Goal: Contribute content: Contribute content

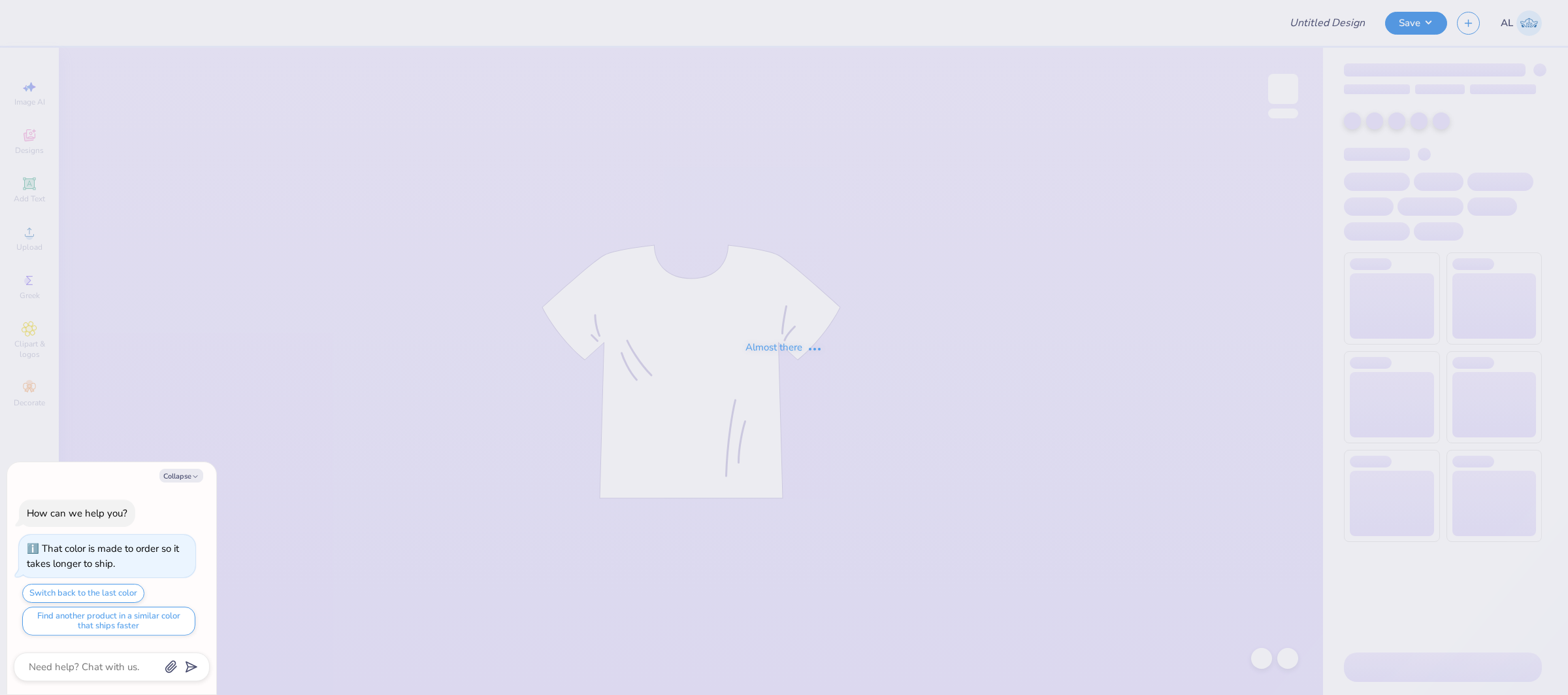
type input "FPS239530"
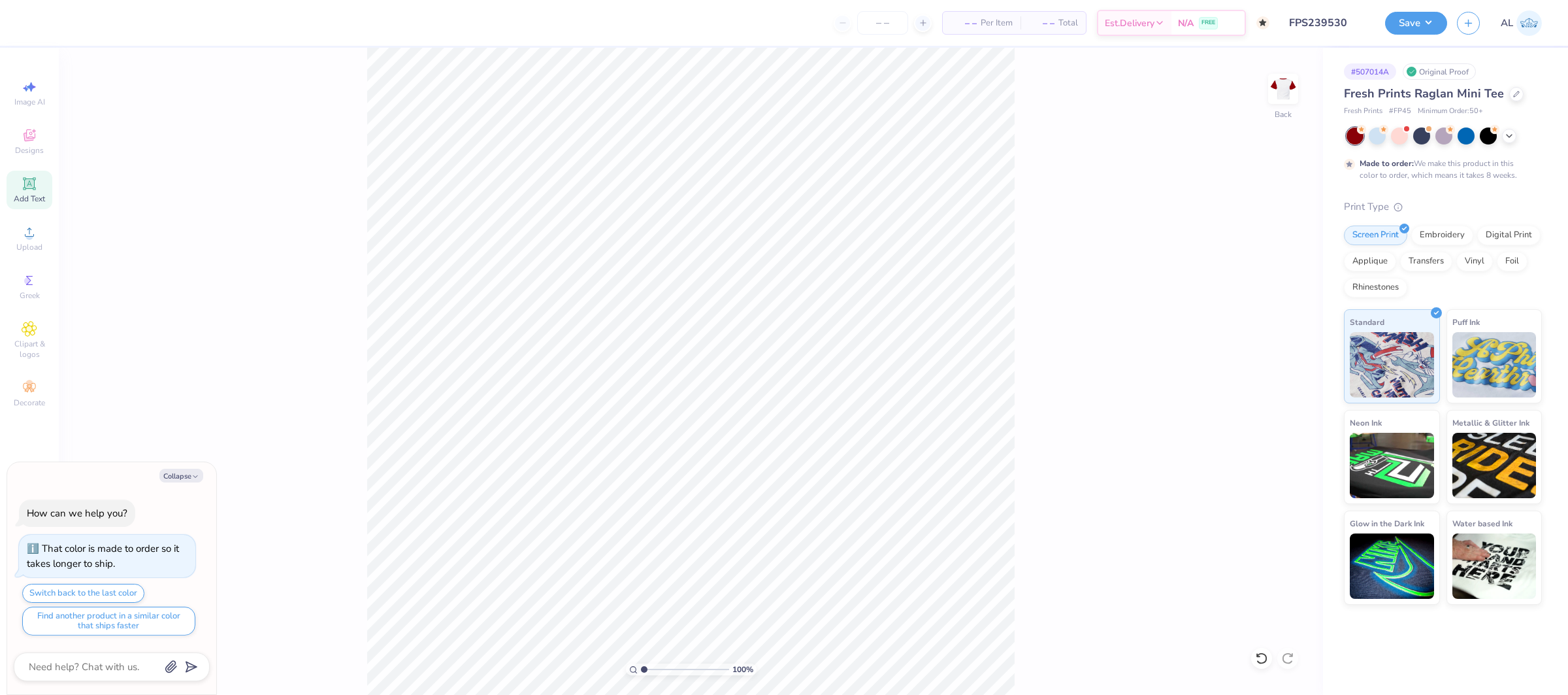
click at [10, 185] on div "Add Text" at bounding box center [29, 189] width 45 height 38
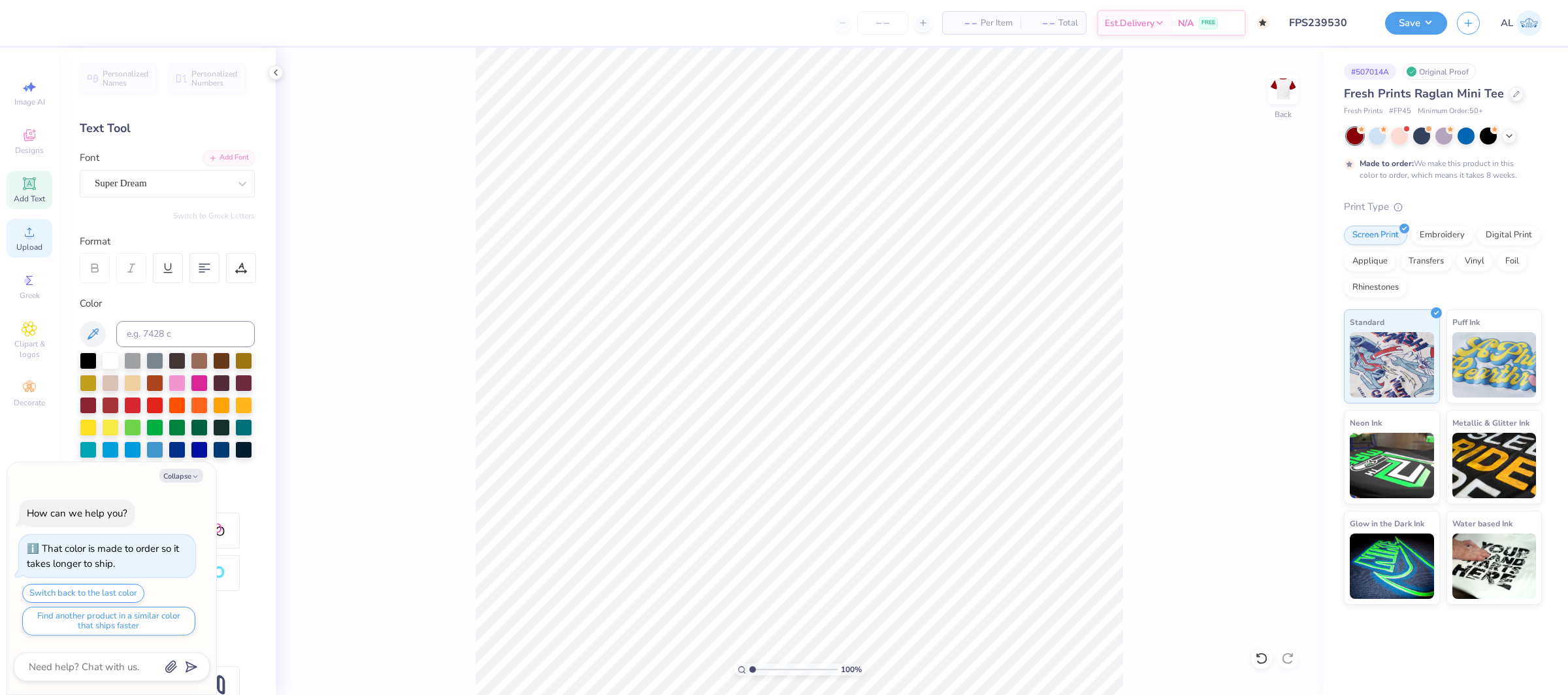
click at [39, 243] on span "Upload" at bounding box center [30, 247] width 26 height 10
click at [32, 238] on circle at bounding box center [29, 236] width 7 height 7
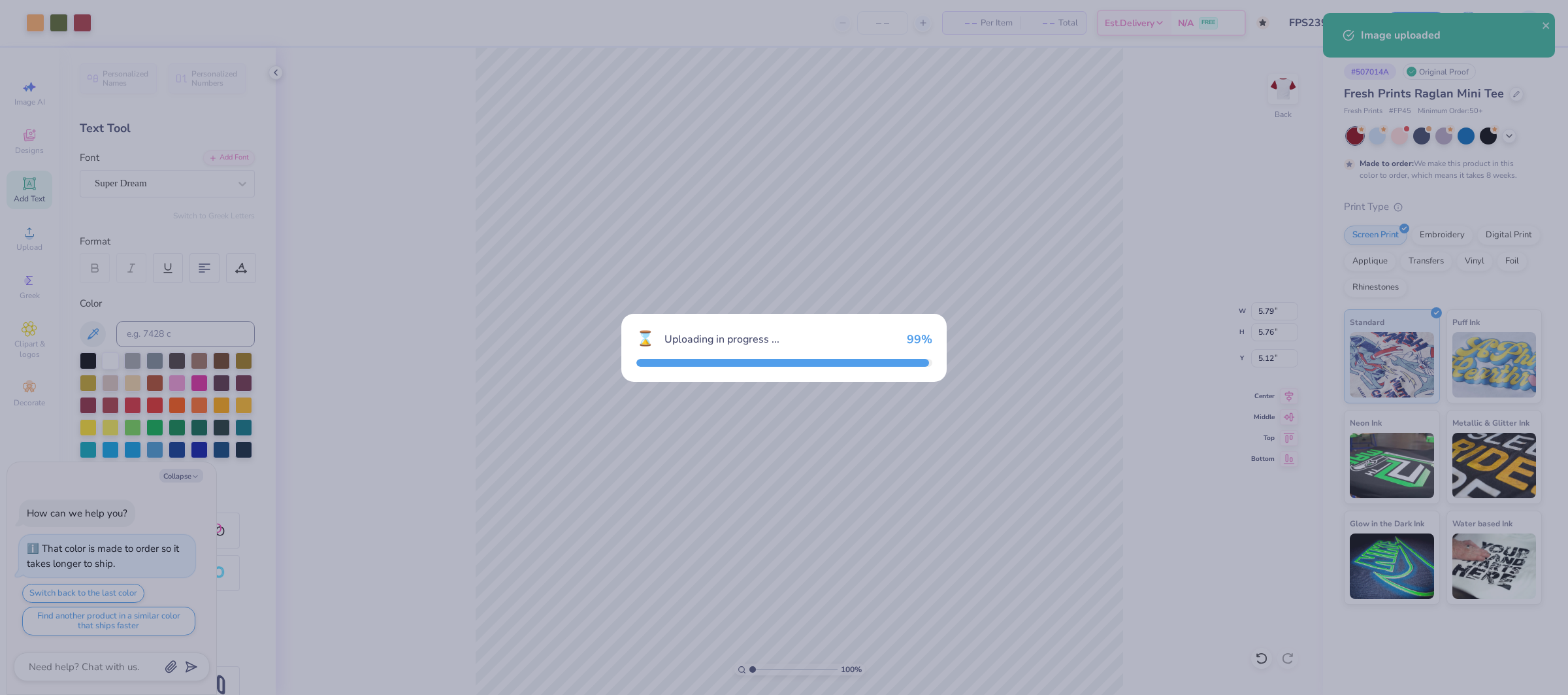
type textarea "x"
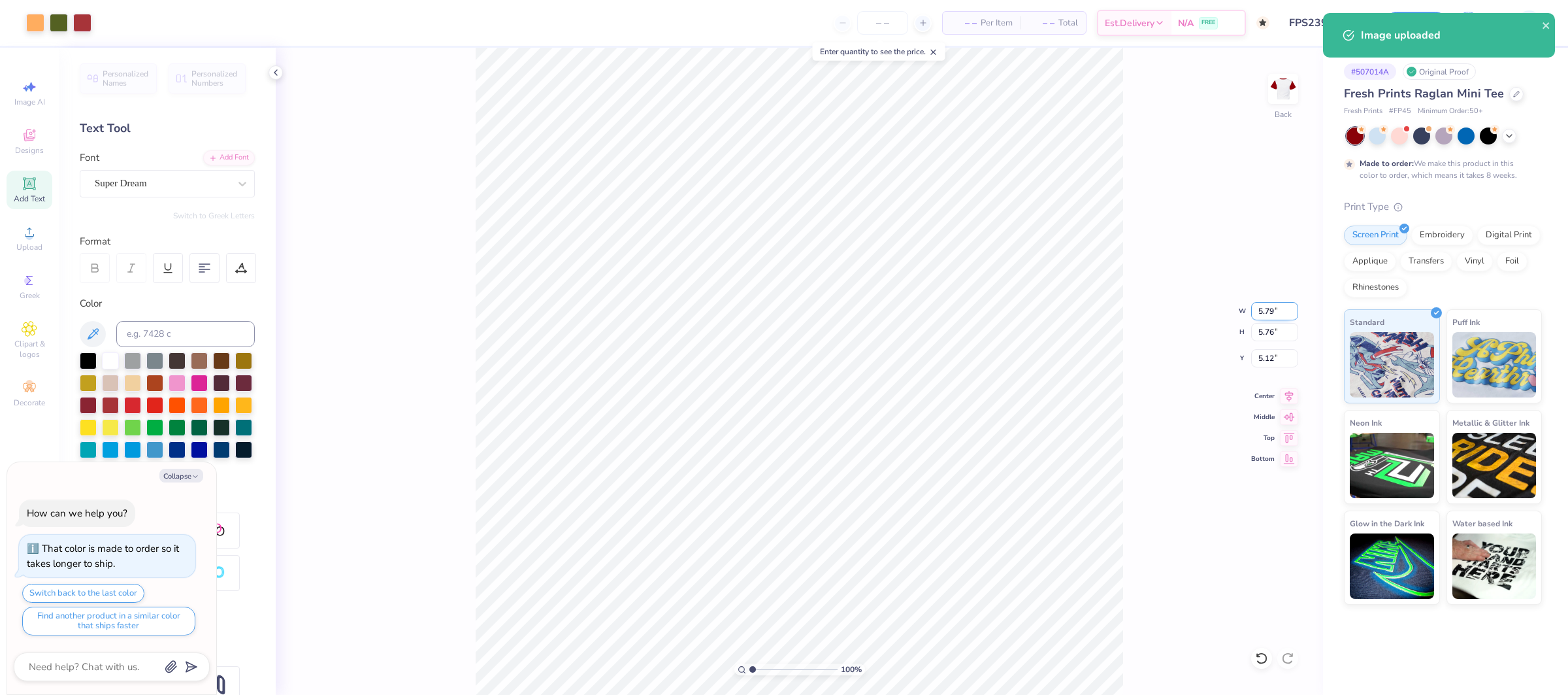
click at [1260, 307] on input "5.79" at bounding box center [1274, 310] width 47 height 18
type input "5.5"
type textarea "x"
type input "5.50"
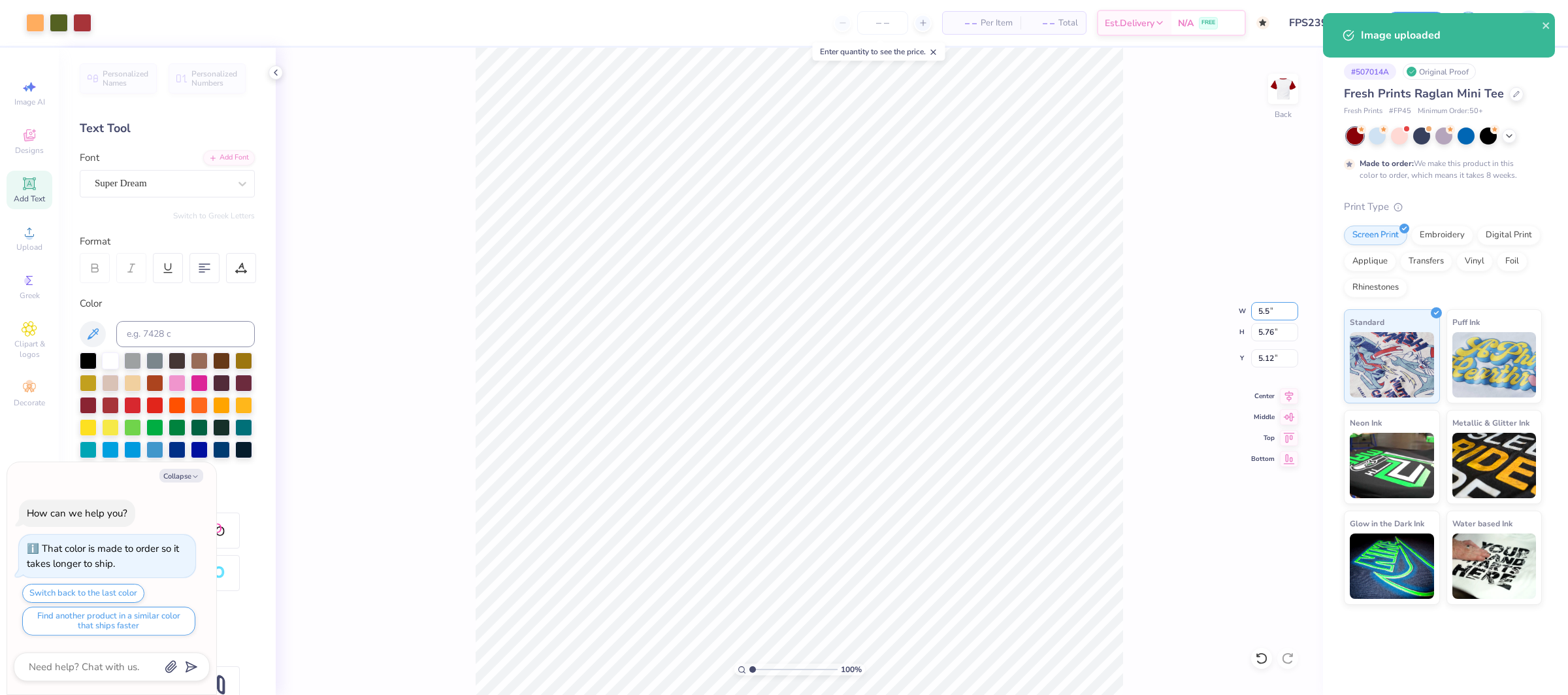
type input "5.47"
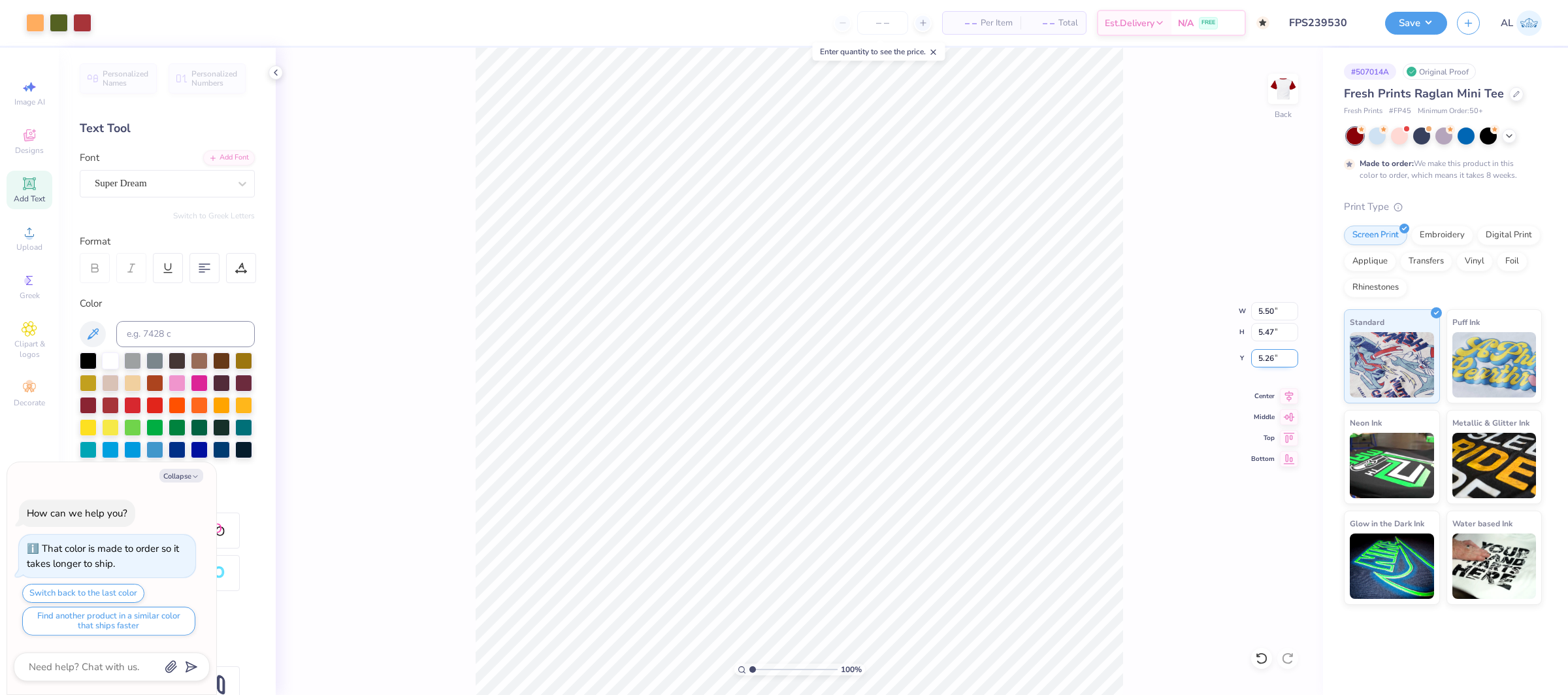
click at [1259, 364] on input "5.26" at bounding box center [1274, 358] width 47 height 18
click at [1262, 357] on input "5.26" at bounding box center [1274, 358] width 47 height 18
type input "3"
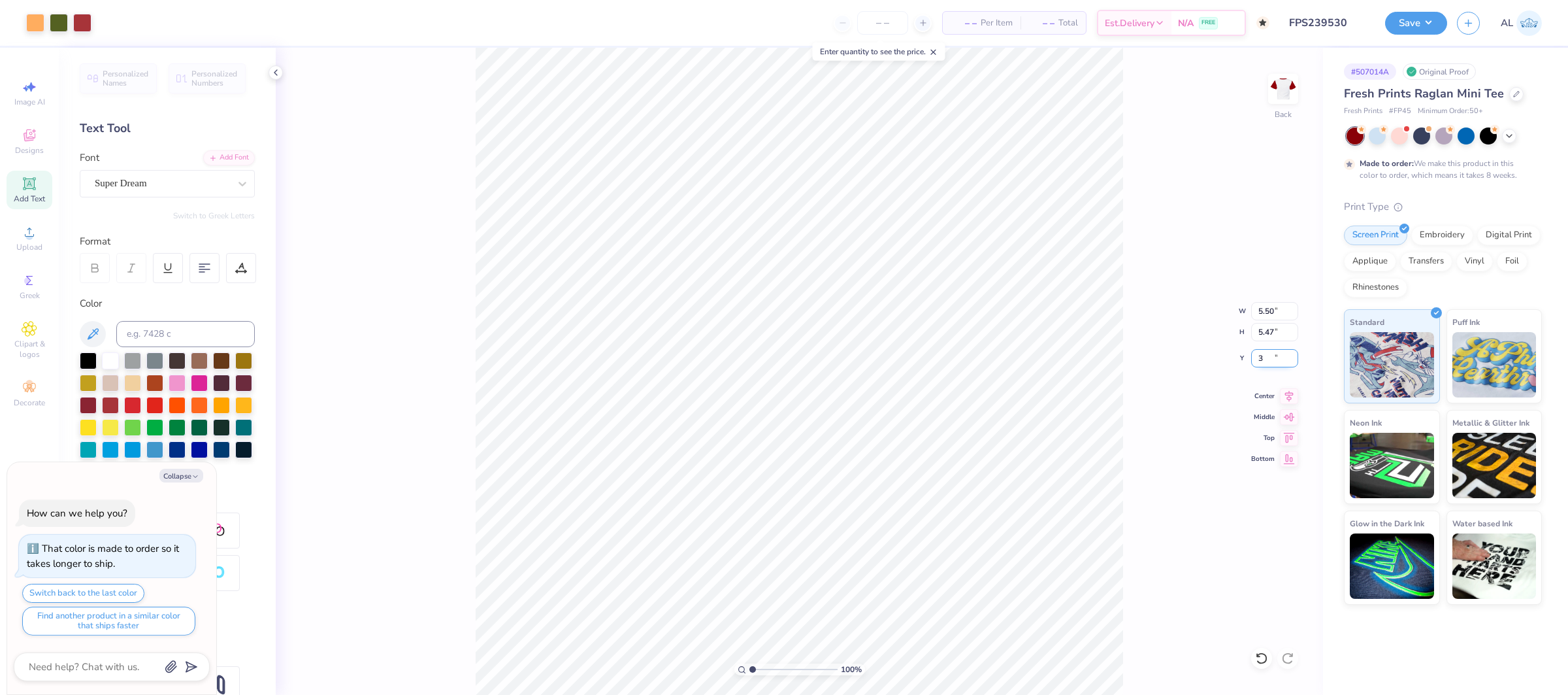
type textarea "x"
click at [1262, 357] on input "3.00" at bounding box center [1274, 358] width 47 height 18
type input "2"
type textarea "x"
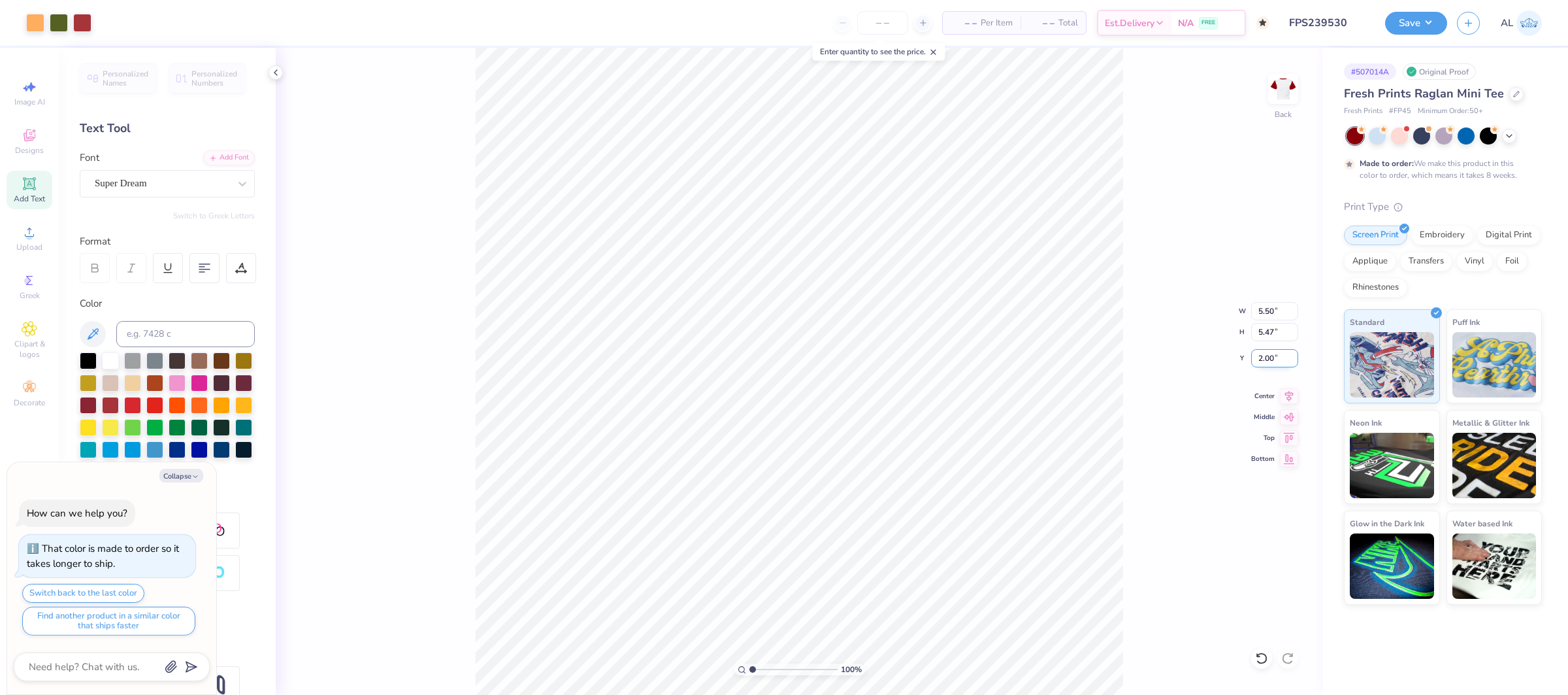
click at [1273, 361] on input "2.00" at bounding box center [1274, 358] width 47 height 18
click at [1270, 360] on input "2.00" at bounding box center [1274, 358] width 47 height 18
type input "1.5"
type textarea "x"
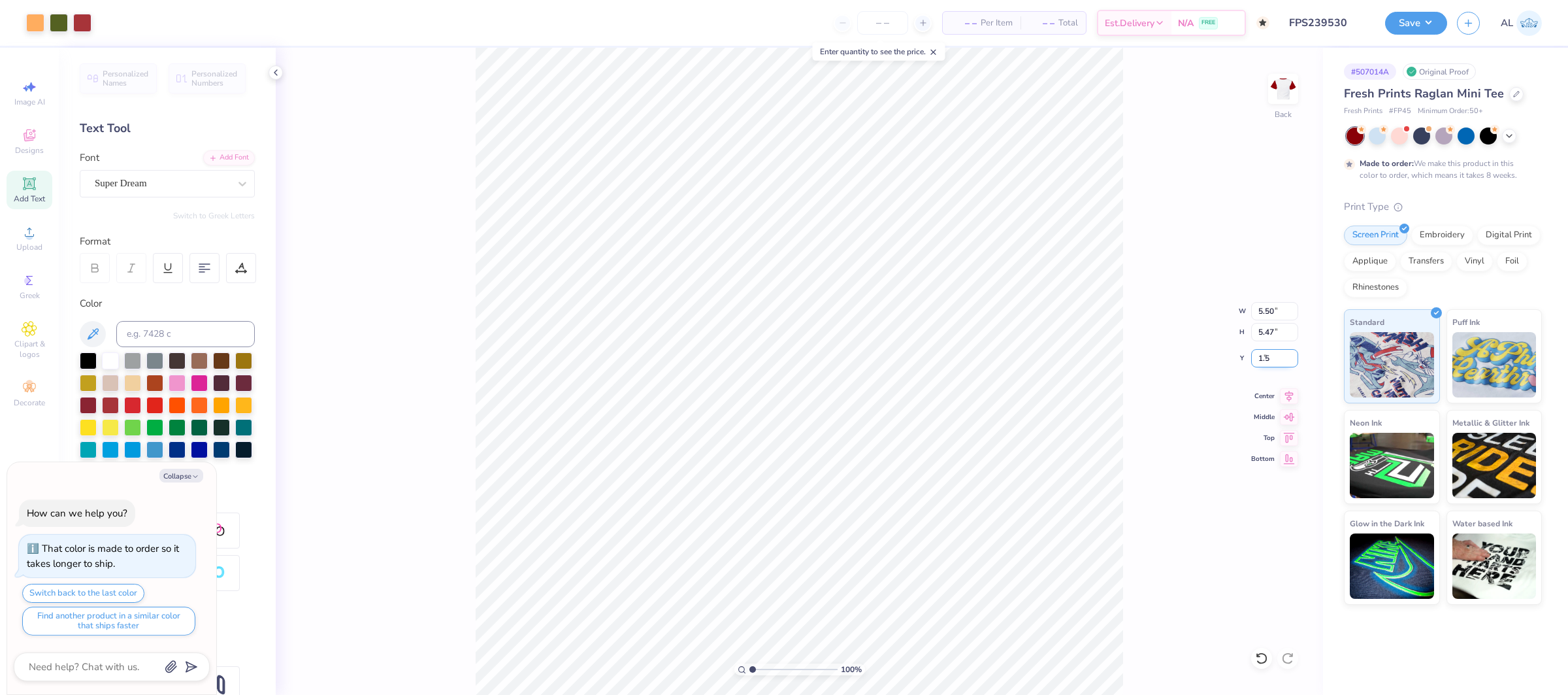
type input "1.50"
click at [18, 232] on div "Upload" at bounding box center [29, 237] width 45 height 38
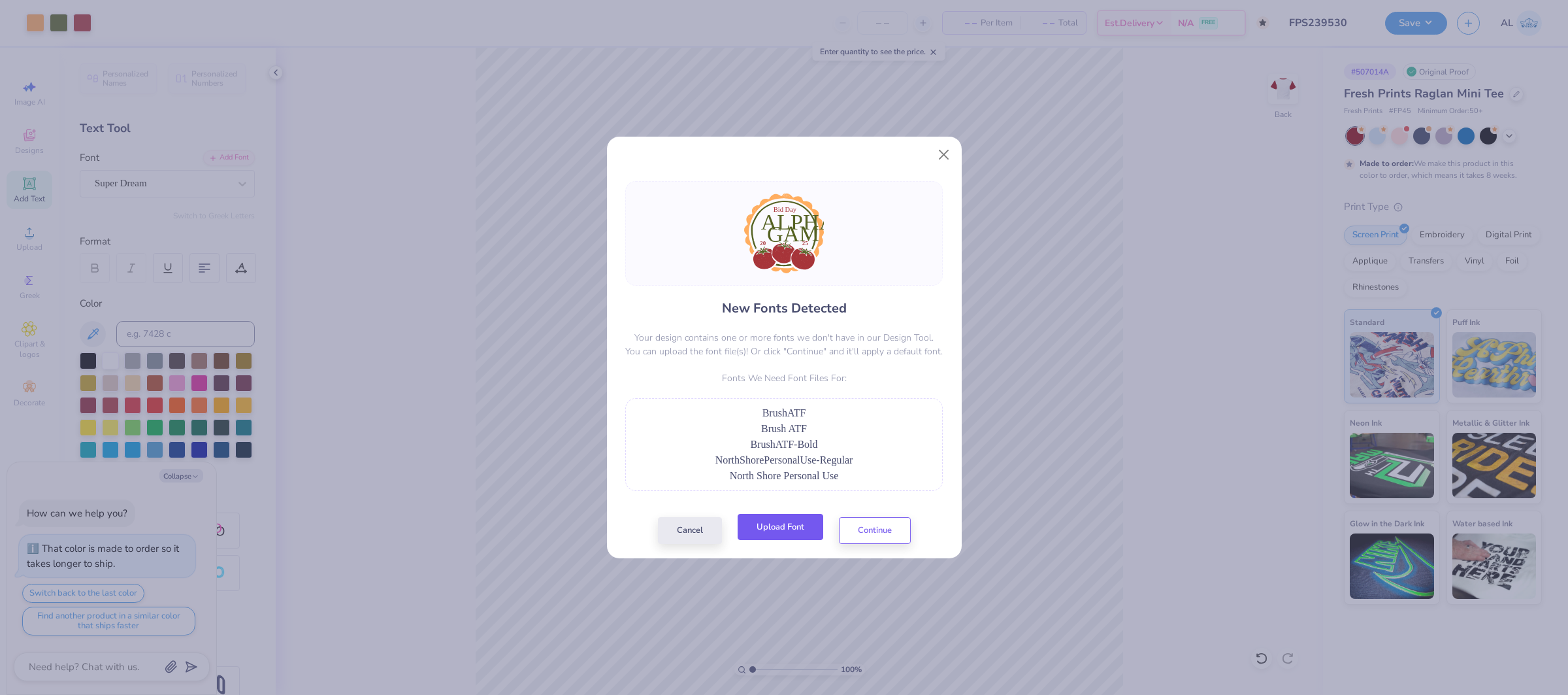
click at [793, 530] on button "Upload Font" at bounding box center [780, 527] width 86 height 27
click at [789, 533] on button "Upload Font" at bounding box center [780, 527] width 86 height 27
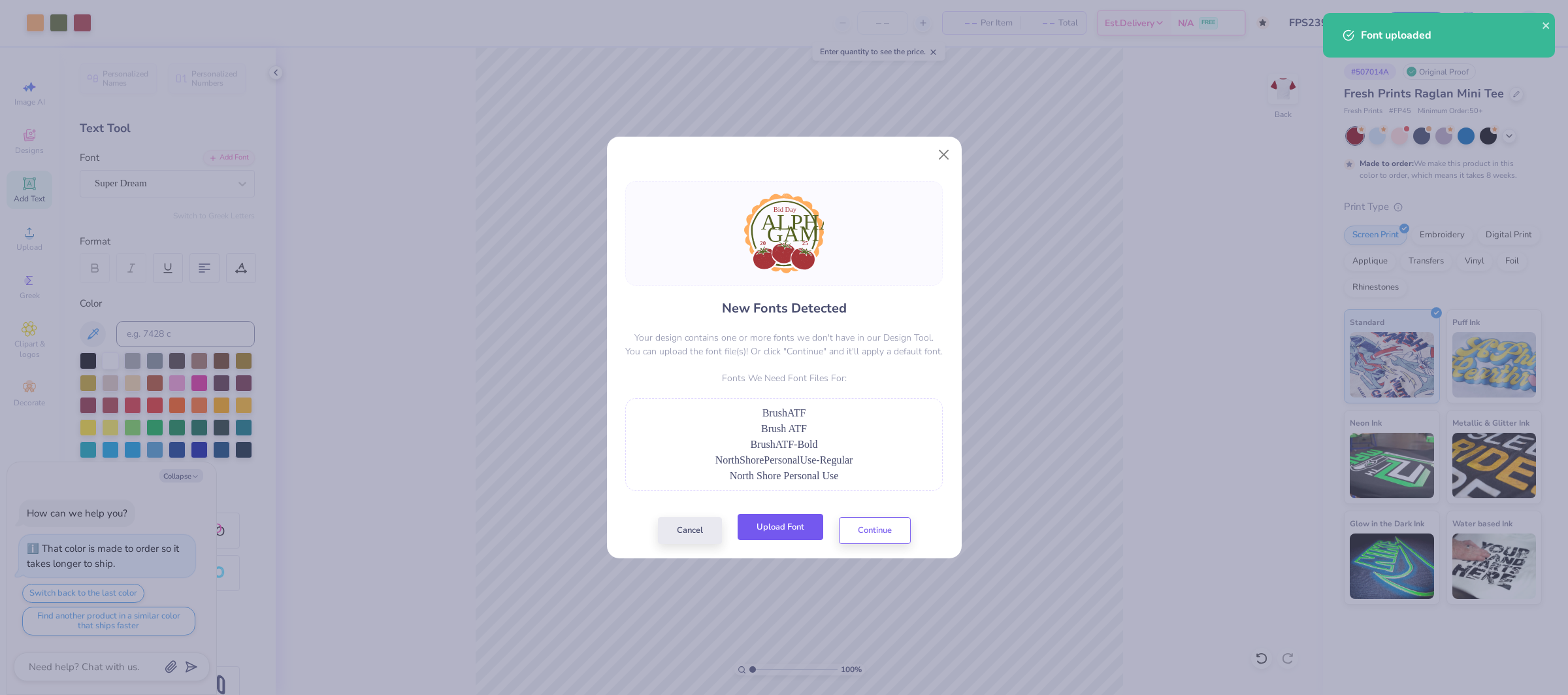
click at [799, 530] on button "Upload Font" at bounding box center [780, 527] width 86 height 27
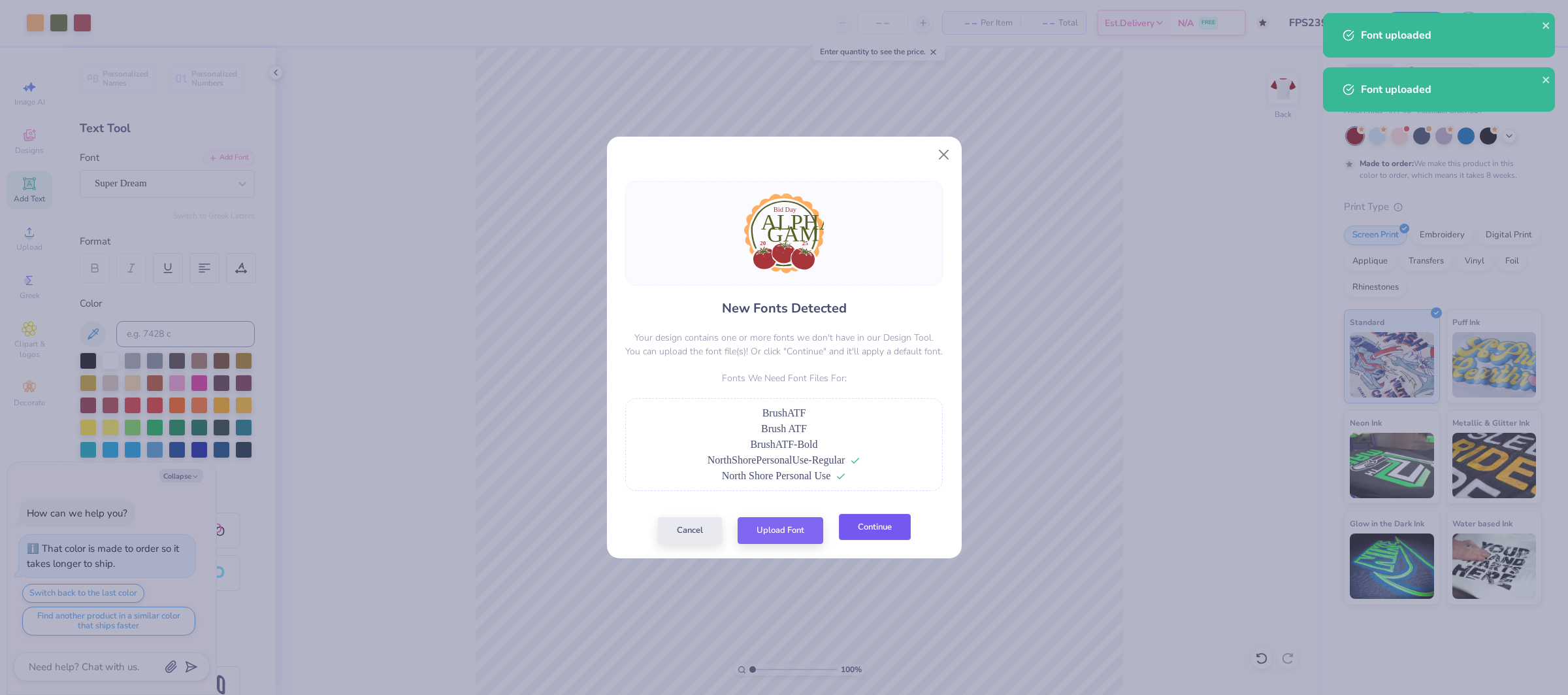
click at [861, 536] on button "Continue" at bounding box center [875, 527] width 72 height 27
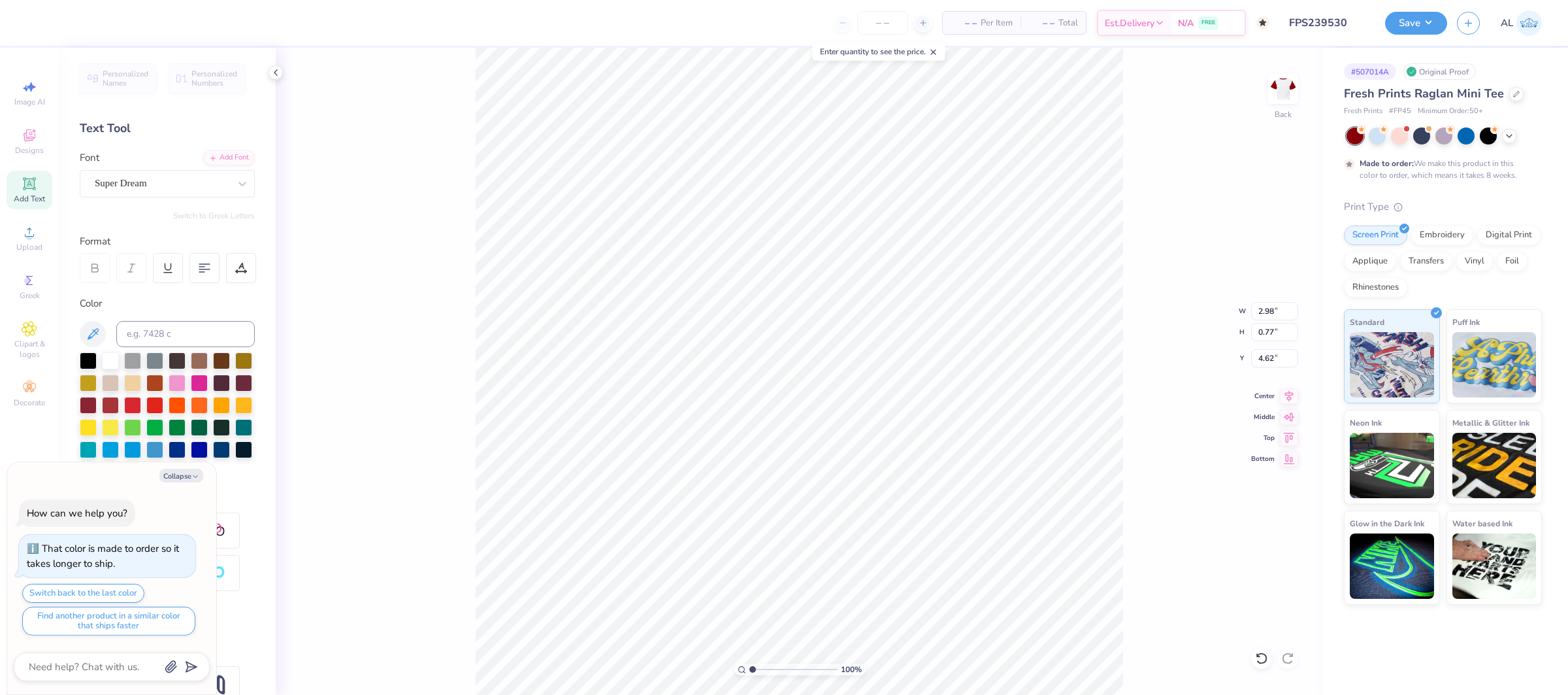
click at [138, 204] on div "Personalized Names Personalized Numbers Text Tool Add Font Font Super Dream Swi…" at bounding box center [167, 371] width 217 height 647
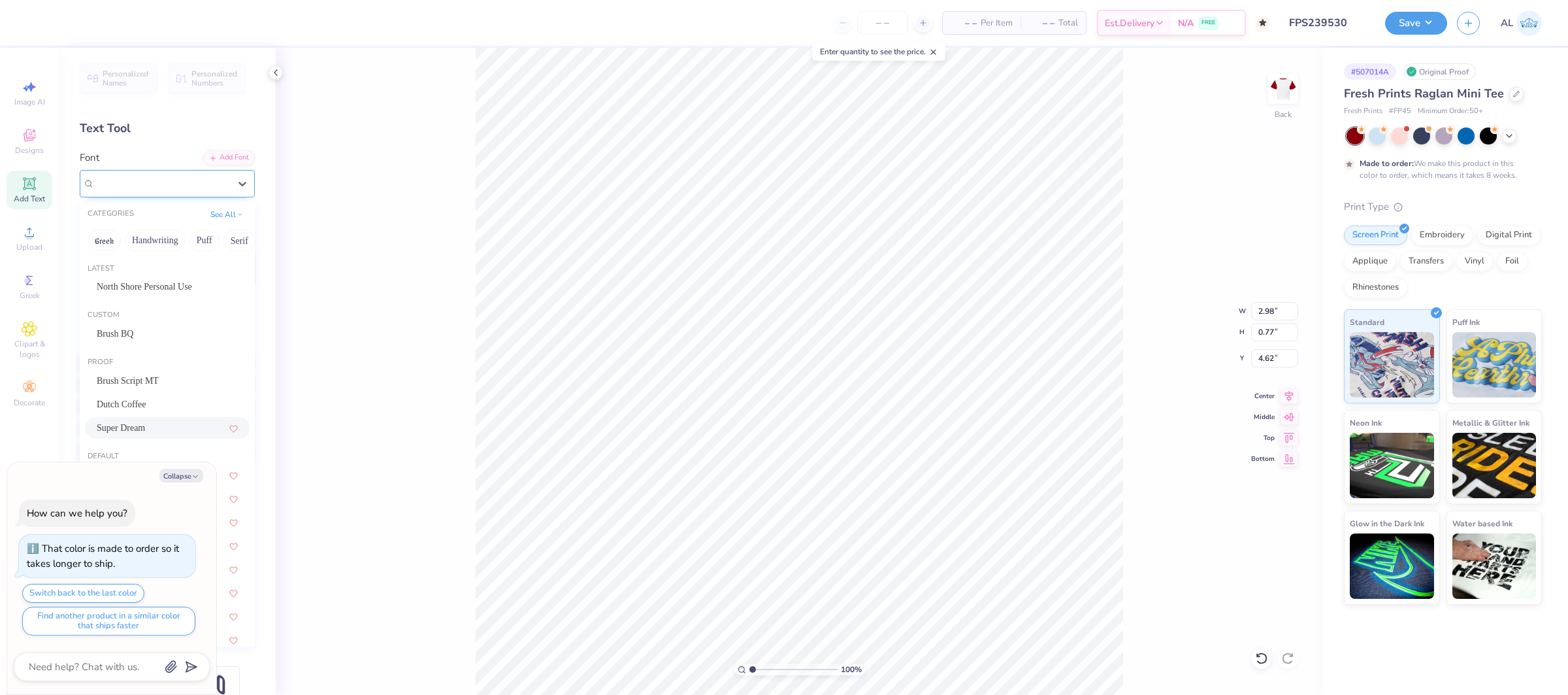
click at [139, 183] on div "Super Dream" at bounding box center [162, 183] width 137 height 20
drag, startPoint x: 164, startPoint y: 337, endPoint x: 242, endPoint y: 360, distance: 81.3
click at [164, 337] on div "Brush BQ" at bounding box center [167, 333] width 141 height 14
type textarea "x"
type input "2.85"
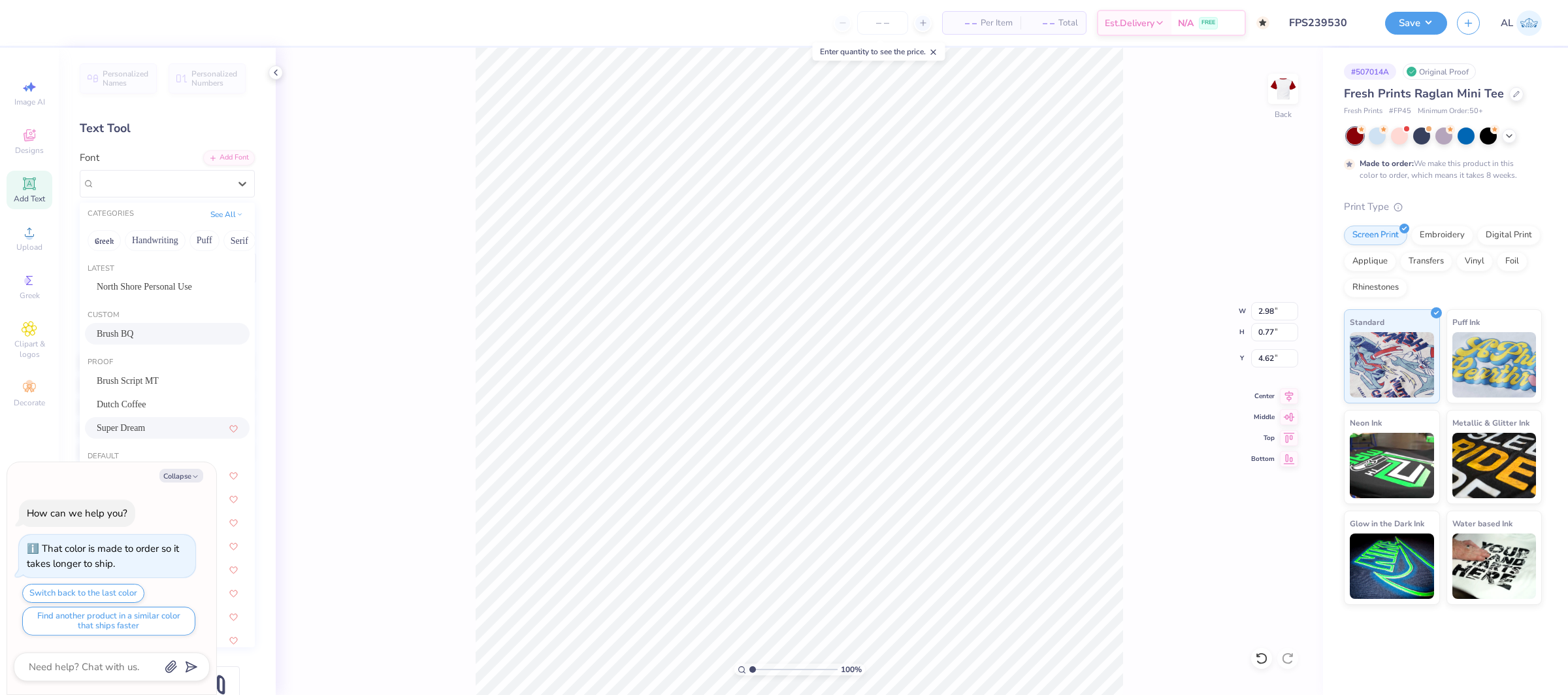
type input "0.82"
type input "4.58"
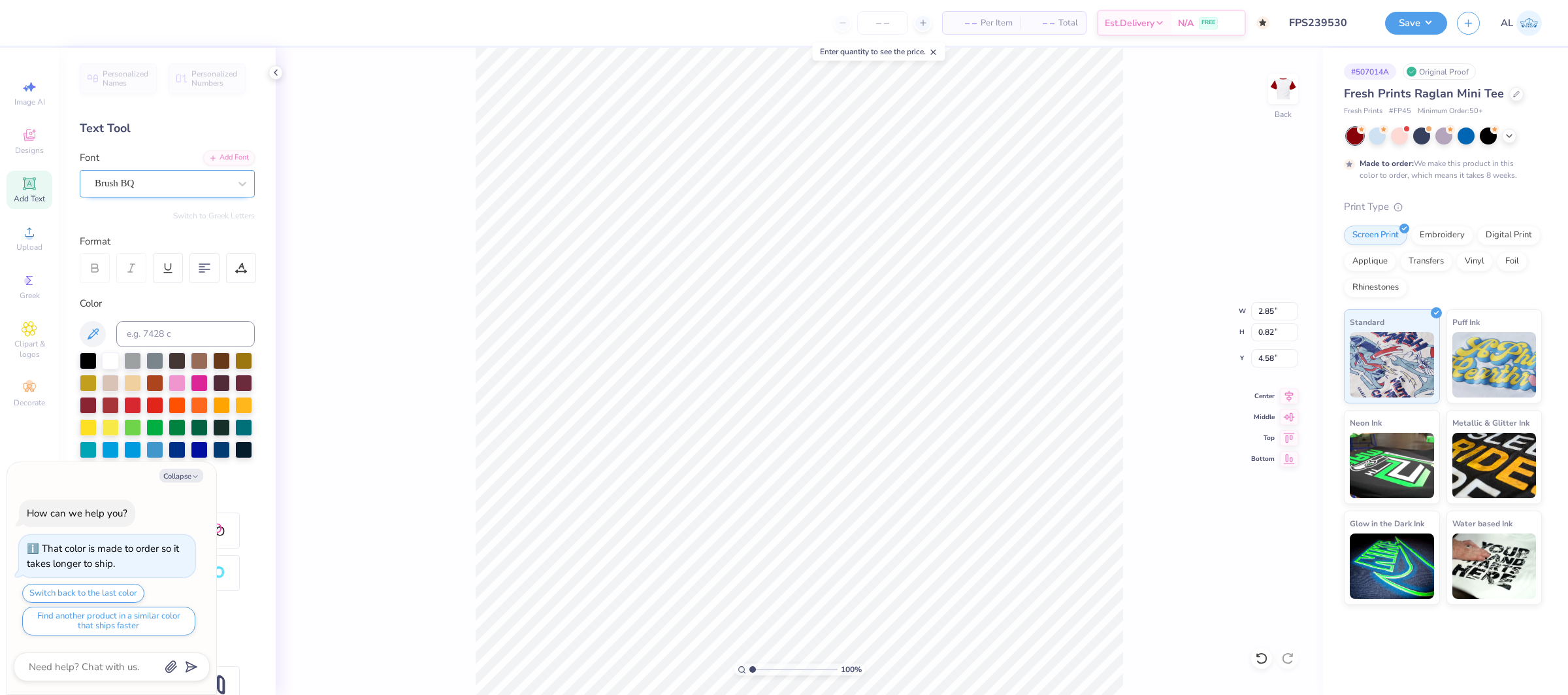
click at [174, 184] on div "Brush BQ" at bounding box center [162, 183] width 137 height 20
drag, startPoint x: 129, startPoint y: 167, endPoint x: 135, endPoint y: 182, distance: 16.2
click at [129, 167] on div "Font Super Dream" at bounding box center [167, 173] width 175 height 47
click at [135, 189] on div "Super Dream" at bounding box center [162, 183] width 137 height 20
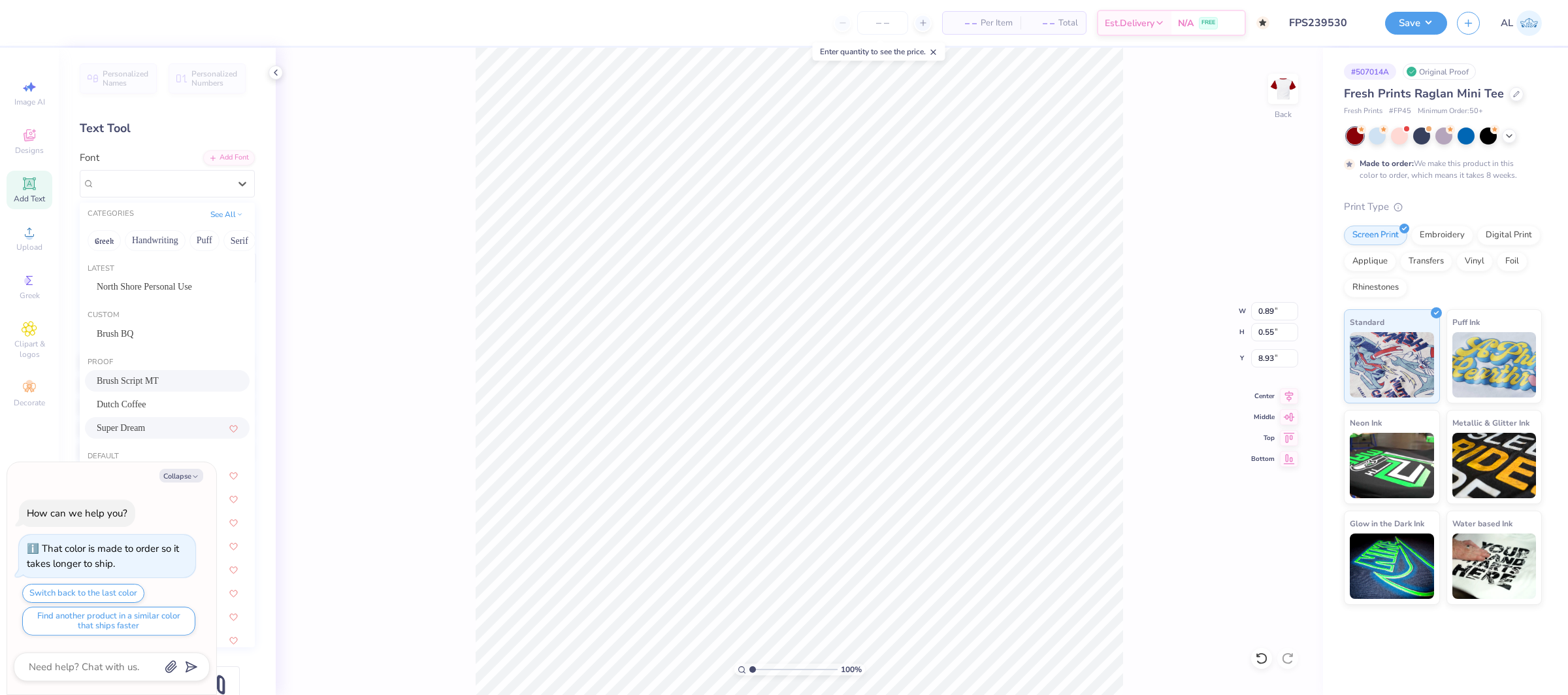
click at [160, 375] on div "Brush Script MT" at bounding box center [167, 380] width 141 height 14
type textarea "x"
type input "0.68"
type input "0.46"
type input "9.03"
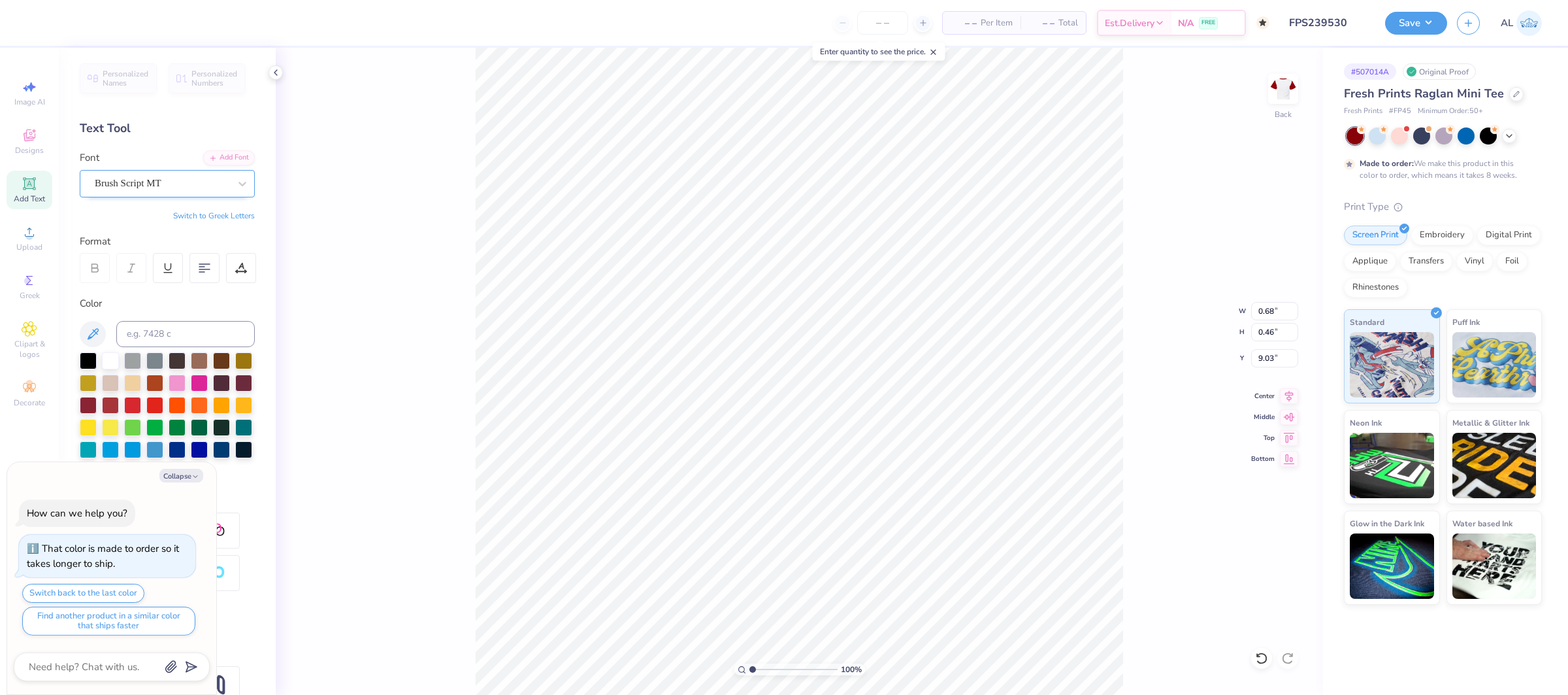
click at [185, 184] on div "Brush Script MT" at bounding box center [162, 183] width 137 height 20
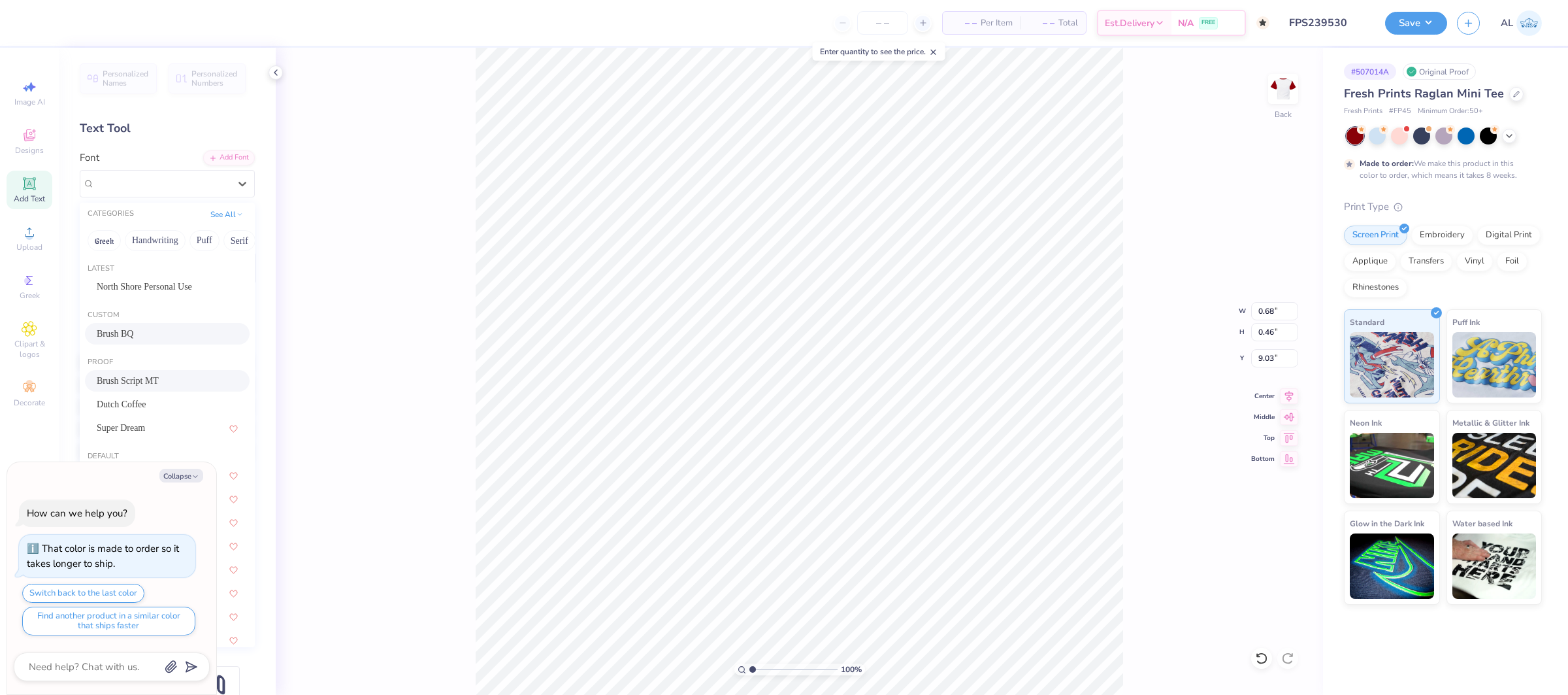
click at [165, 333] on div "Brush BQ" at bounding box center [167, 333] width 141 height 14
type textarea "x"
type input "0.79"
type input "0.48"
type input "9.02"
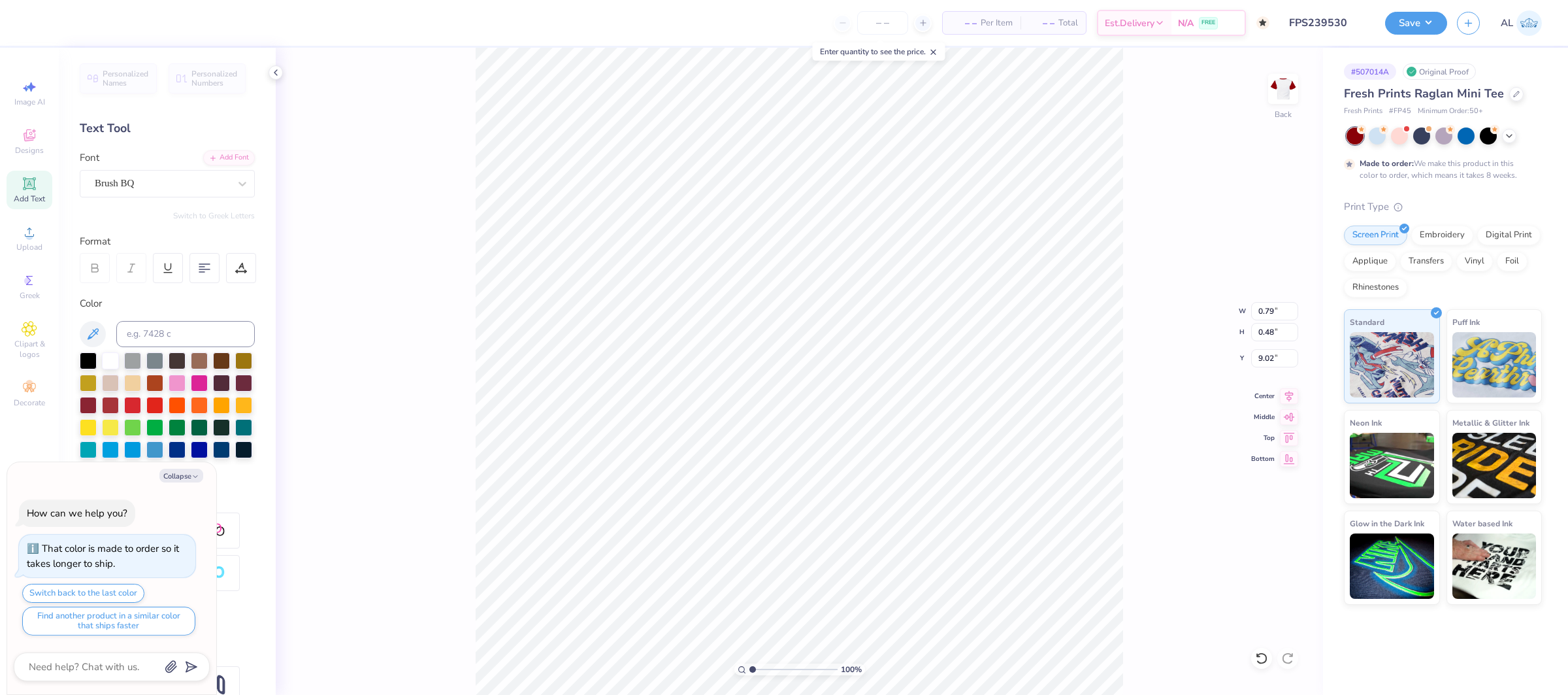
click at [231, 149] on div "Personalized Names Personalized Numbers Text Tool Add Font Font Brush BQ Switch…" at bounding box center [167, 371] width 217 height 647
click at [231, 153] on div "Add Font" at bounding box center [229, 157] width 52 height 15
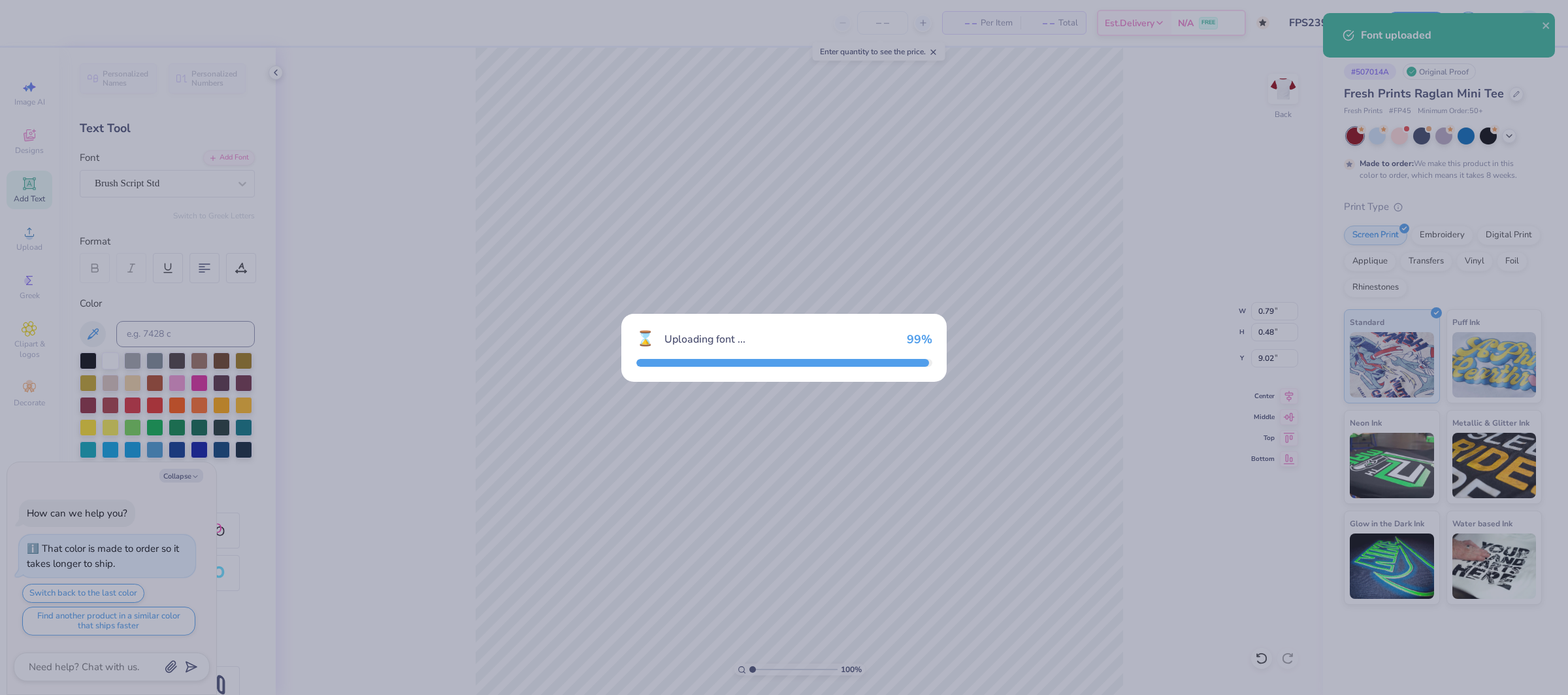
type textarea "x"
type input "0.84"
type input "0.49"
type input "9.01"
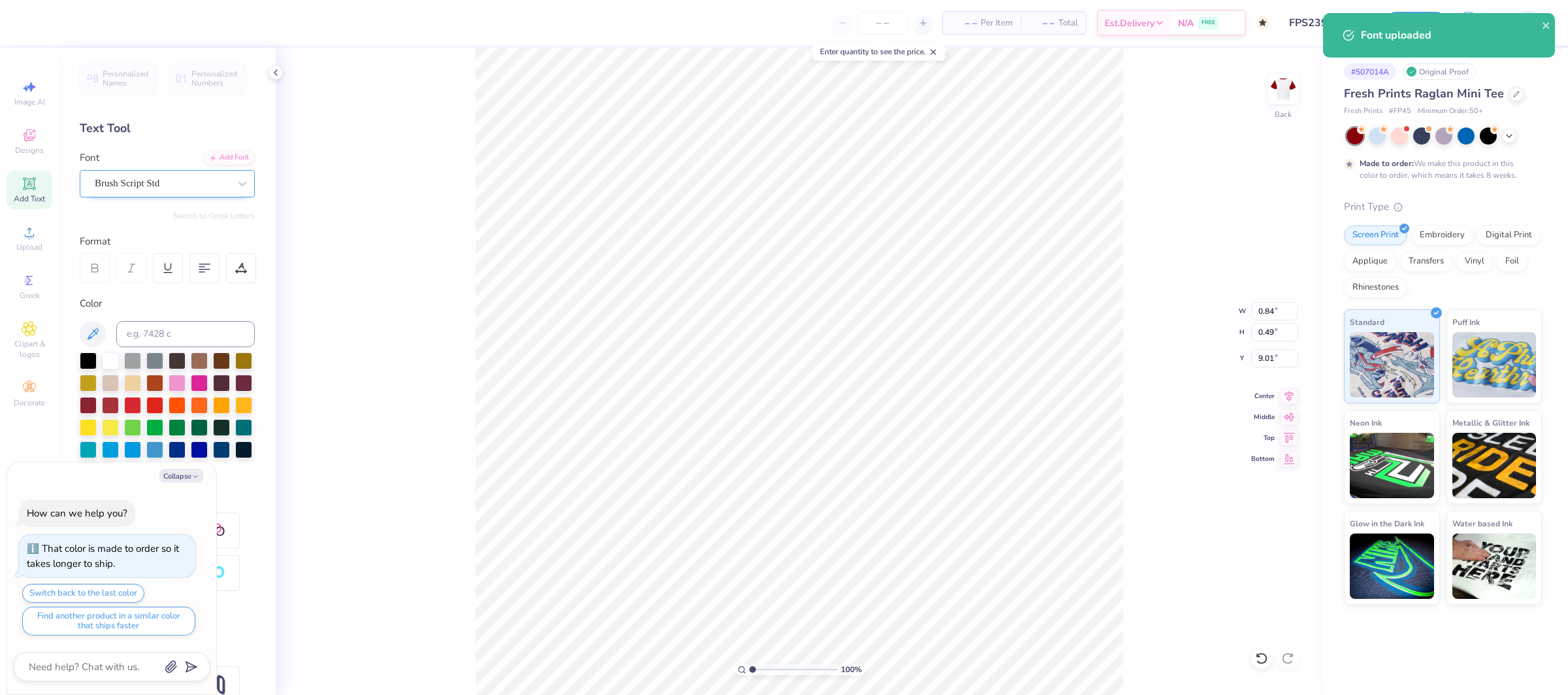
click at [162, 187] on div "Brush Script Std" at bounding box center [162, 183] width 137 height 20
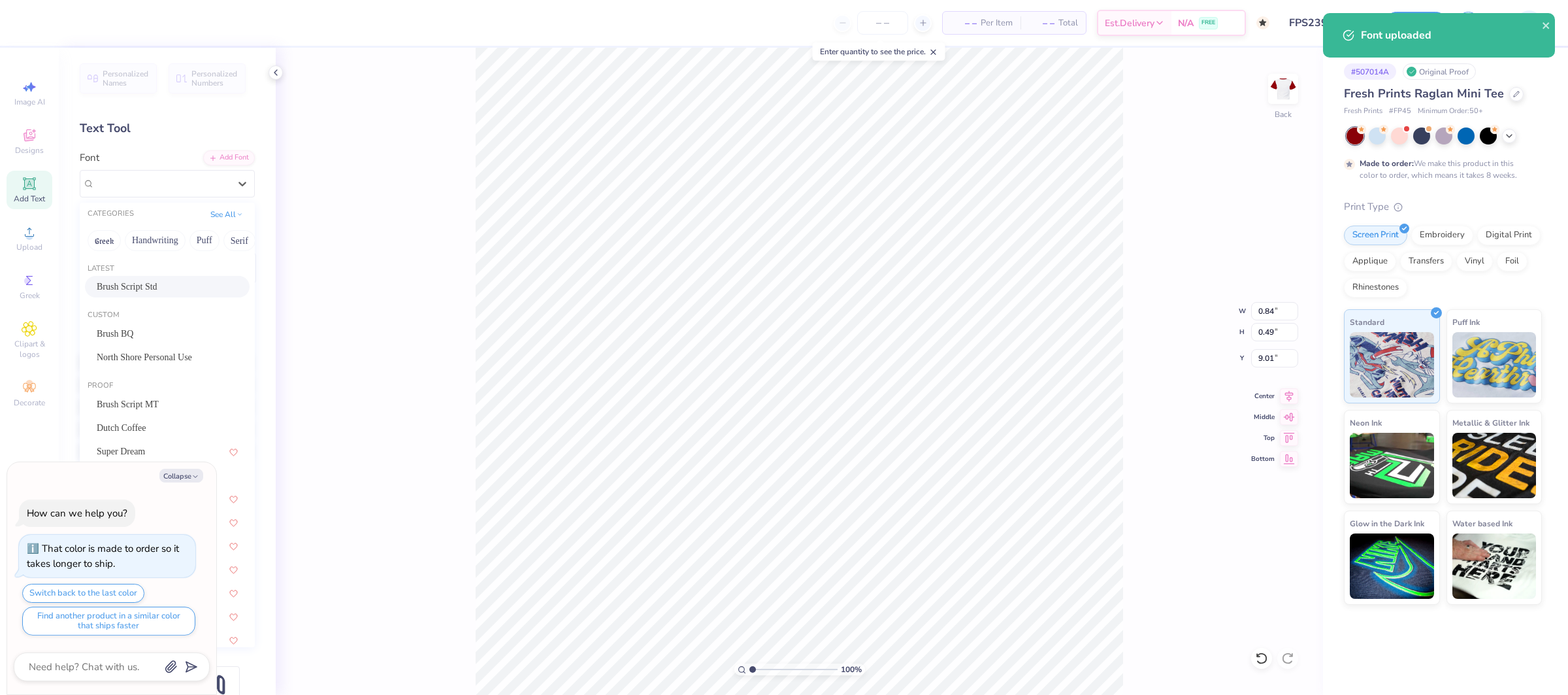
click at [170, 292] on div "Brush Script Std" at bounding box center [167, 287] width 141 height 14
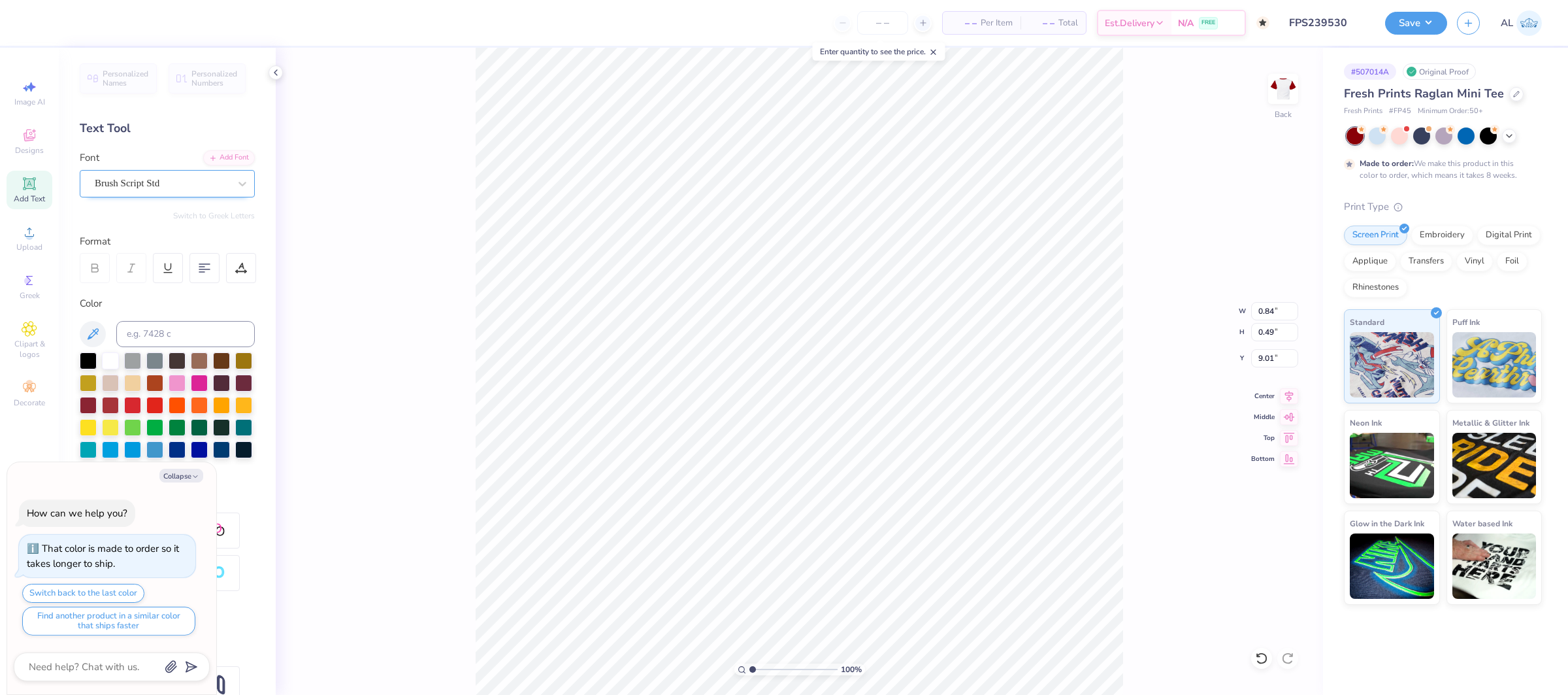
click at [195, 183] on div "Brush Script Std" at bounding box center [162, 183] width 137 height 20
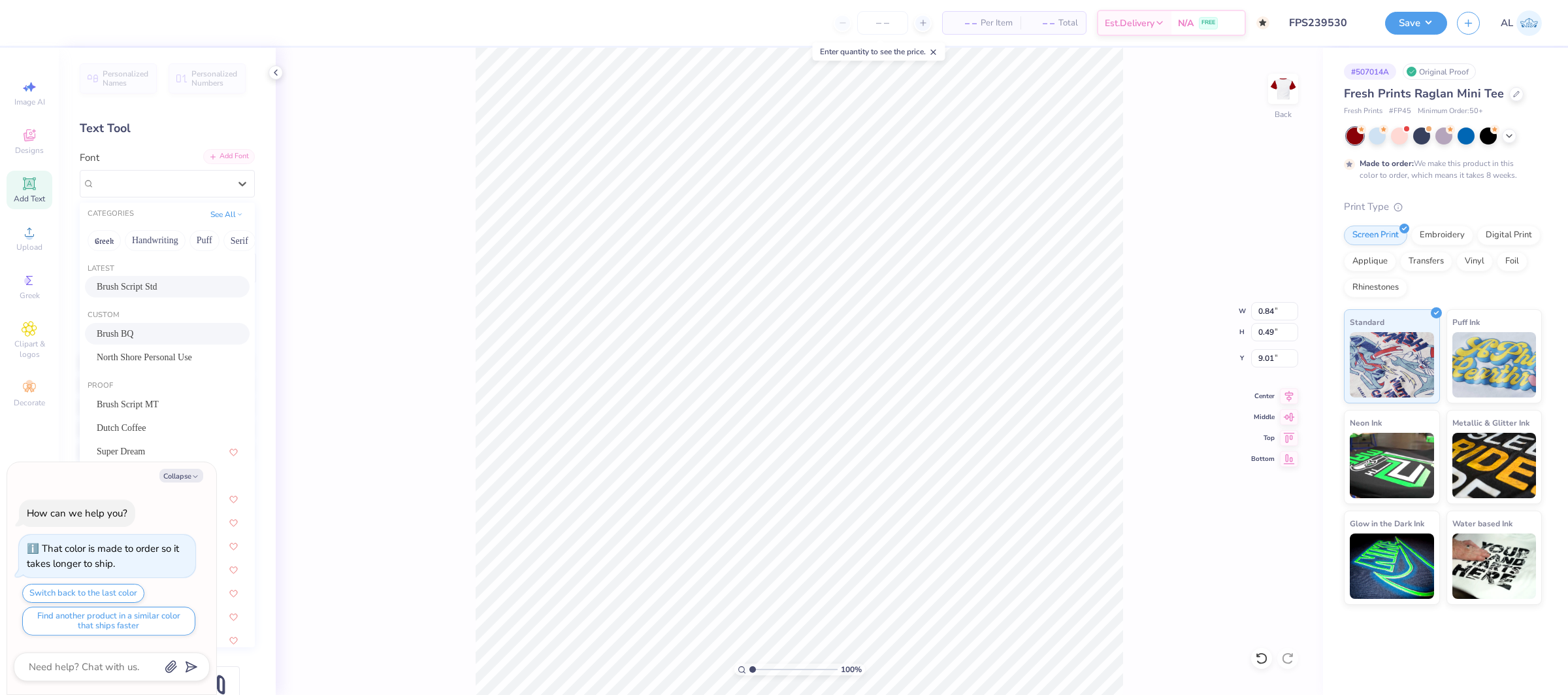
click at [239, 150] on div "Add Font" at bounding box center [229, 157] width 52 height 15
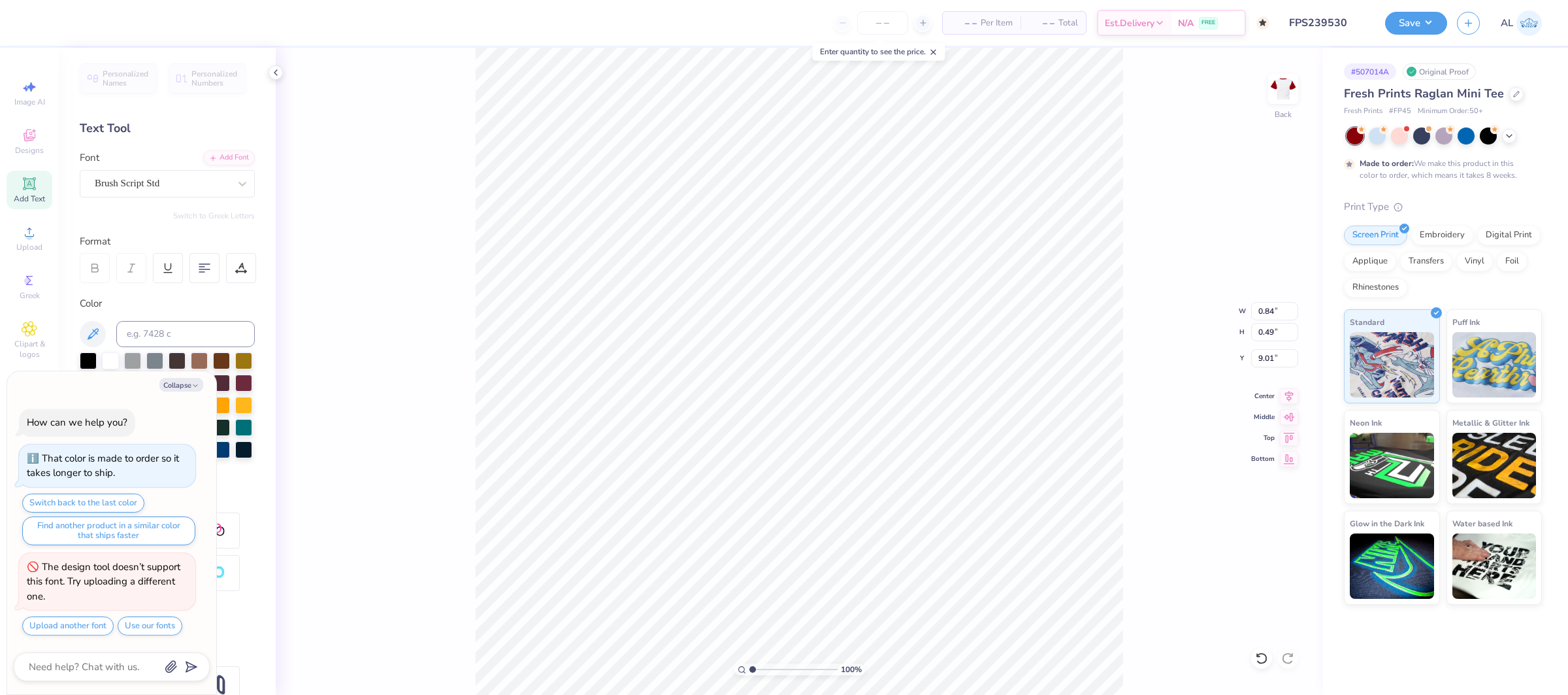
type textarea "x"
type input "5.63"
type input "2.09"
type input "6.99"
type textarea "x"
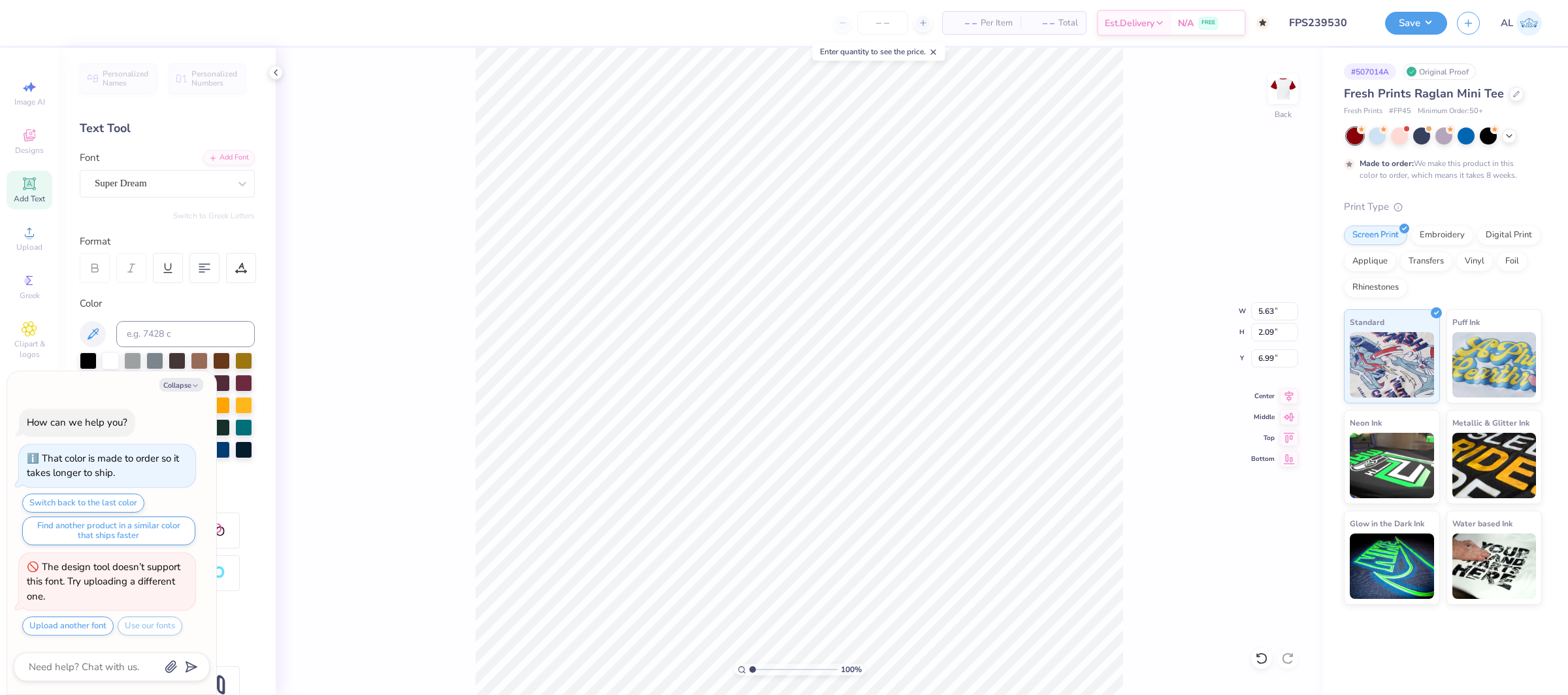
type input "0.84"
type input "0.49"
type input "9.01"
click at [93, 267] on icon at bounding box center [94, 268] width 12 height 12
click at [361, 257] on div "100 % Back W 0.84 0.84 " H 0.49 0.49 " Y 9.01 9.01 " Center Middle Top Bottom" at bounding box center [799, 371] width 1047 height 647
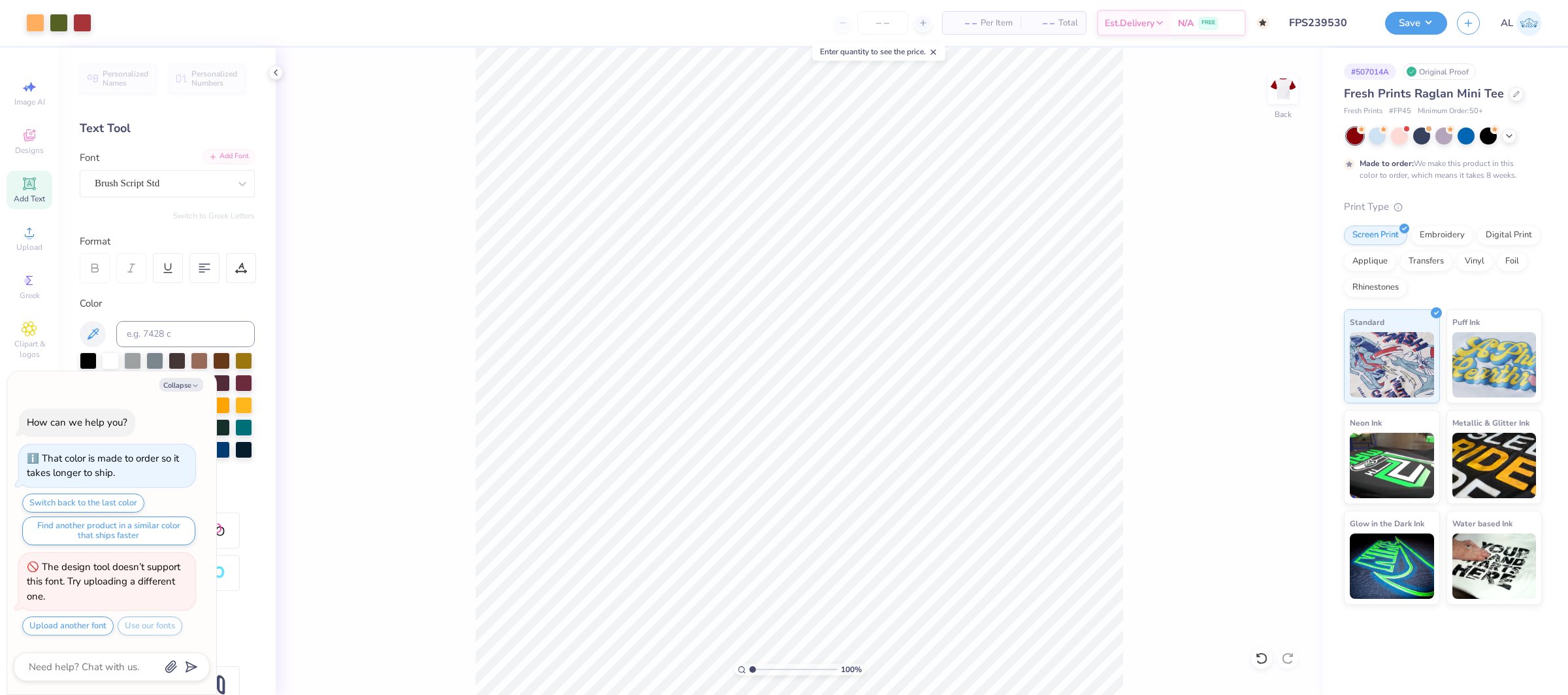
click at [232, 163] on div "Add Font" at bounding box center [229, 157] width 52 height 15
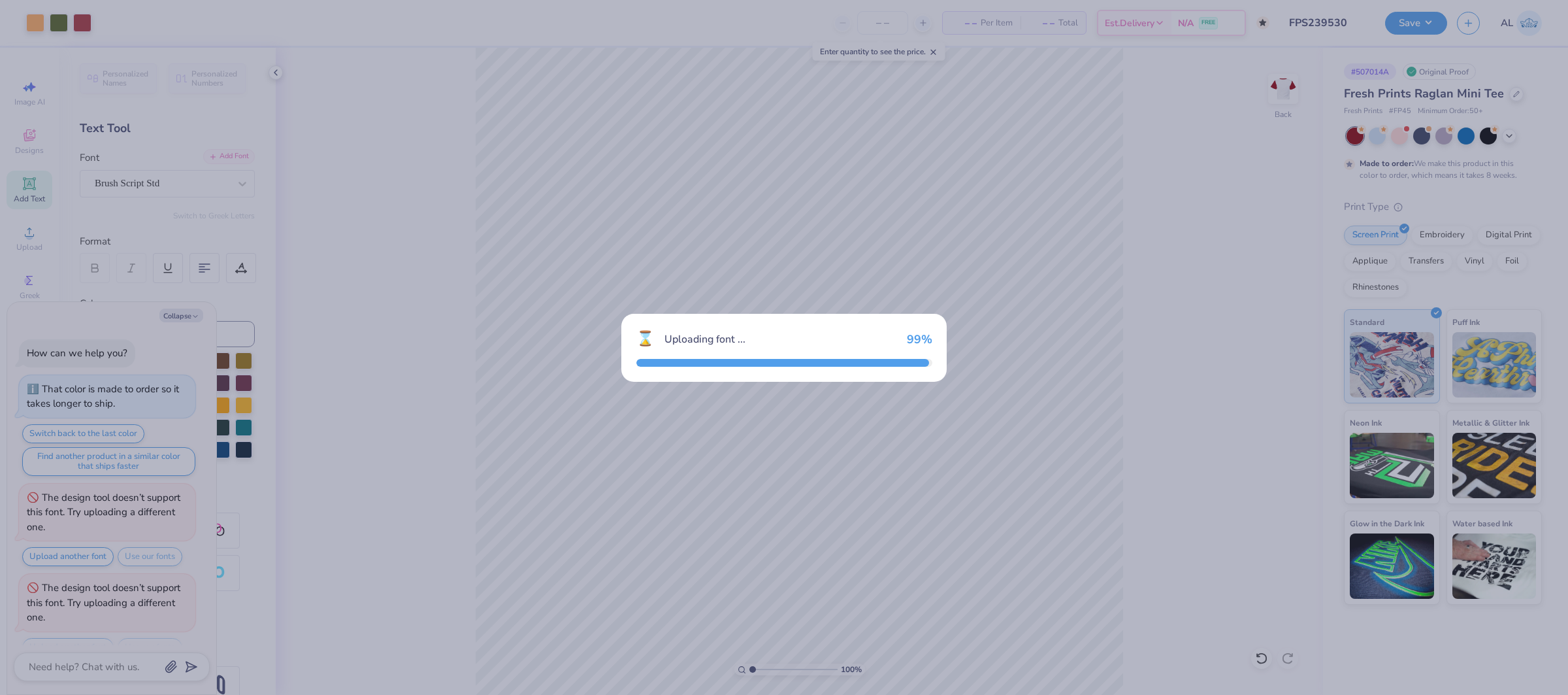
scroll to position [23, 0]
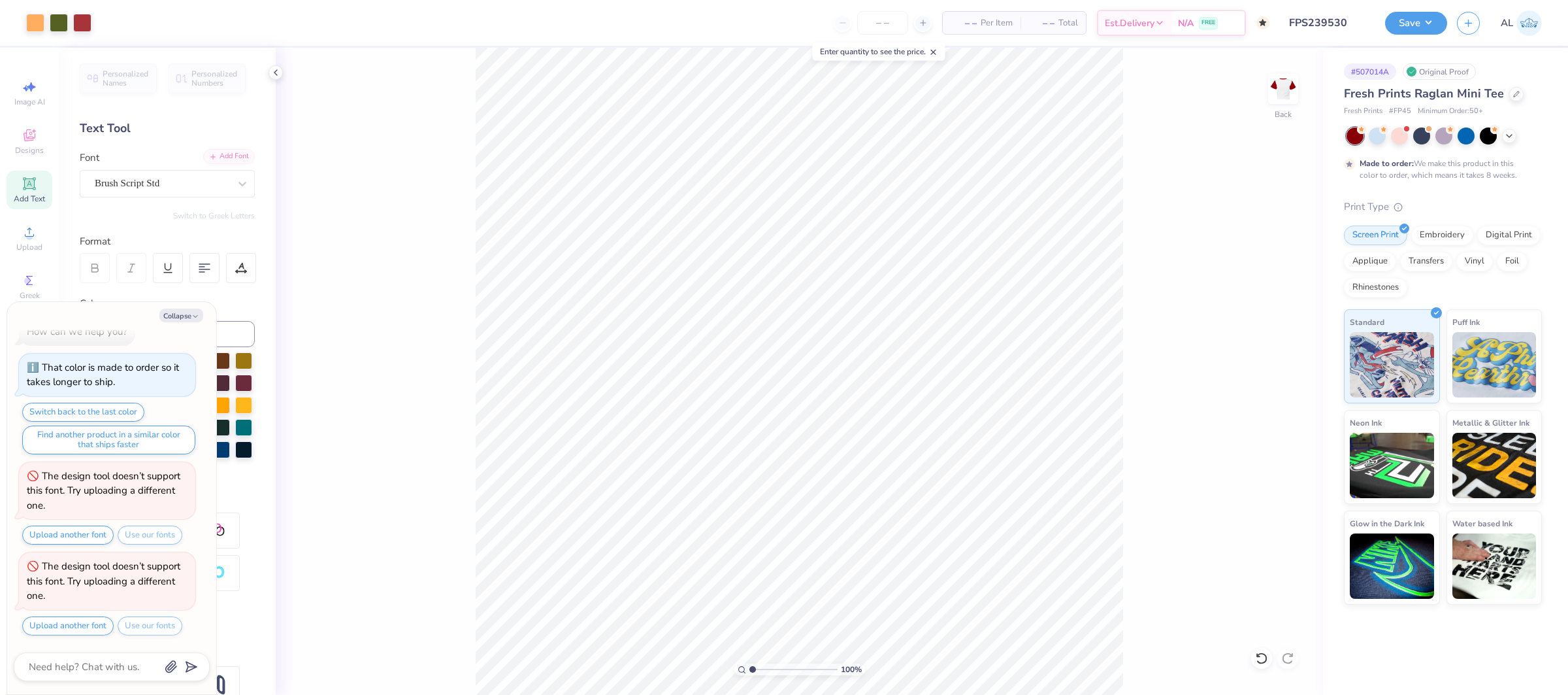
click at [237, 149] on div "Add Font" at bounding box center [229, 157] width 52 height 15
click at [178, 183] on div "Brush ATF" at bounding box center [162, 183] width 137 height 20
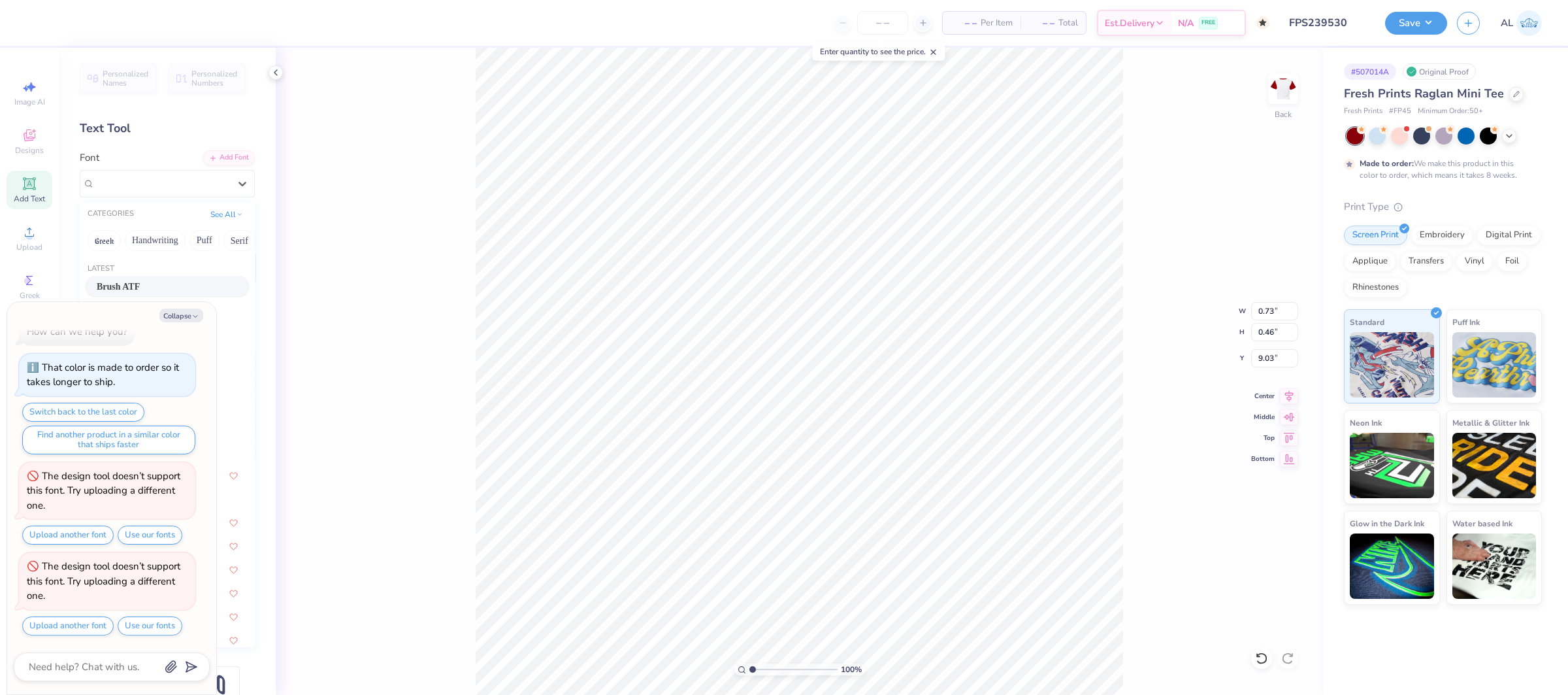
click at [171, 282] on div "Brush ATF" at bounding box center [167, 287] width 141 height 14
click at [175, 321] on button "Collapse" at bounding box center [181, 315] width 44 height 14
type textarea "x"
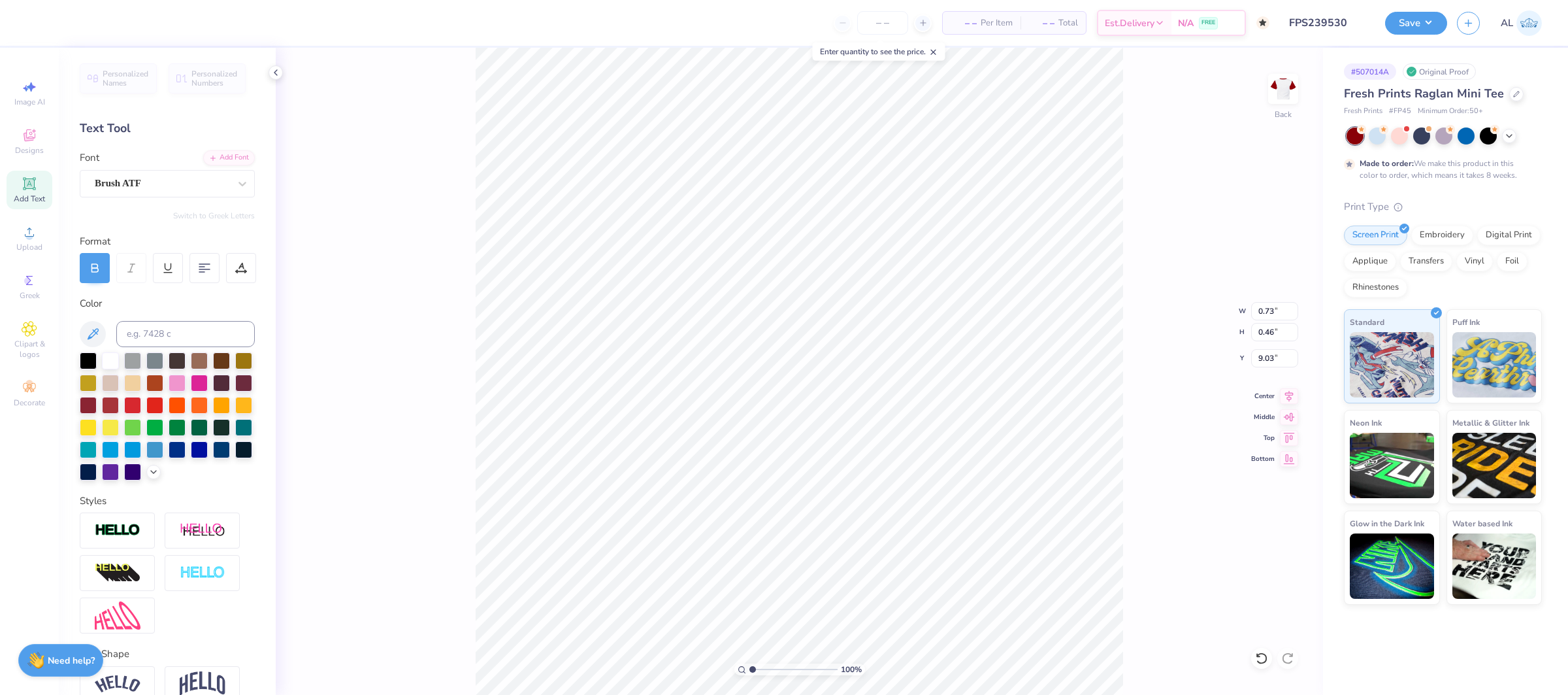
type input "5.63"
type input "2.09"
type input "6.99"
type input "6.95"
type input "8.63"
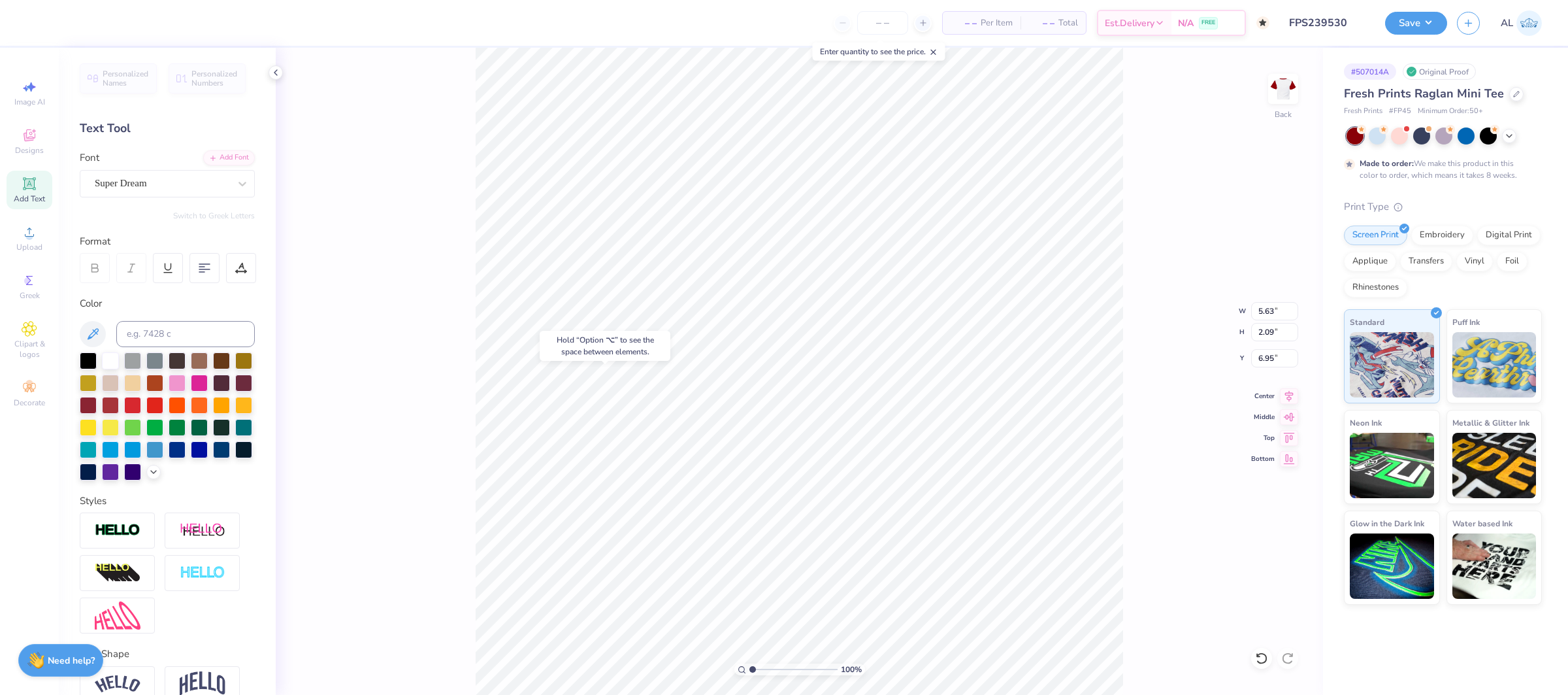
type input "2.03"
type input "5.46"
click at [203, 178] on div "Super Dream" at bounding box center [162, 183] width 137 height 20
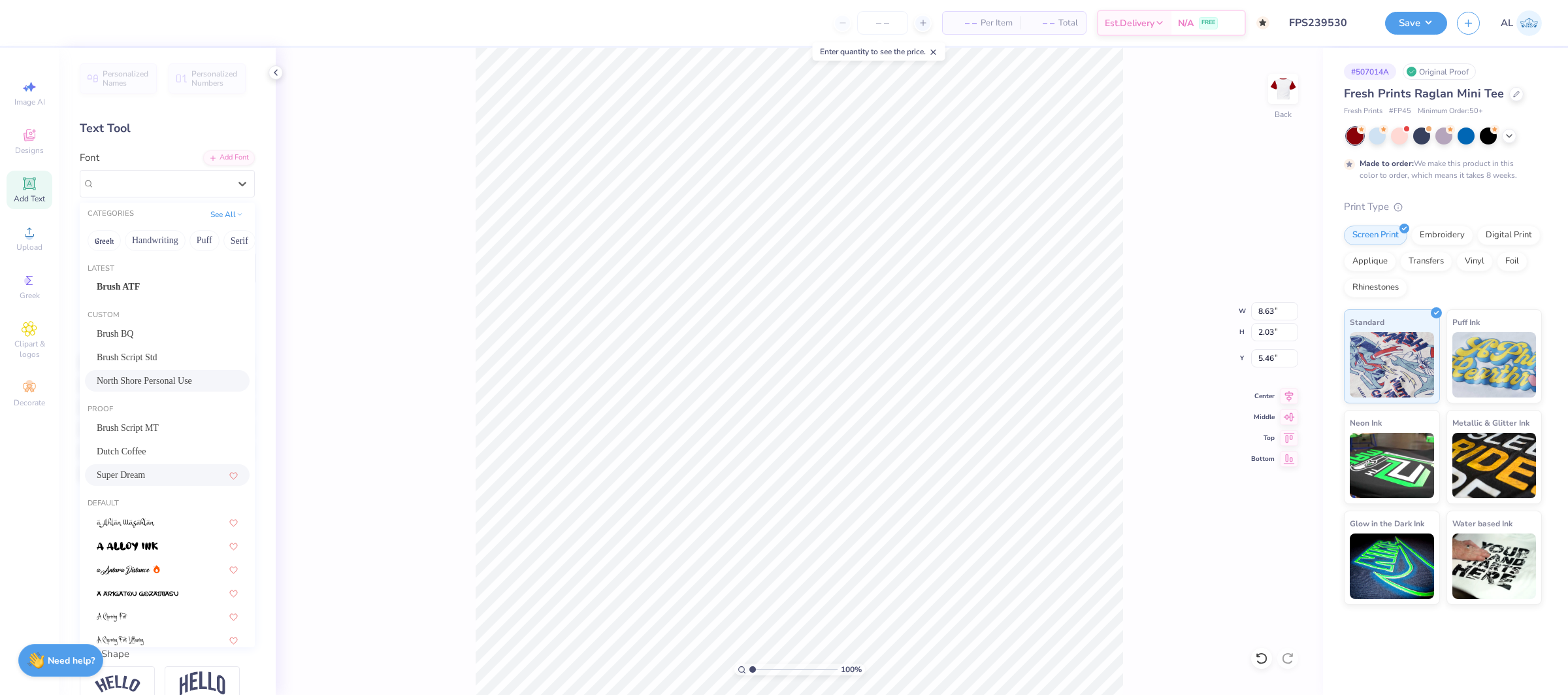
click at [158, 385] on span "North Shore Personal Use" at bounding box center [144, 380] width 95 height 14
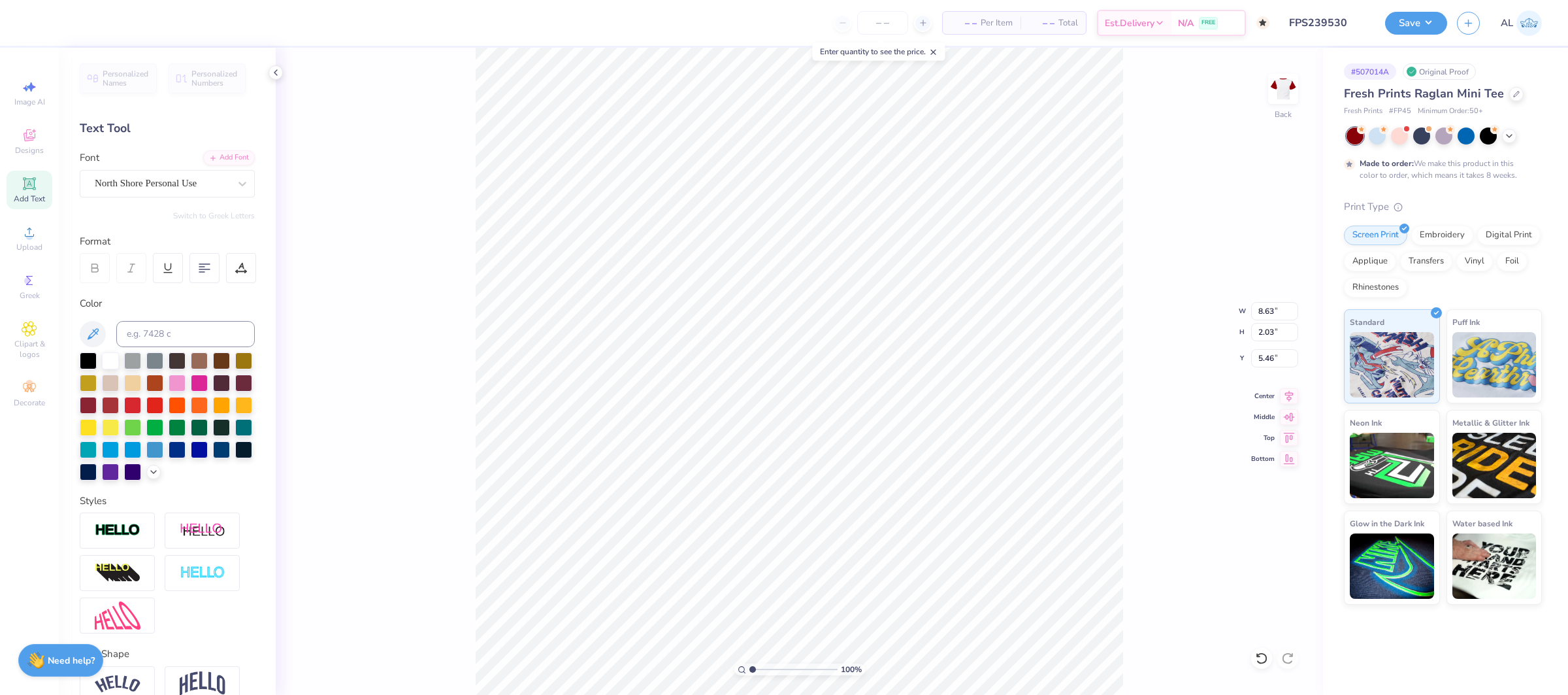
type input "5.89"
type input "1.63"
type input "5.85"
type input "5.63"
type input "2.09"
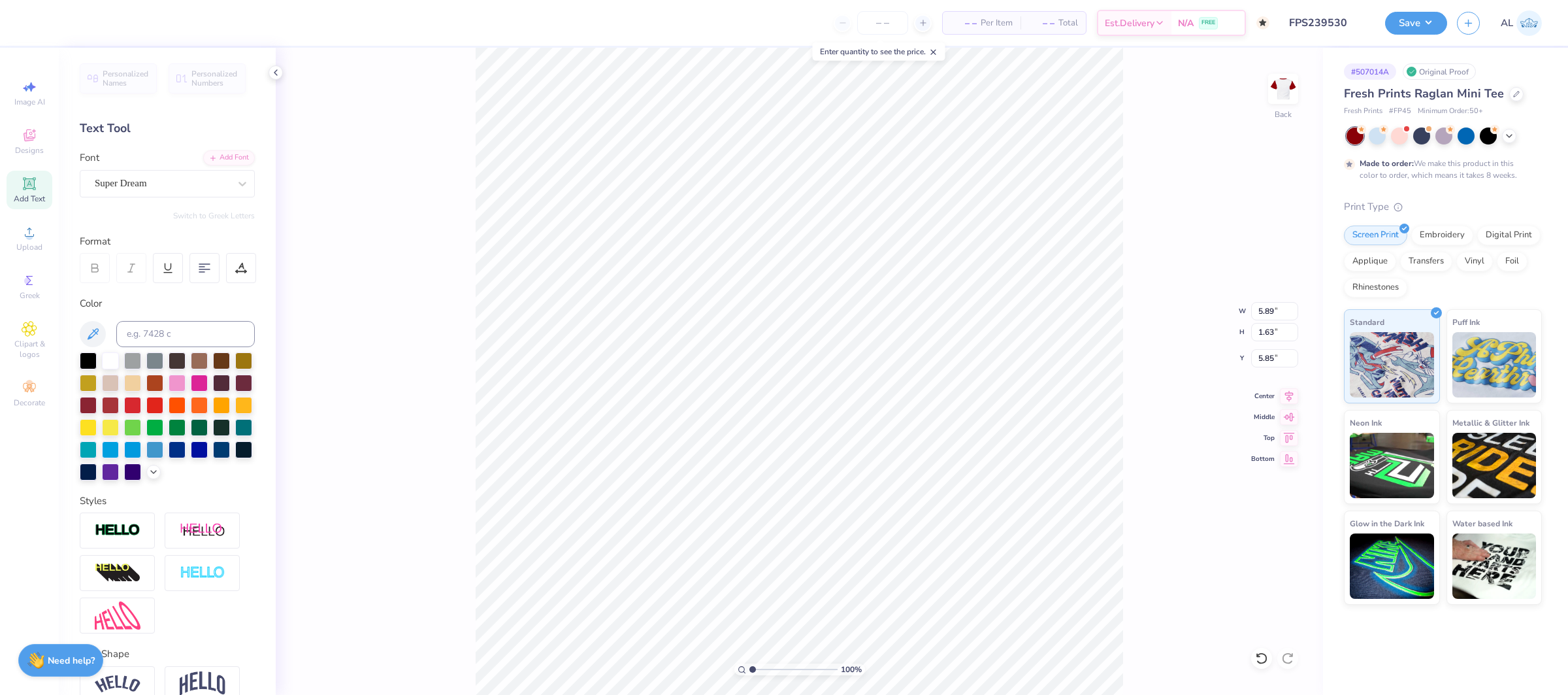
type input "6.95"
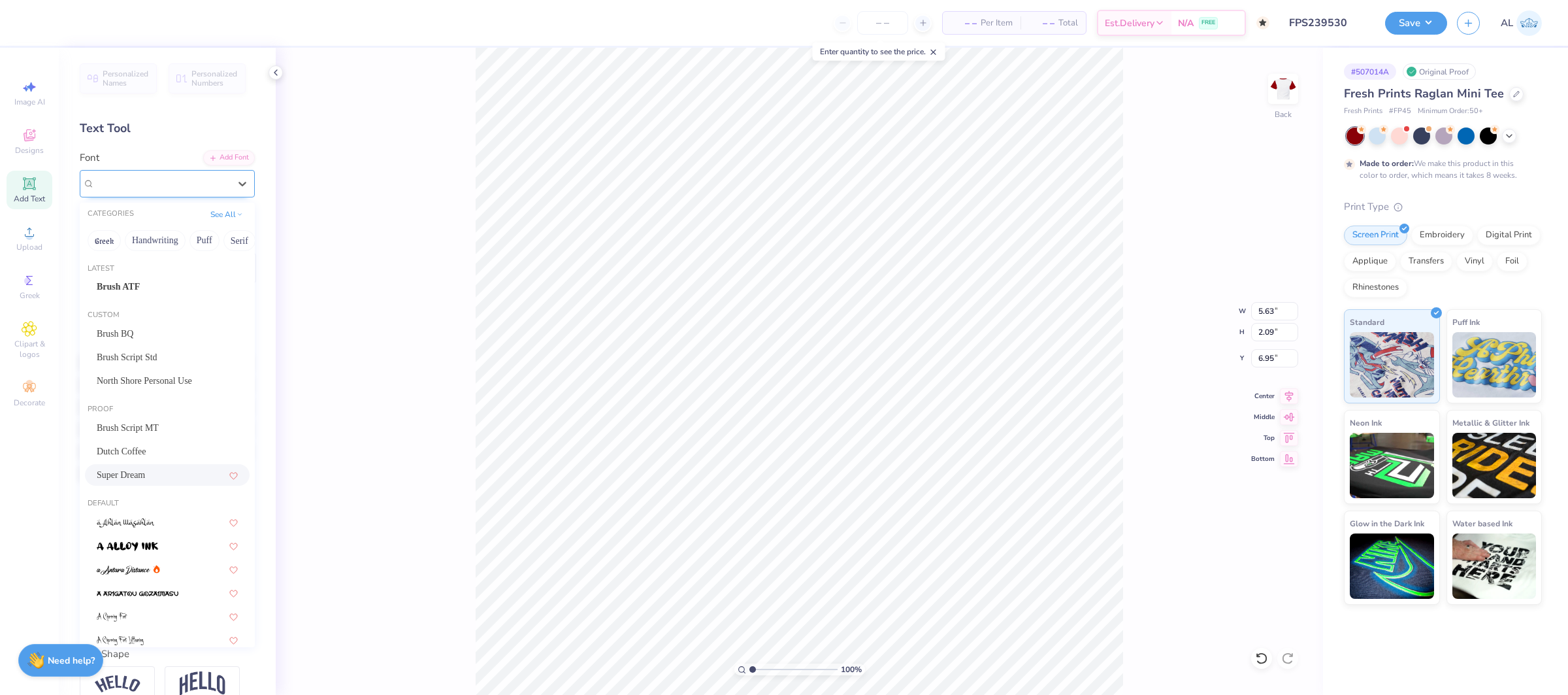
click at [140, 195] on div "Super Dream" at bounding box center [167, 184] width 175 height 27
click at [195, 377] on div "North Shore Personal Use" at bounding box center [167, 380] width 141 height 14
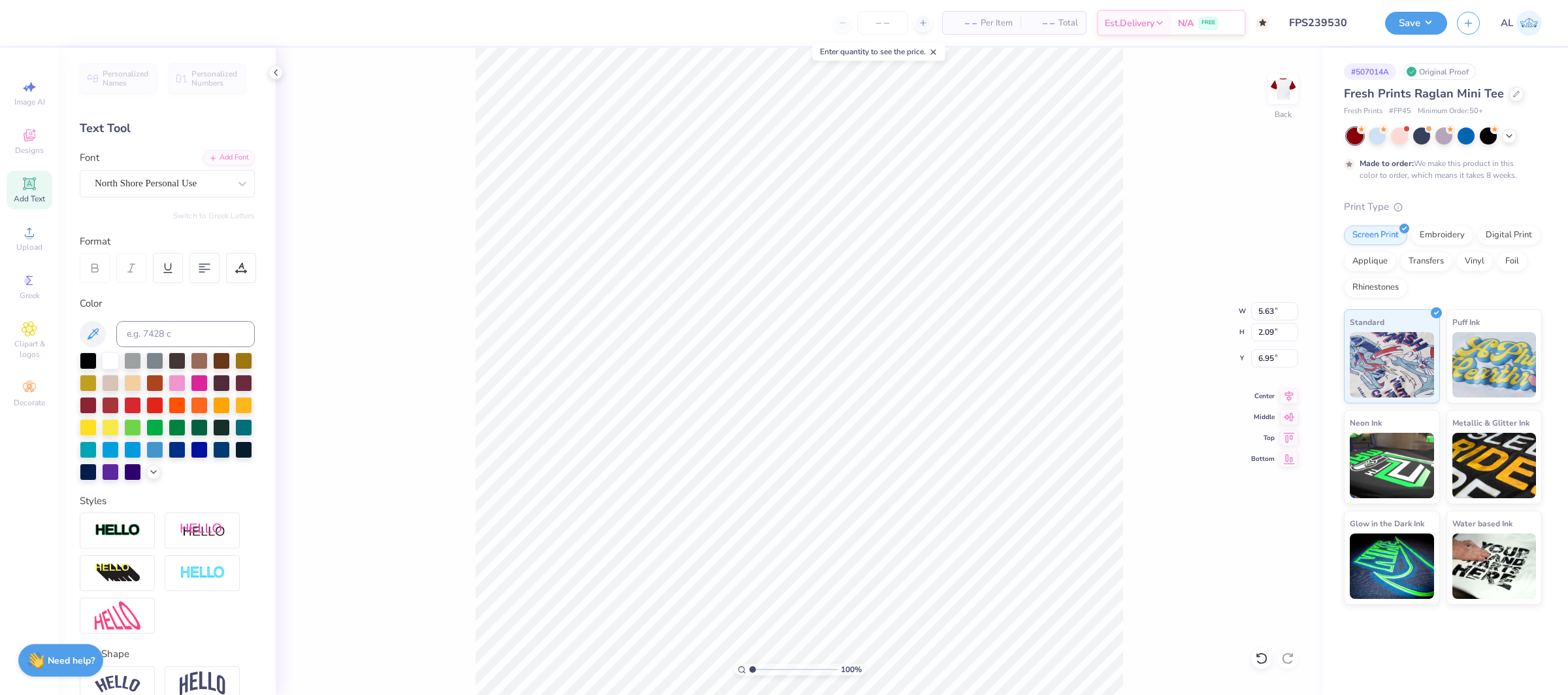
type input "4.26"
type input "1.67"
type input "7.38"
type input "0.87"
type input "0.55"
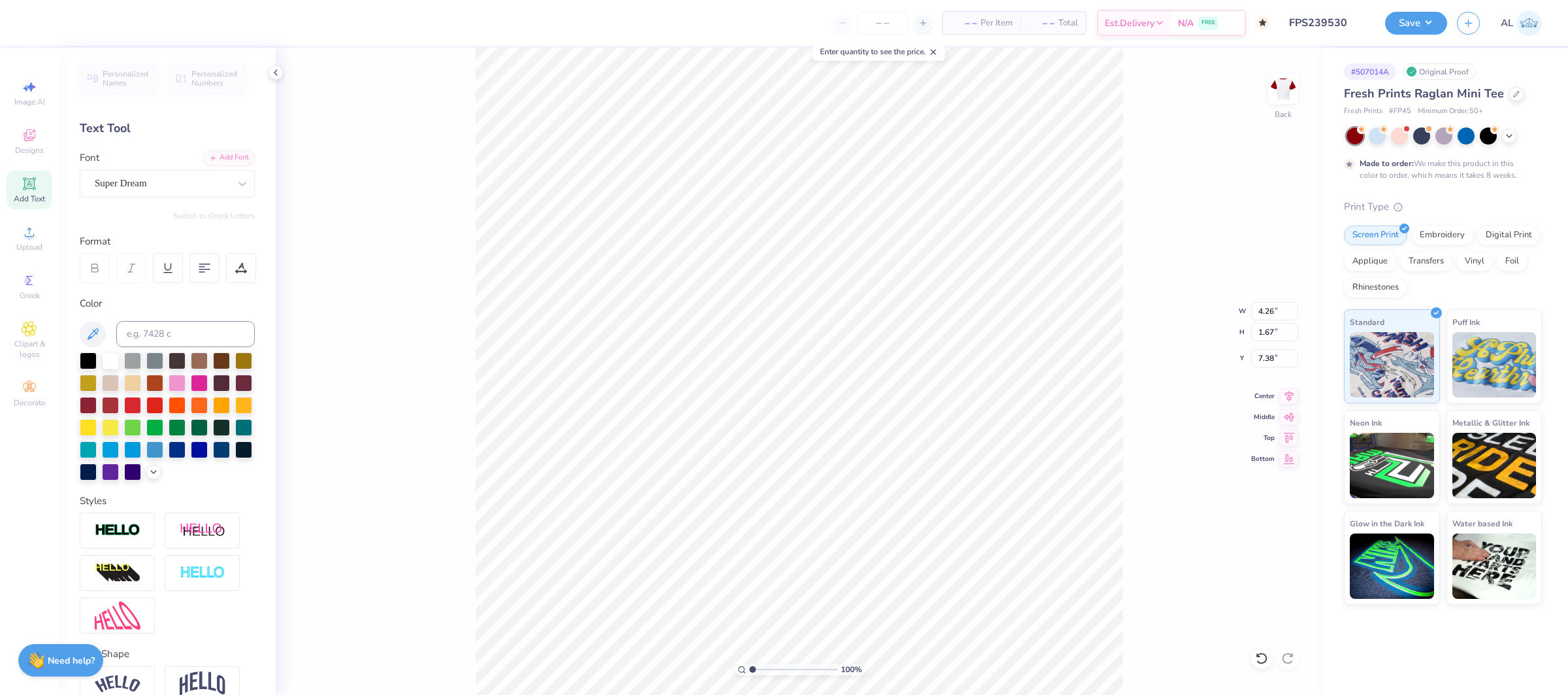
type input "8.93"
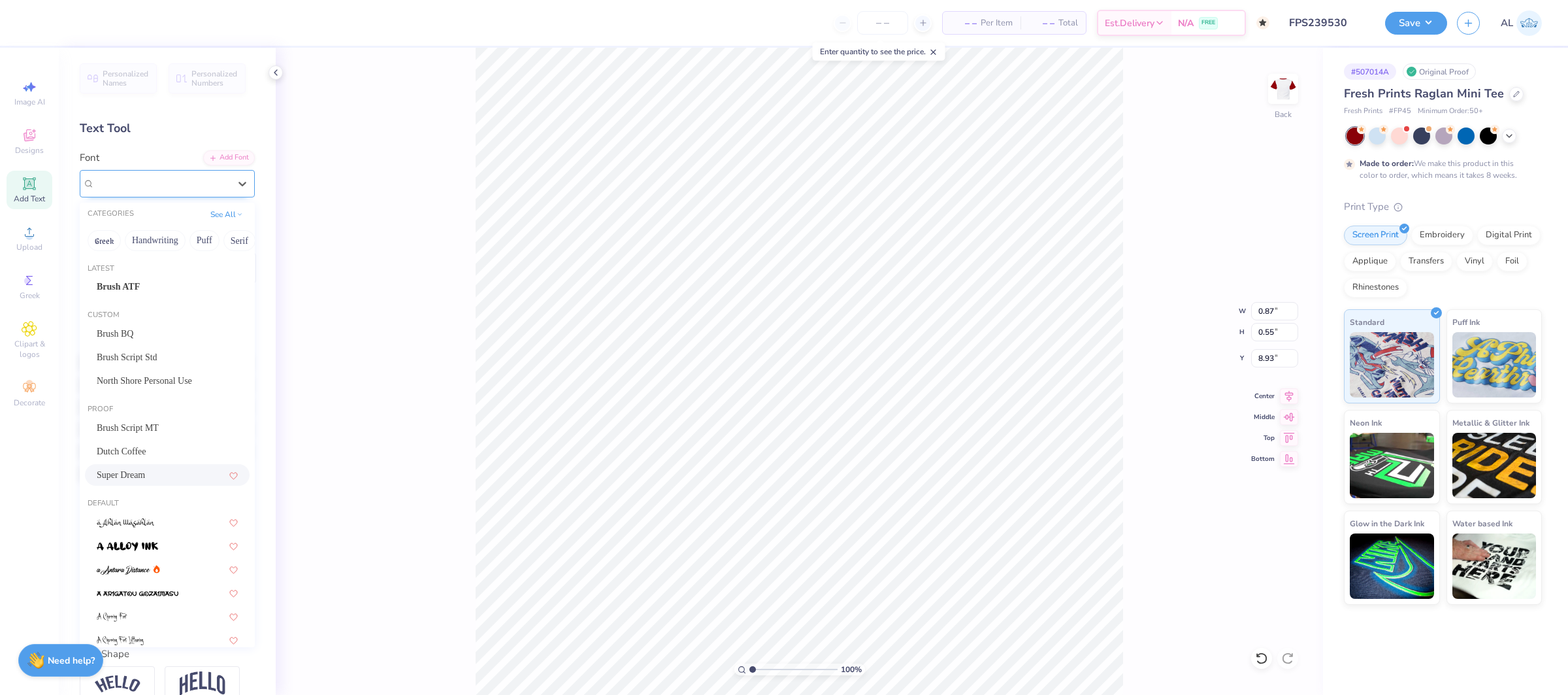
click at [159, 185] on div "Super Dream" at bounding box center [162, 183] width 137 height 20
click at [180, 288] on div "Brush ATF" at bounding box center [167, 287] width 141 height 14
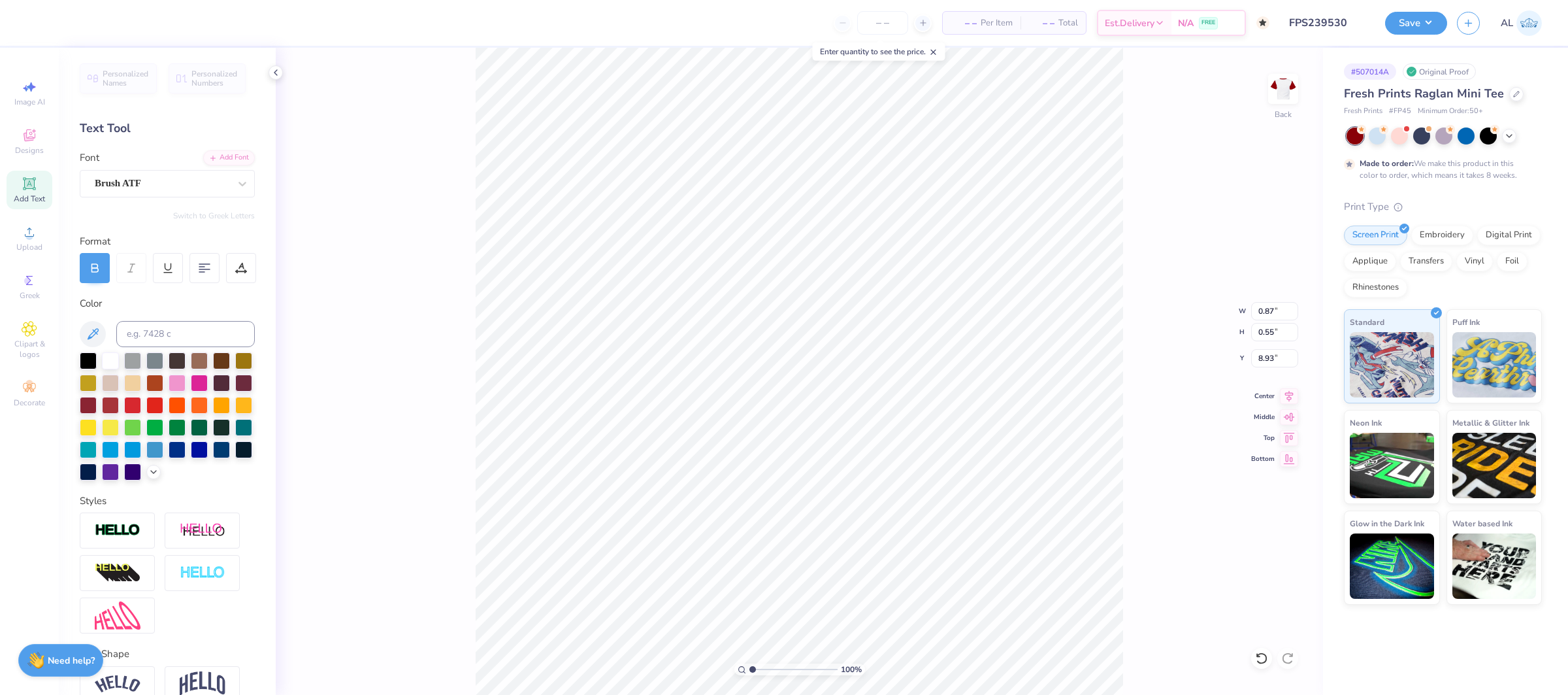
type input "0.74"
type input "0.46"
type input "9.03"
type input "8.53"
type input "8.49"
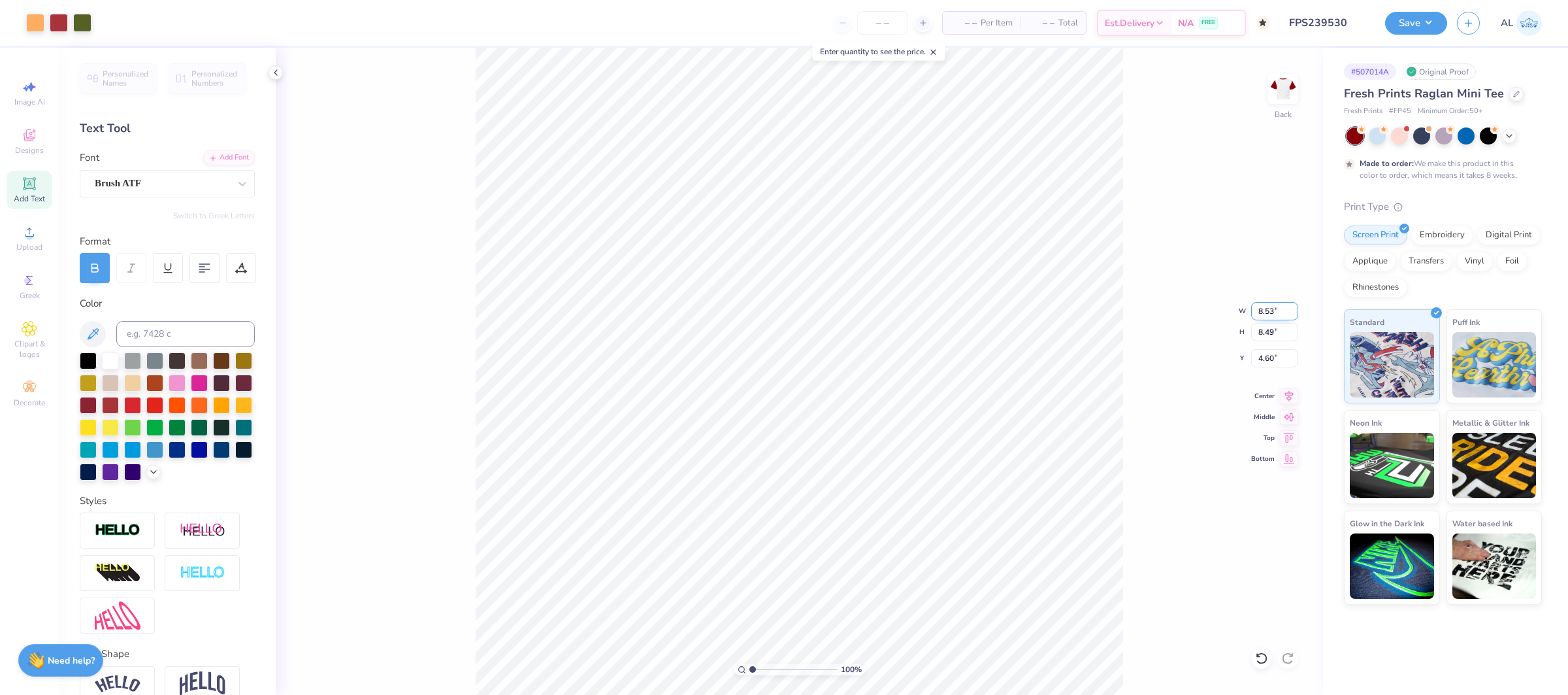
type input "4.60"
click at [1260, 311] on input "8.53" at bounding box center [1274, 310] width 47 height 18
click at [1271, 310] on input "8.53" at bounding box center [1274, 310] width 47 height 18
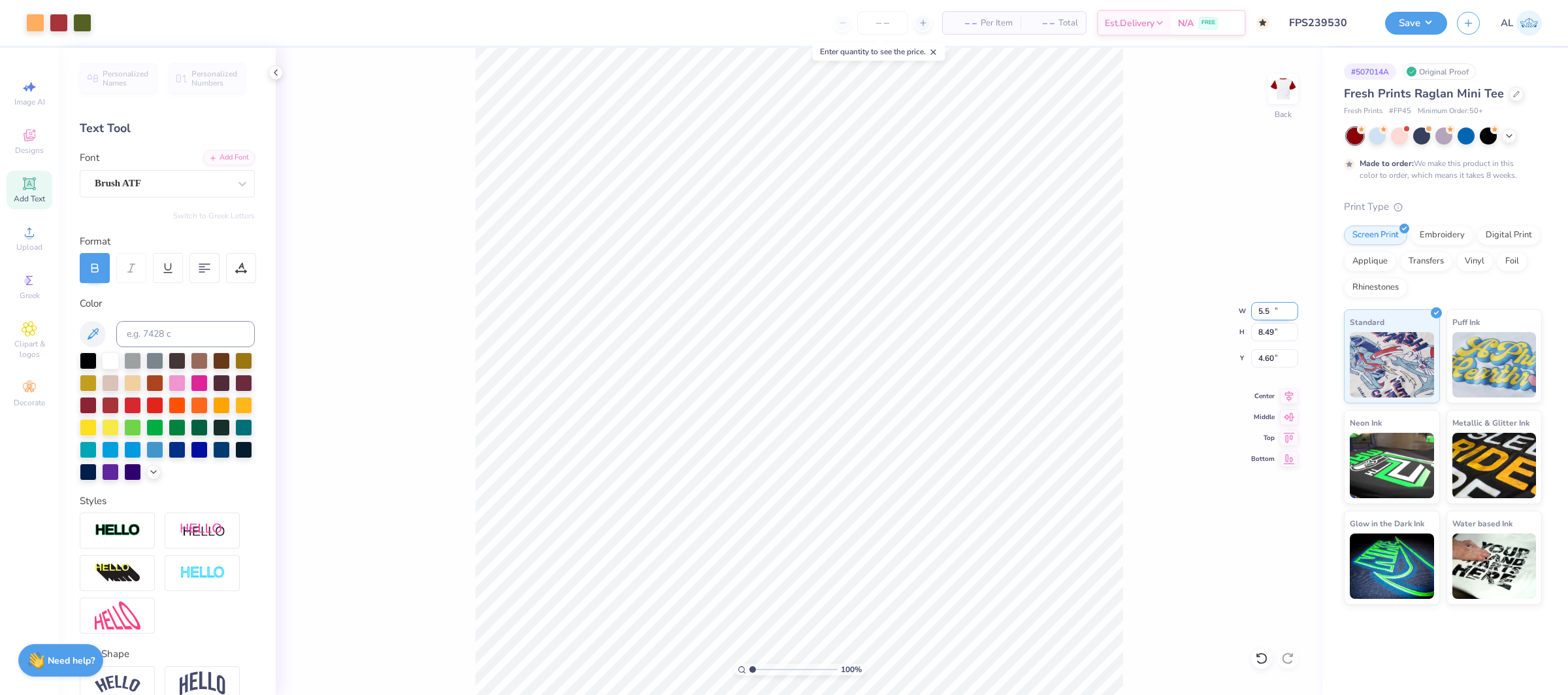
type input "5.50"
type input "5.47"
click at [1287, 388] on icon at bounding box center [1289, 394] width 18 height 16
click at [1290, 396] on icon at bounding box center [1290, 395] width 9 height 11
click at [1270, 357] on input "6.11" at bounding box center [1274, 358] width 47 height 18
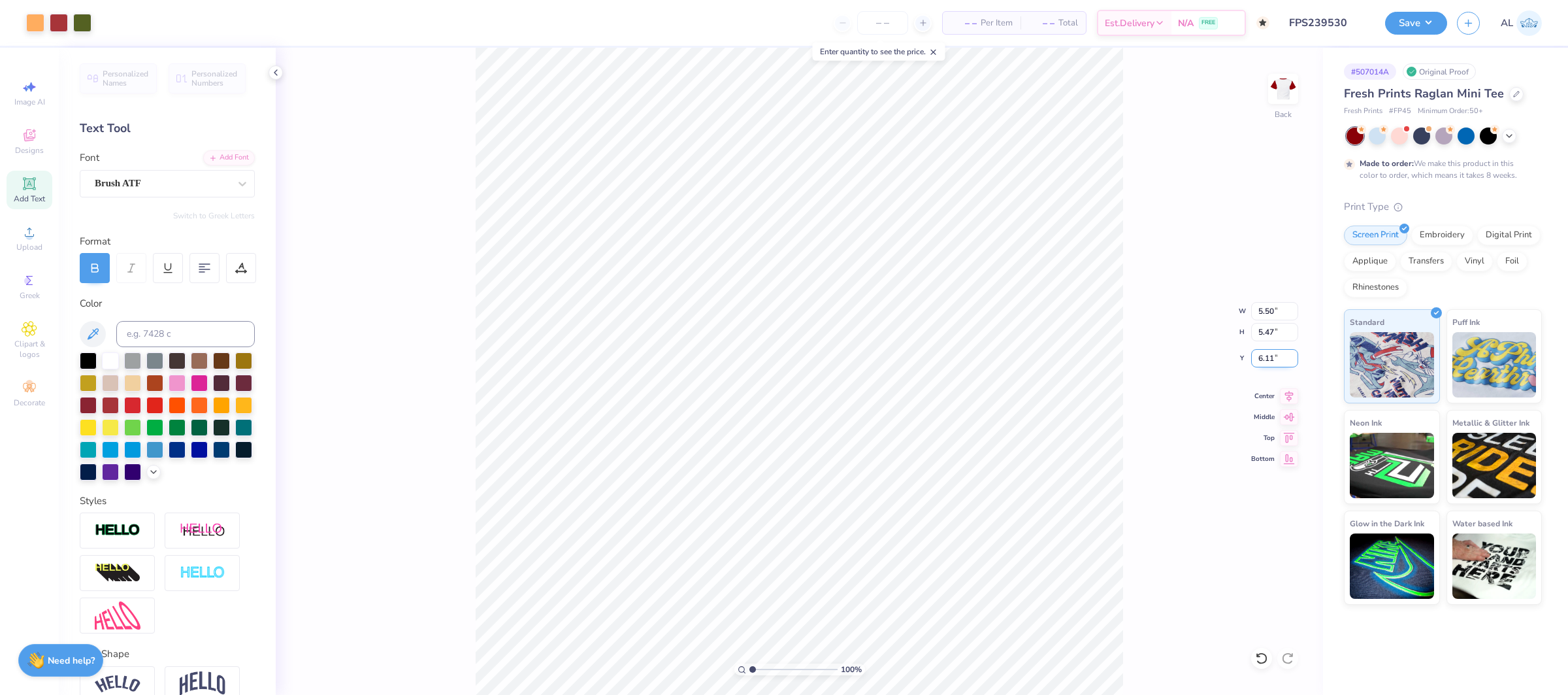
click at [1270, 357] on input "6.11" at bounding box center [1274, 358] width 47 height 18
type input "1.50"
type input "3.73"
click at [776, 671] on input "range" at bounding box center [793, 669] width 88 height 12
type input "0.40"
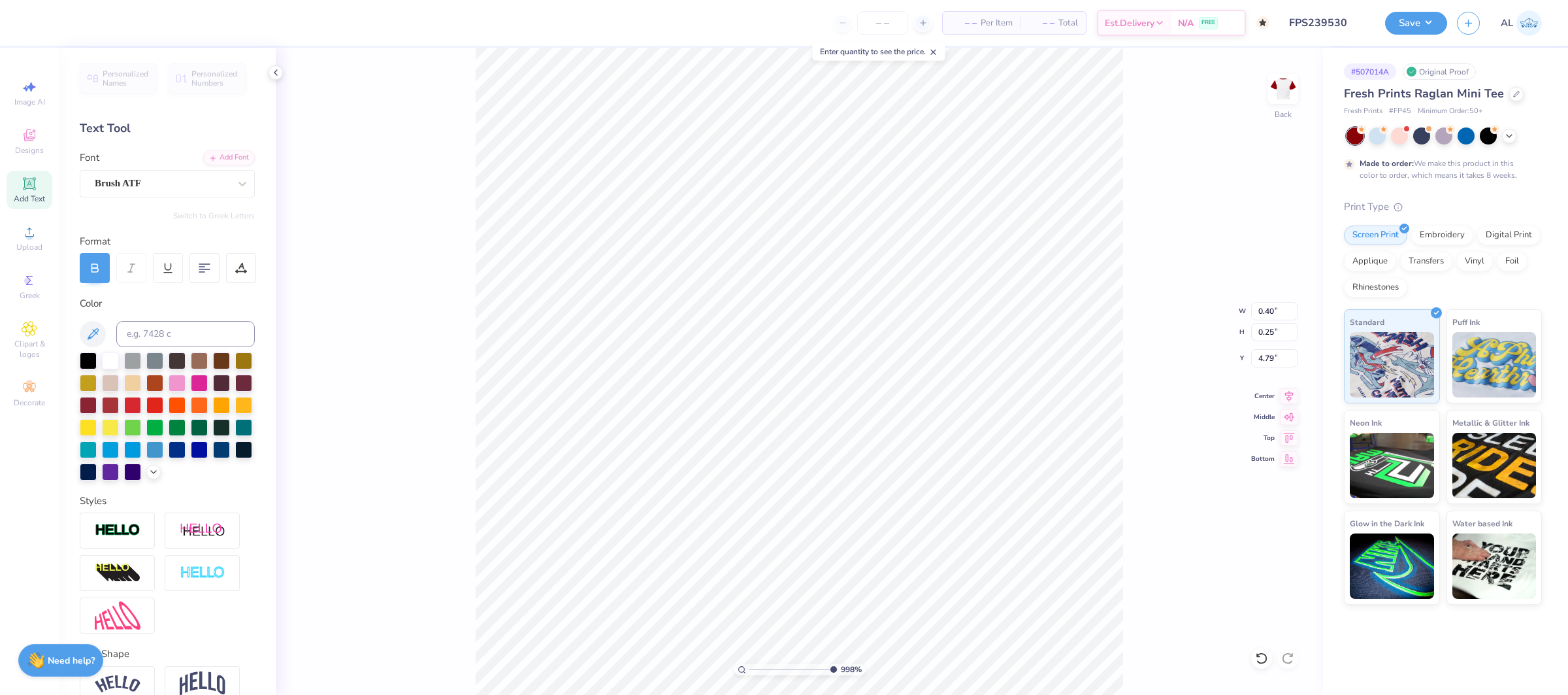
drag, startPoint x: 831, startPoint y: 671, endPoint x: 843, endPoint y: 670, distance: 12.0
click at [843, 670] on div "998 %" at bounding box center [799, 669] width 131 height 12
drag, startPoint x: 803, startPoint y: 668, endPoint x: 789, endPoint y: 670, distance: 14.1
click at [789, 670] on input "range" at bounding box center [793, 669] width 88 height 12
type input "5.26"
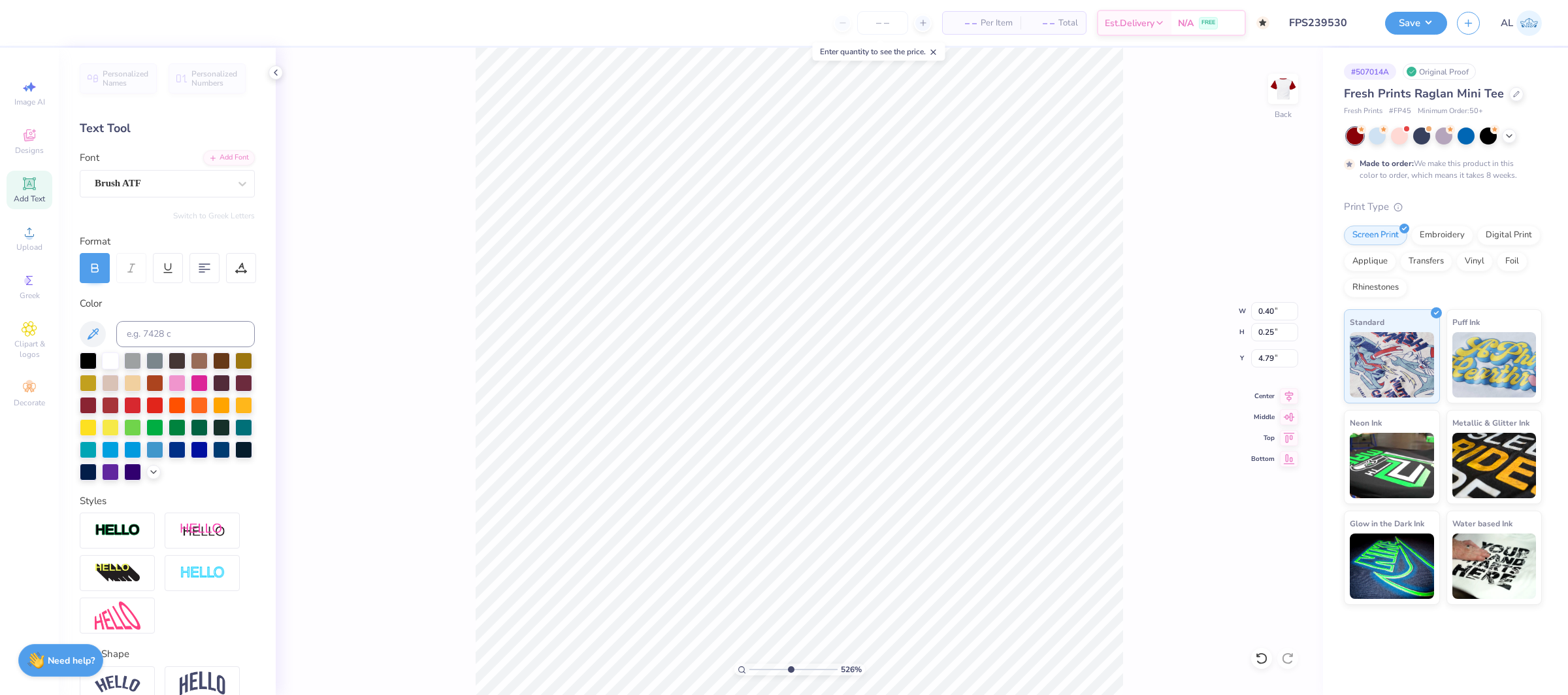
type input "1.53"
type input "0.44"
type input "2.41"
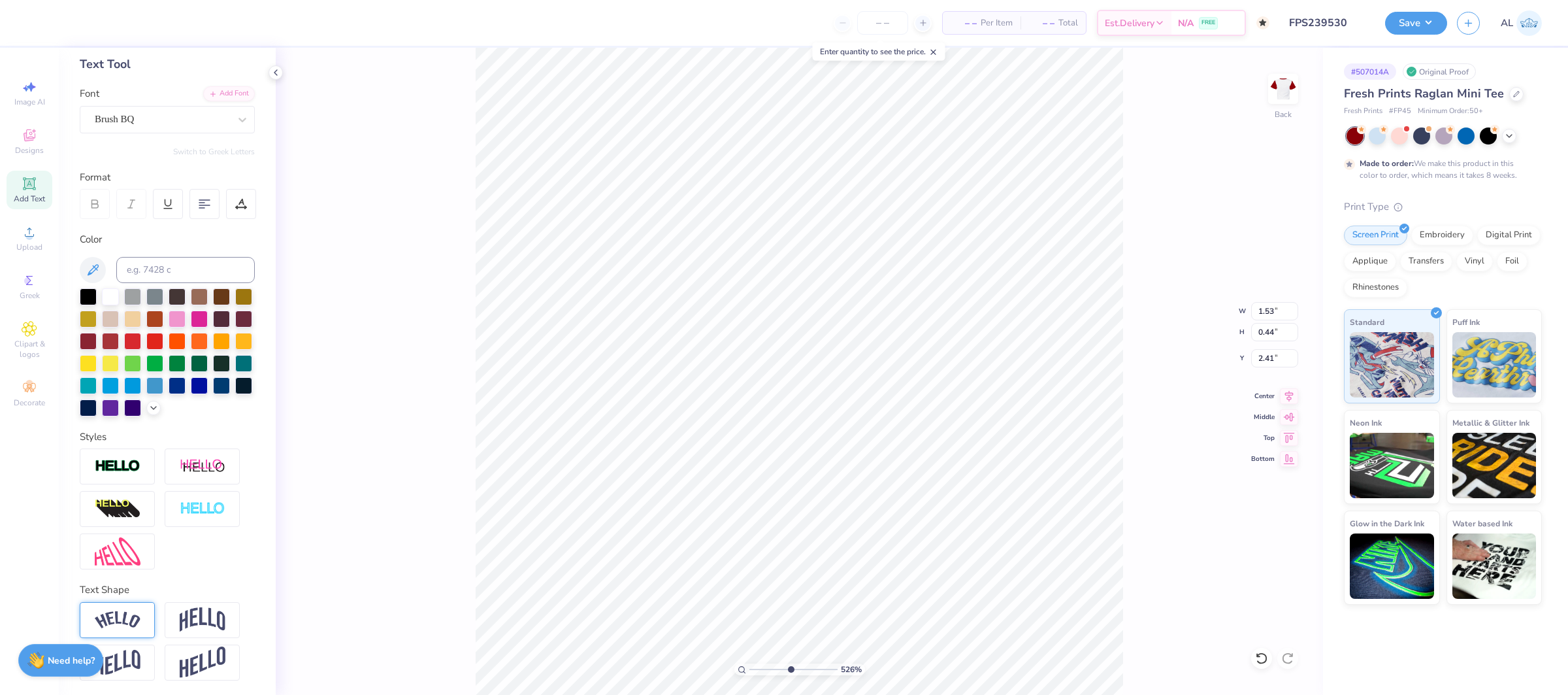
click at [113, 625] on img at bounding box center [117, 620] width 45 height 17
type input "1.95"
type input "0.56"
type input "2.35"
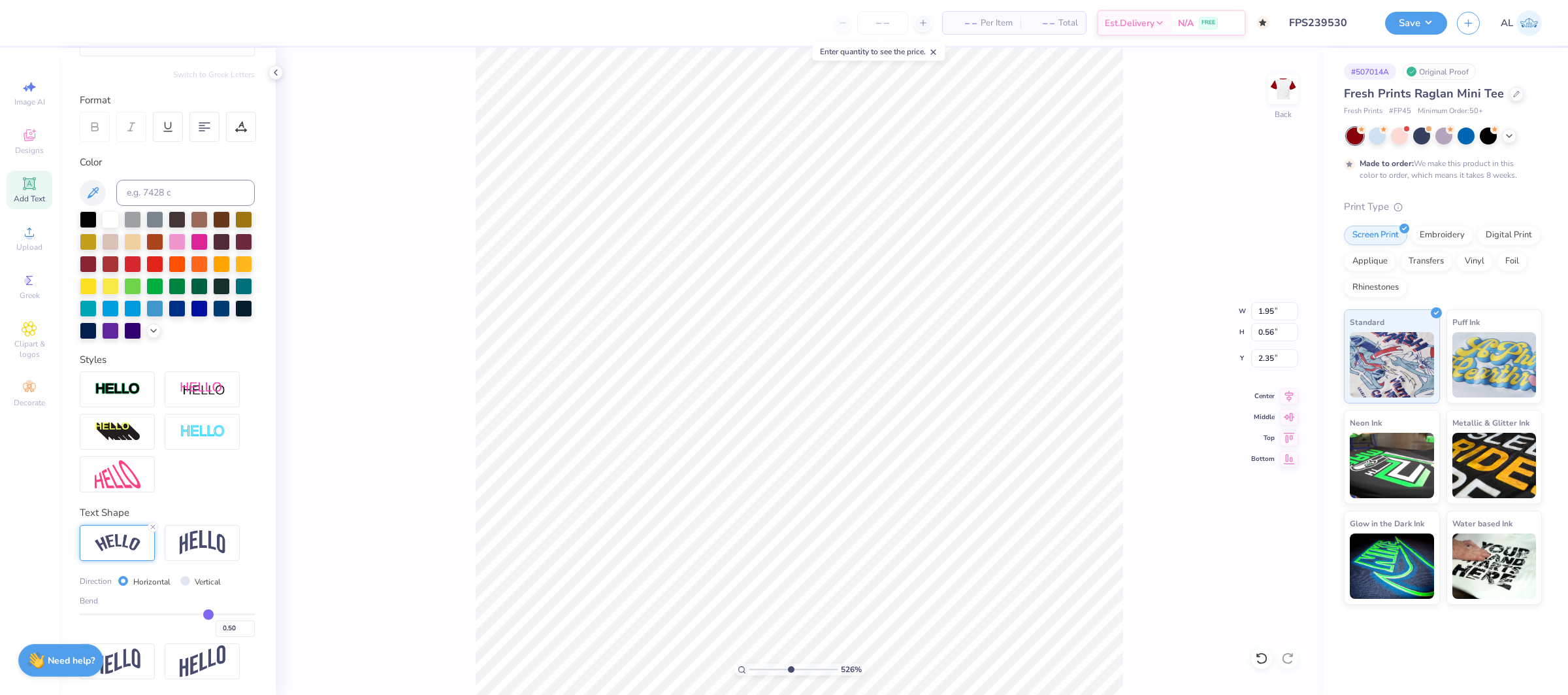
click at [195, 615] on div "0.50" at bounding box center [167, 625] width 175 height 24
type input "0.38"
click at [198, 613] on input "range" at bounding box center [167, 614] width 175 height 2
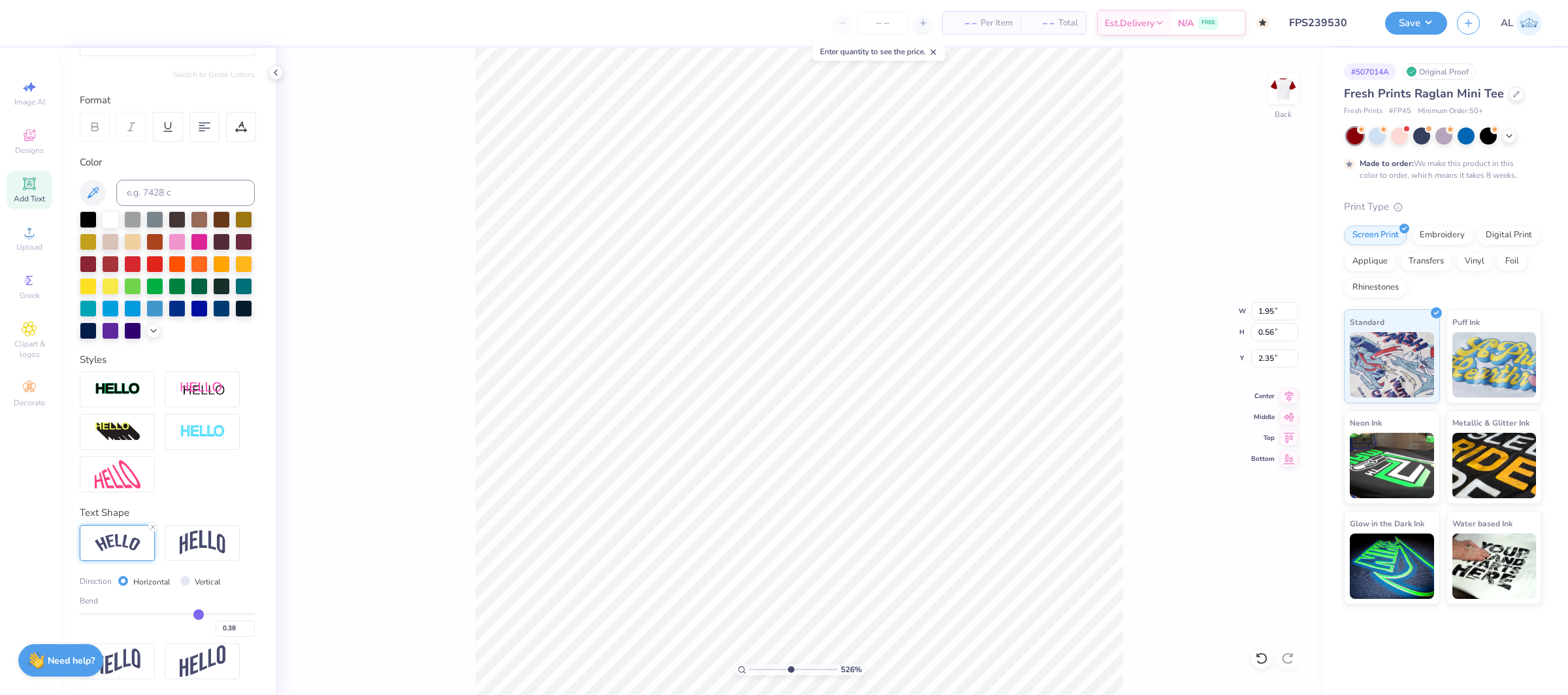
type input "1.86"
type input "0.51"
type input "2.30"
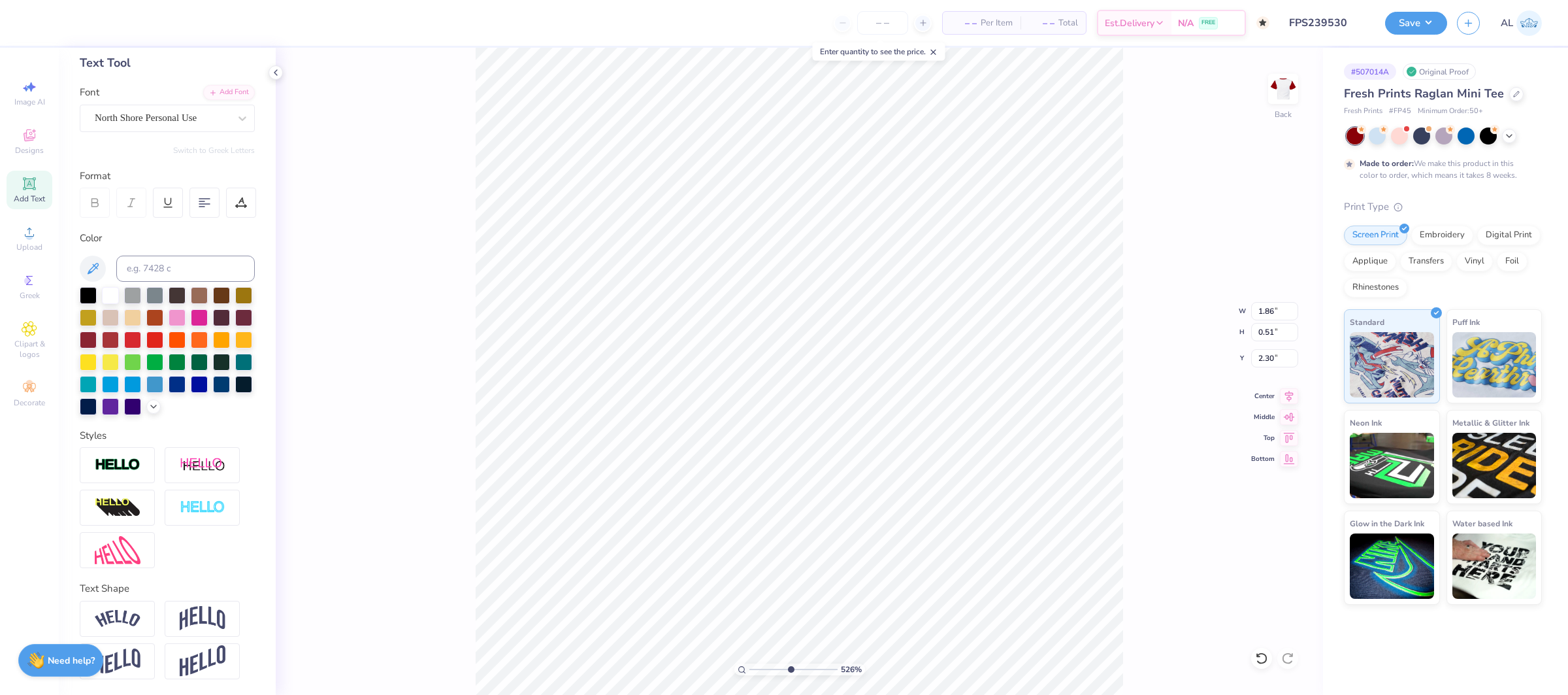
type input "3.17"
type input "0.87"
type input "3.03"
click at [128, 613] on img at bounding box center [117, 620] width 45 height 17
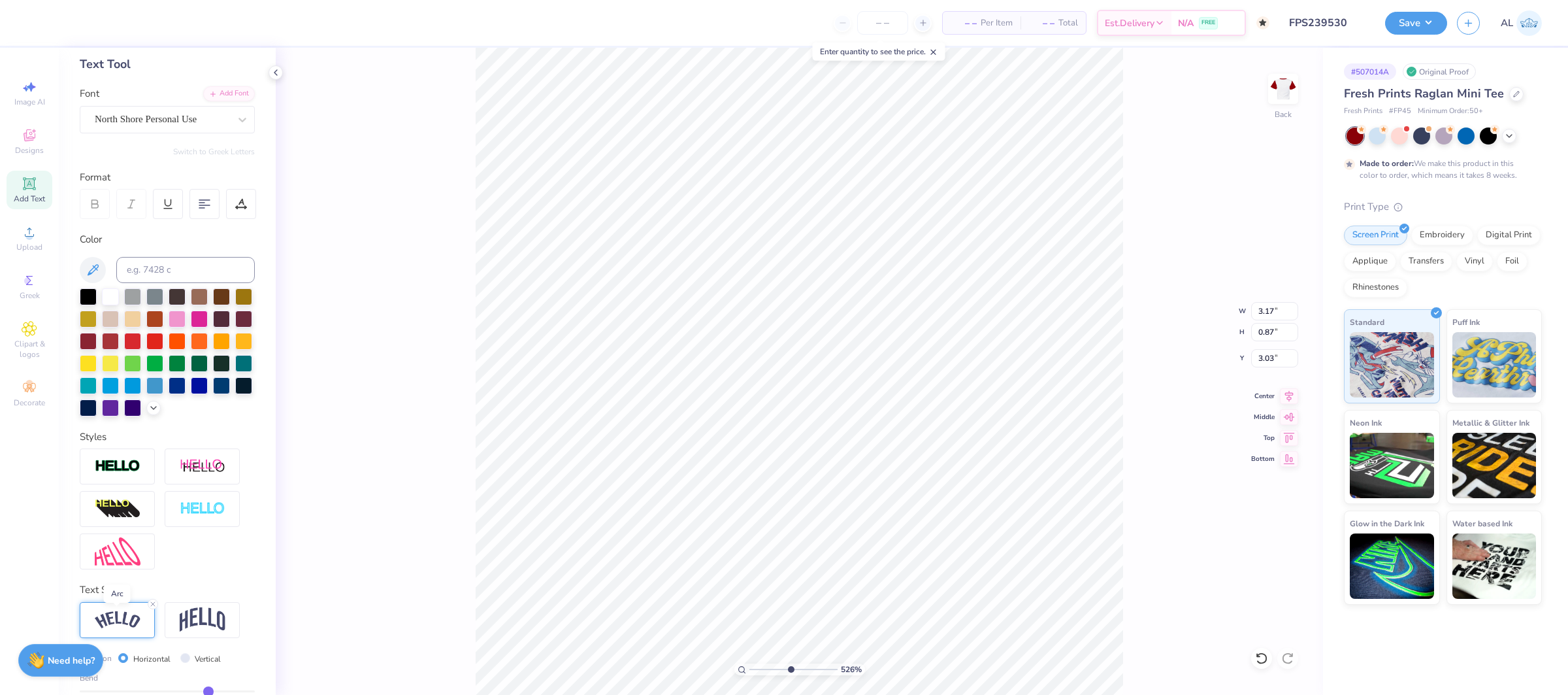
type input "4.04"
type input "1.29"
type input "2.82"
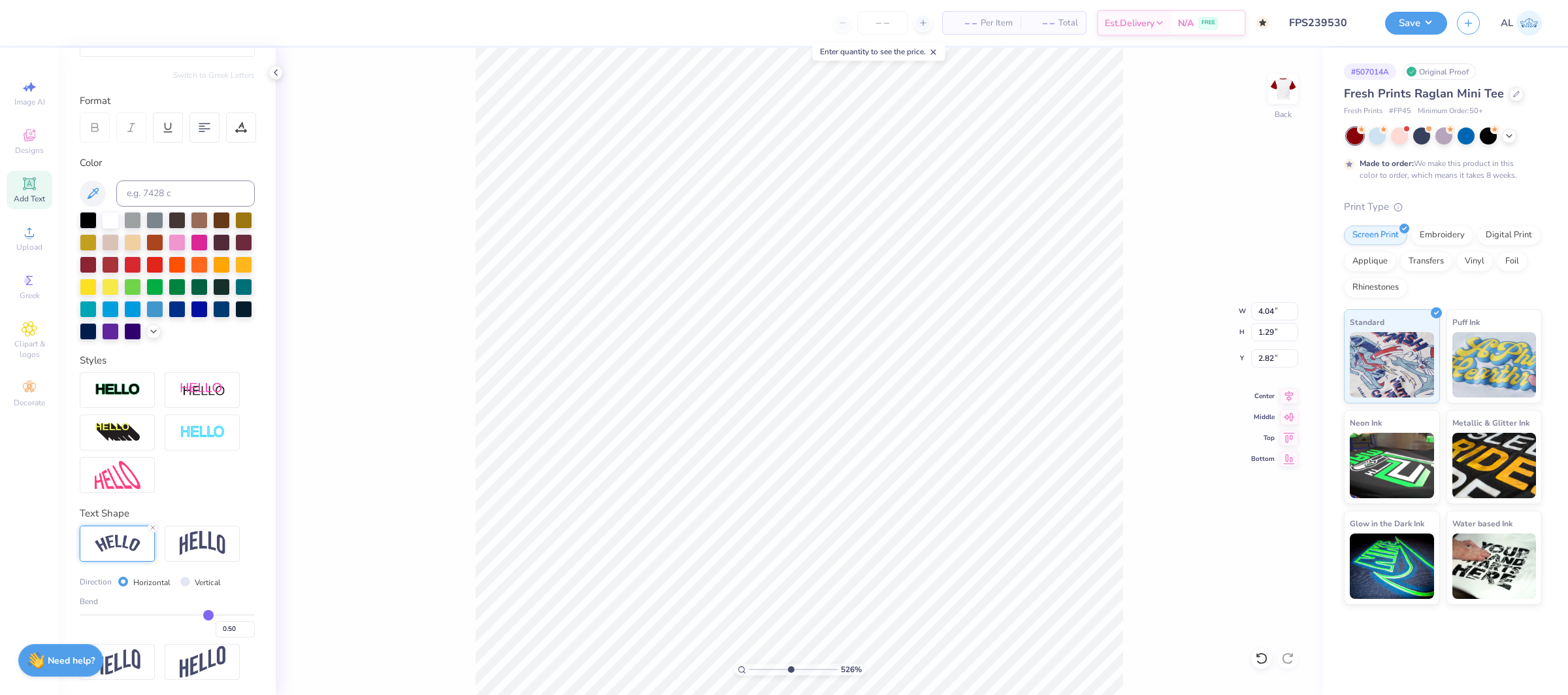
scroll to position [141, 0]
type input "0.39"
click at [199, 614] on input "range" at bounding box center [167, 614] width 175 height 2
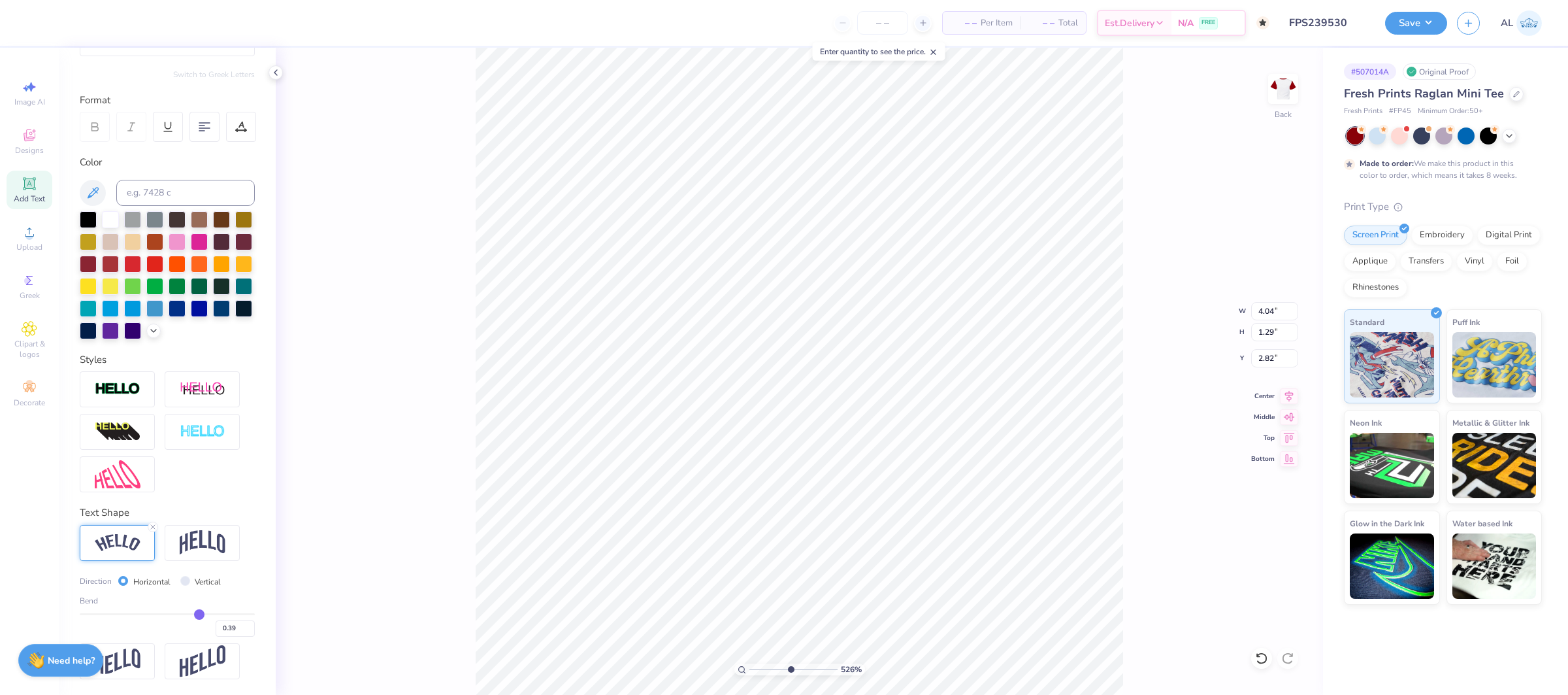
type input "3.80"
type input "1.12"
type input "2.91"
type input "0.38"
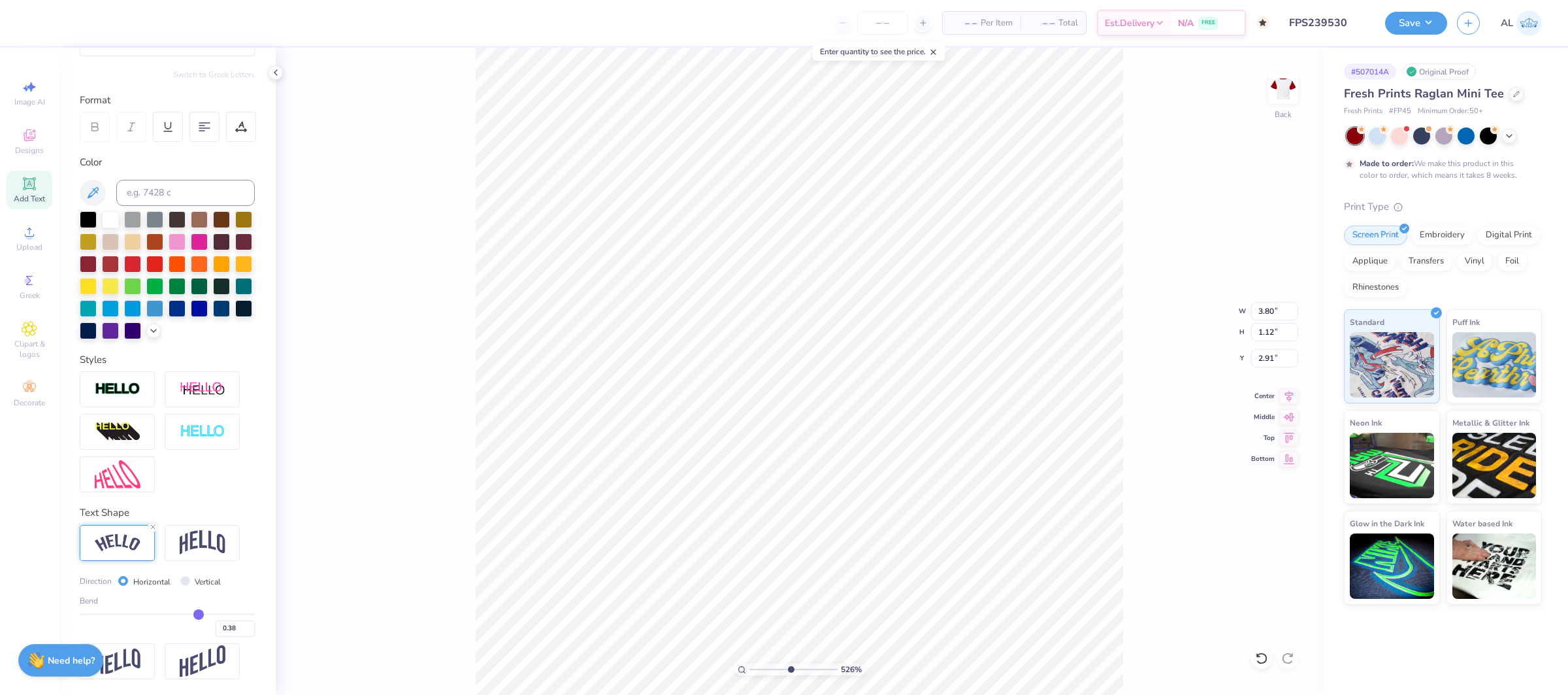
type input "0.37"
click at [198, 613] on input "range" at bounding box center [167, 614] width 175 height 2
type input "3.76"
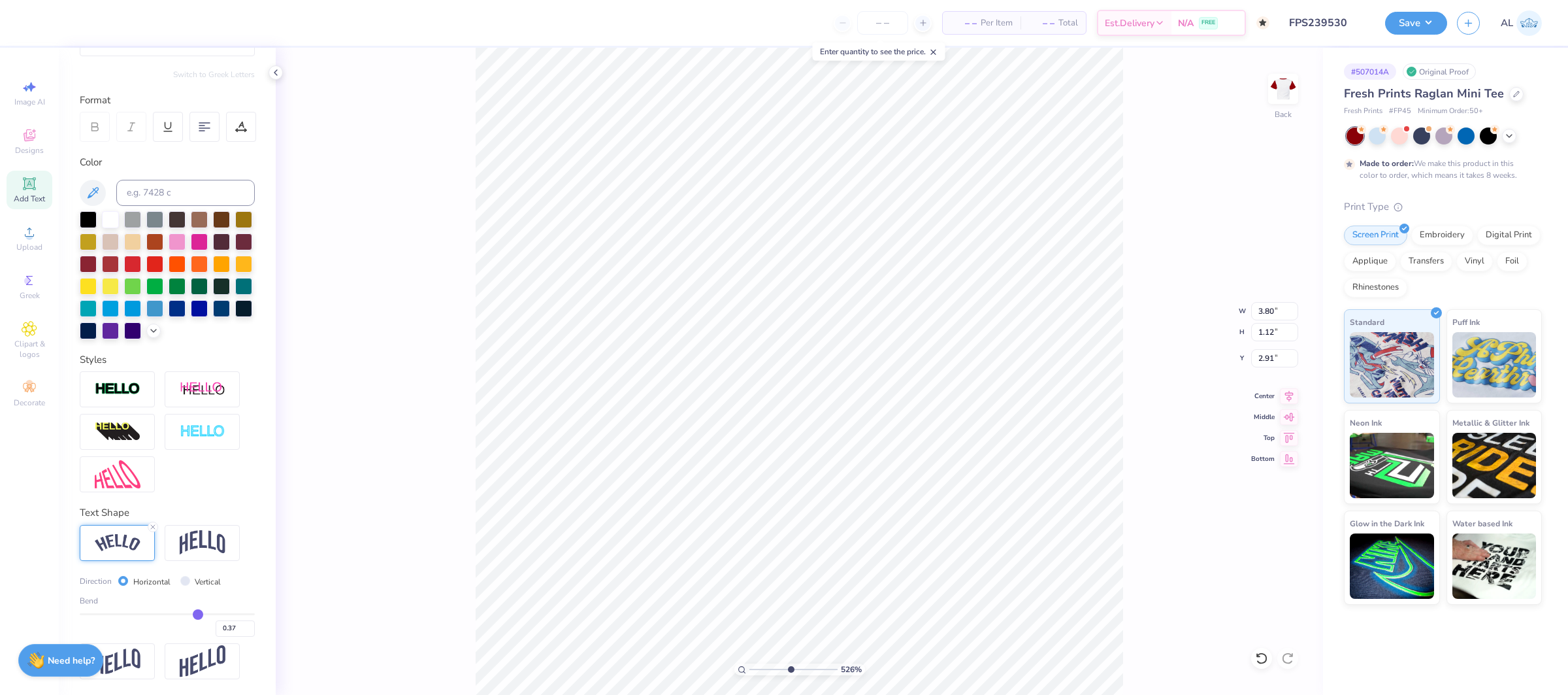
type input "1.09"
type input "2.85"
click at [247, 633] on input "0.36" at bounding box center [235, 629] width 39 height 17
type input "0.35"
click at [249, 633] on input "0.35" at bounding box center [235, 629] width 39 height 17
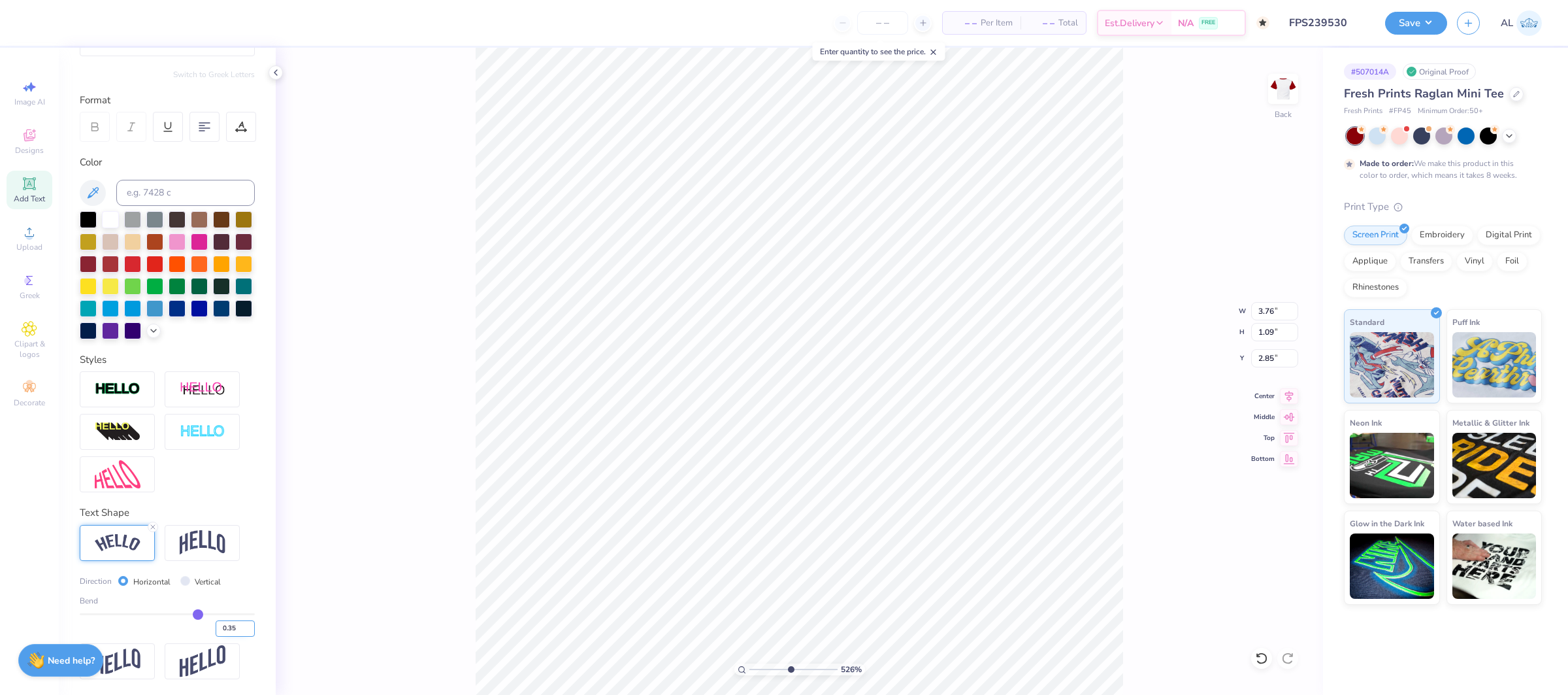
type input "0.35"
type input "3.71"
type input "1.07"
type input "2.86"
click at [250, 634] on input "0.35" at bounding box center [235, 629] width 39 height 17
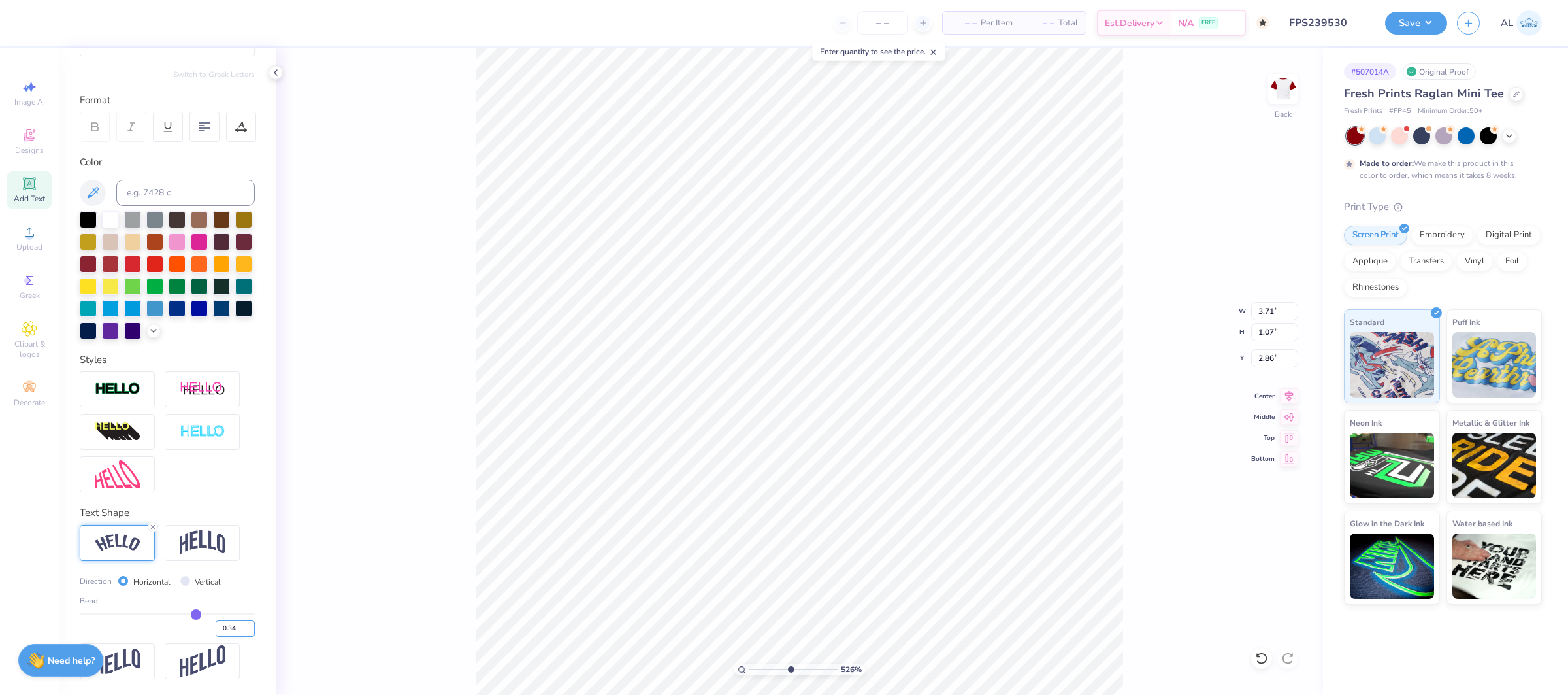
type input "0.34"
click at [250, 632] on input "0.34" at bounding box center [235, 629] width 39 height 17
type input "0.34"
type input "3.69"
type input "1.06"
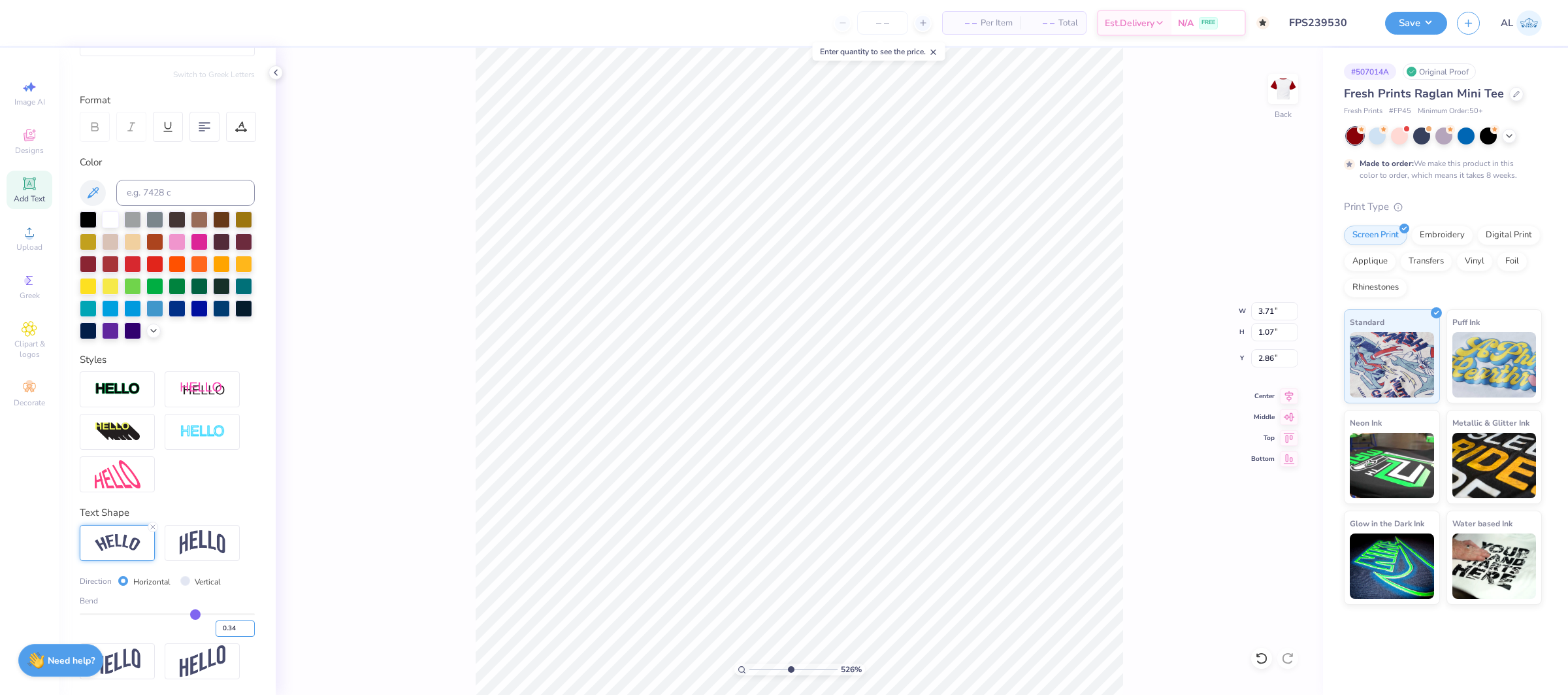
type input "2.87"
type input "2.29"
type input "0.90"
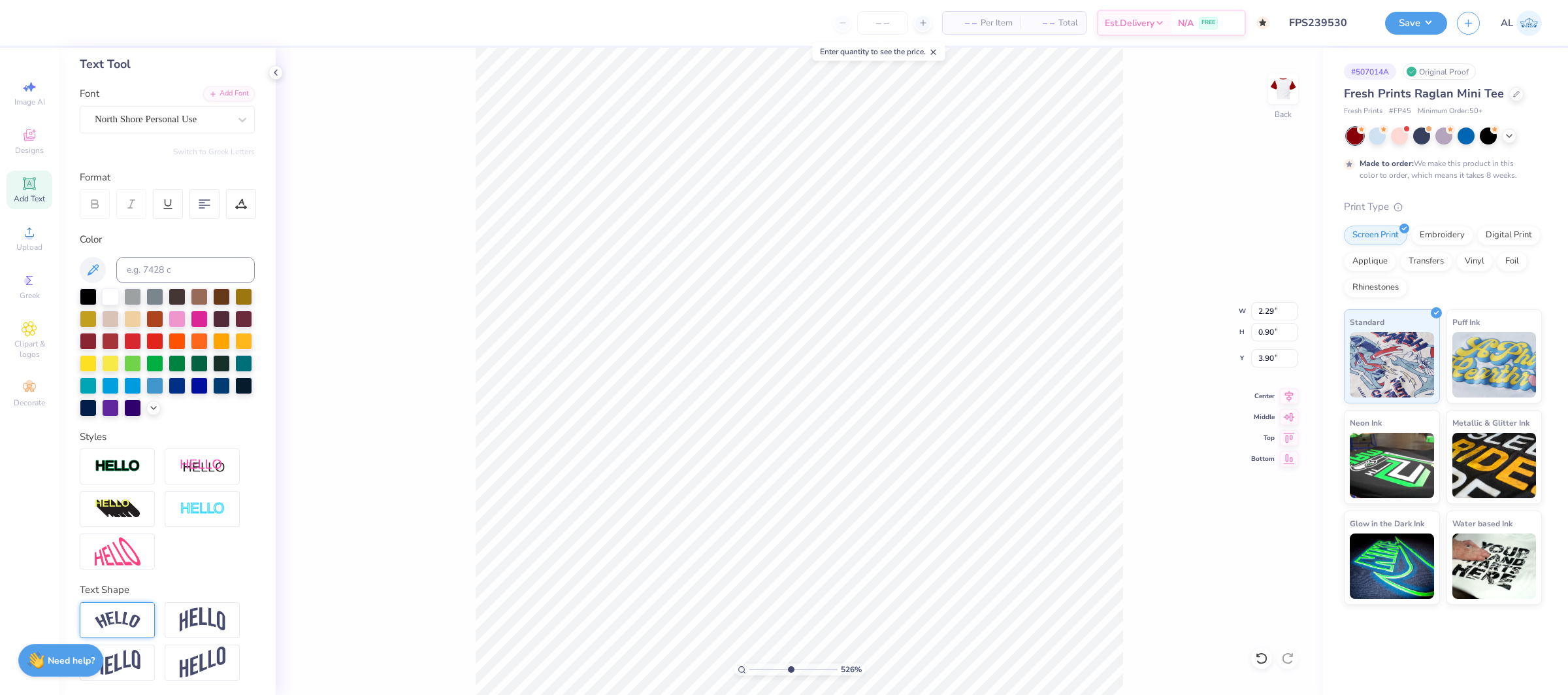
type input "3.89"
click at [114, 614] on img at bounding box center [117, 620] width 45 height 17
type input "3.31"
type input "1.17"
type input "3.73"
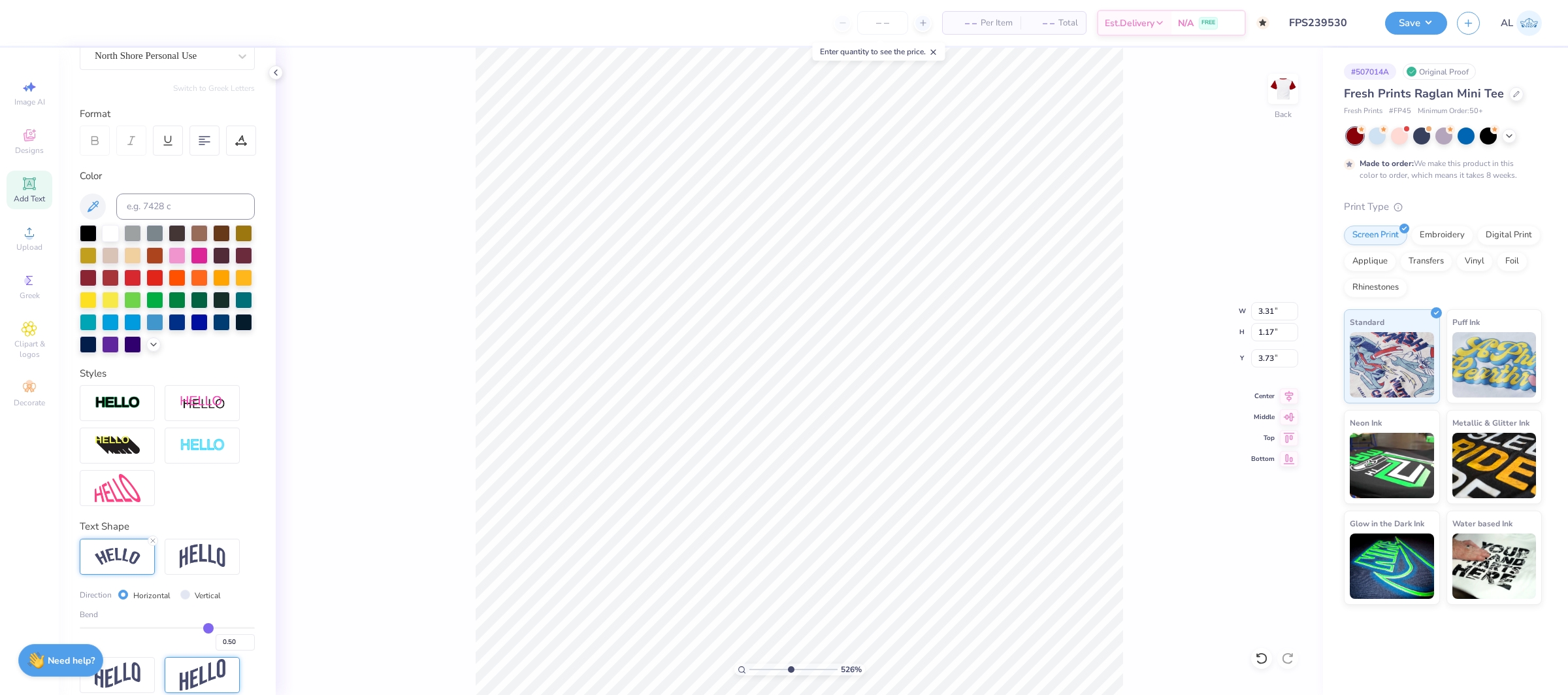
scroll to position [136, 0]
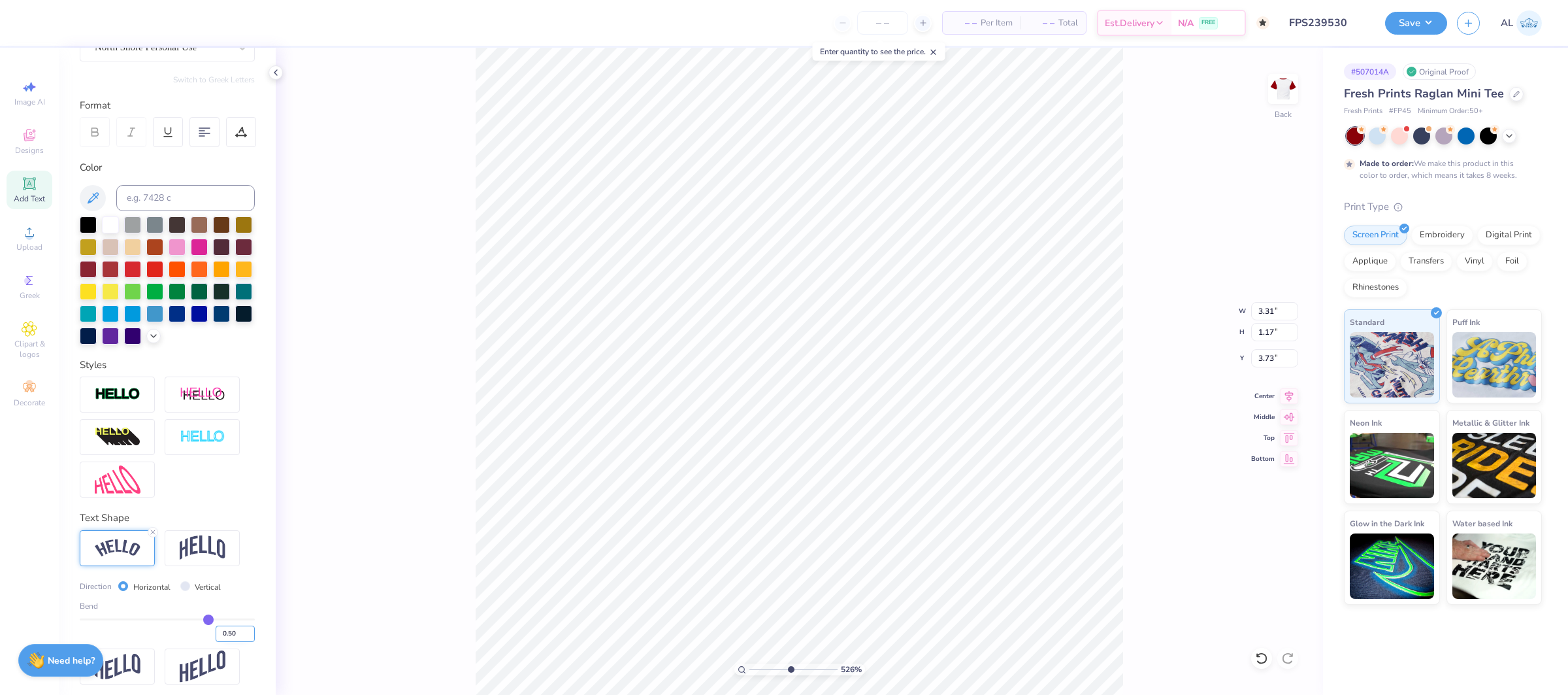
click at [237, 634] on input "0.50" at bounding box center [235, 634] width 39 height 17
type input "0.35"
type input "3.02"
type input "1.01"
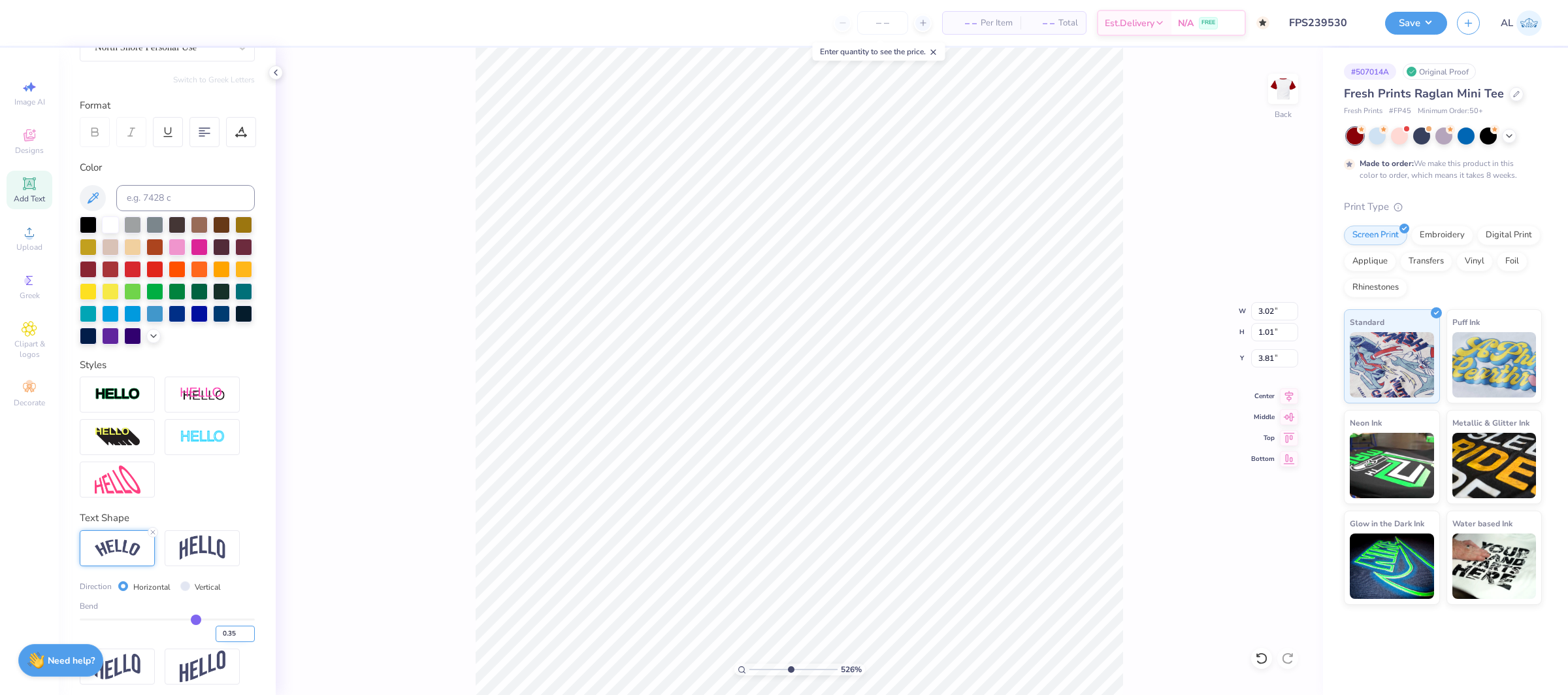
type input "3.78"
click at [251, 638] on input "0.34" at bounding box center [235, 634] width 39 height 17
click at [251, 638] on input "0.33" at bounding box center [235, 634] width 39 height 17
type input "0.32"
click at [251, 638] on input "0.32" at bounding box center [235, 634] width 39 height 17
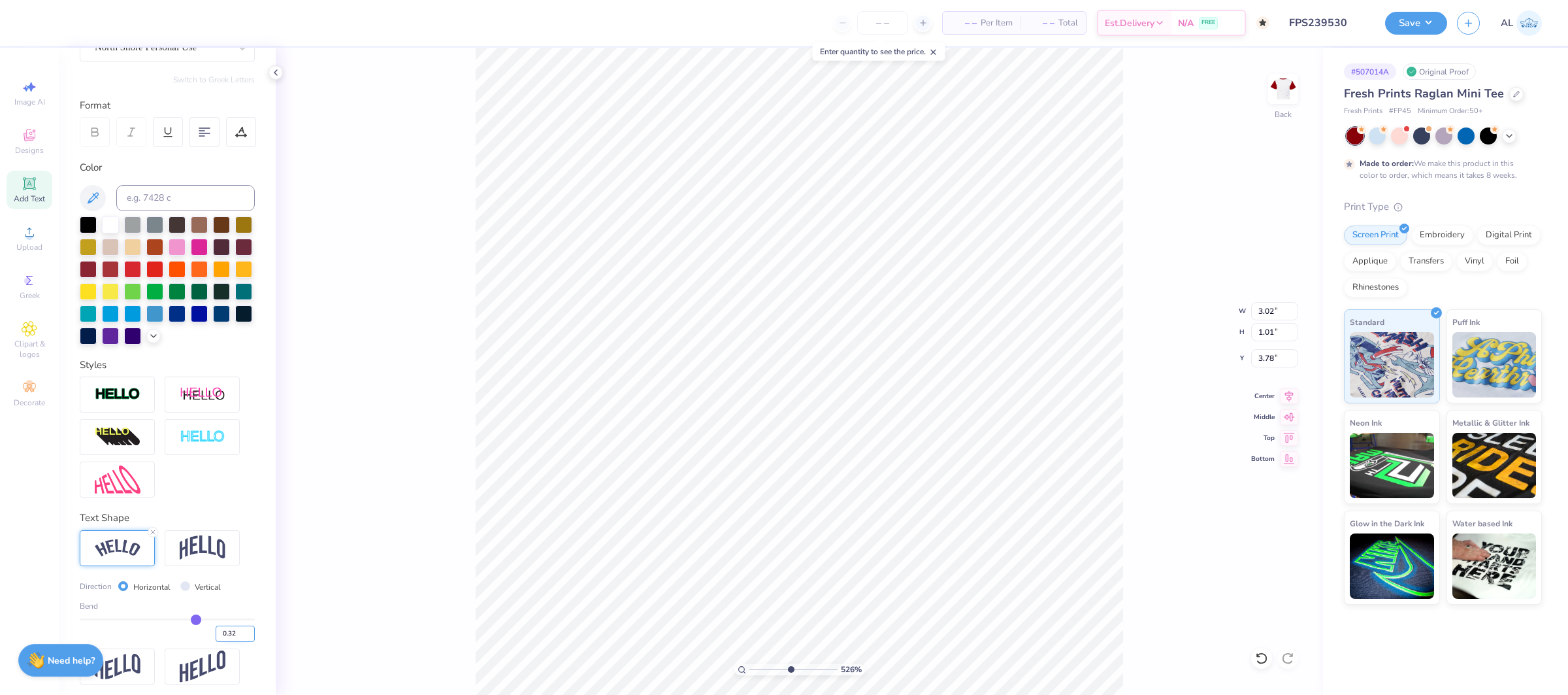
type input "0.32"
type input "2.96"
type input "0.99"
type input "3.80"
click at [247, 637] on input "0.31" at bounding box center [235, 634] width 39 height 17
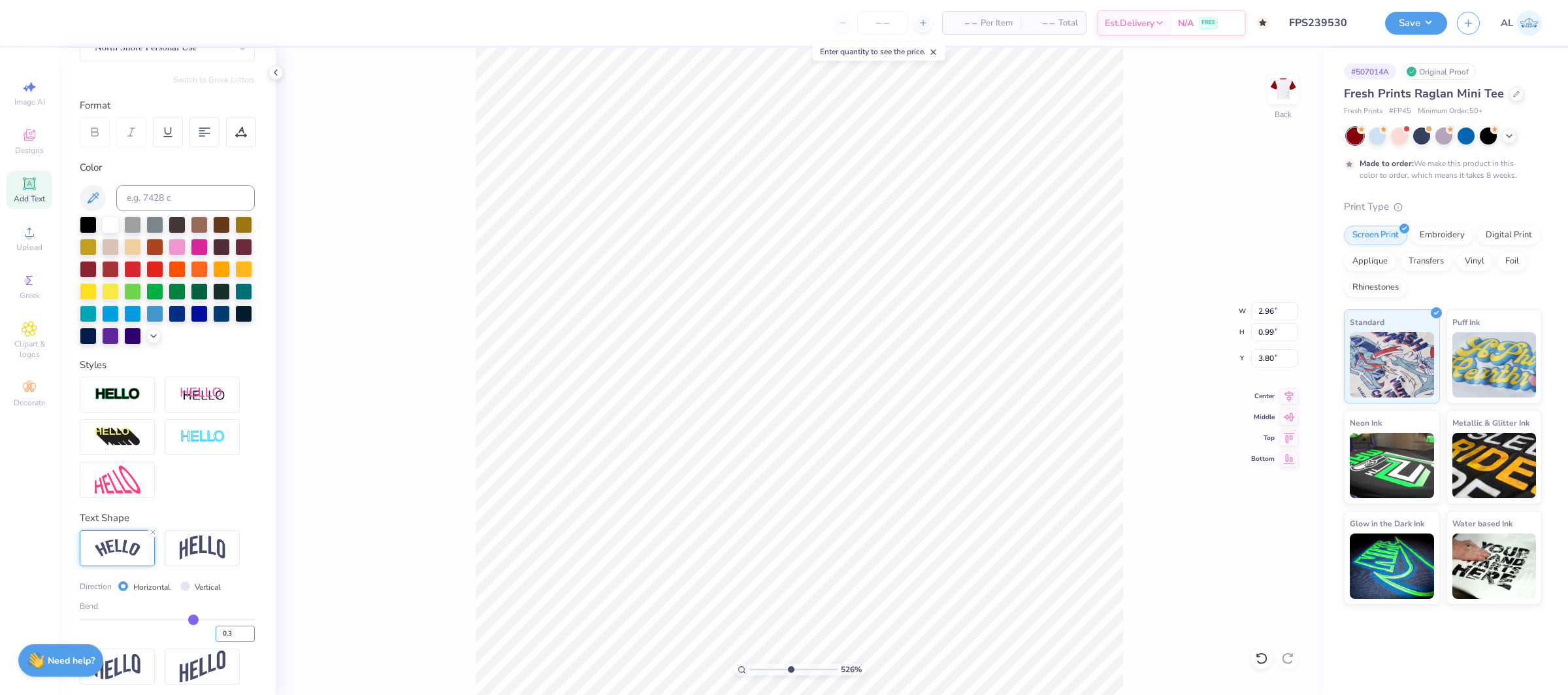
type input "0.3"
click at [247, 637] on input "0.3" at bounding box center [235, 634] width 39 height 17
type input "0.3"
type input "0.30"
type input "2.92"
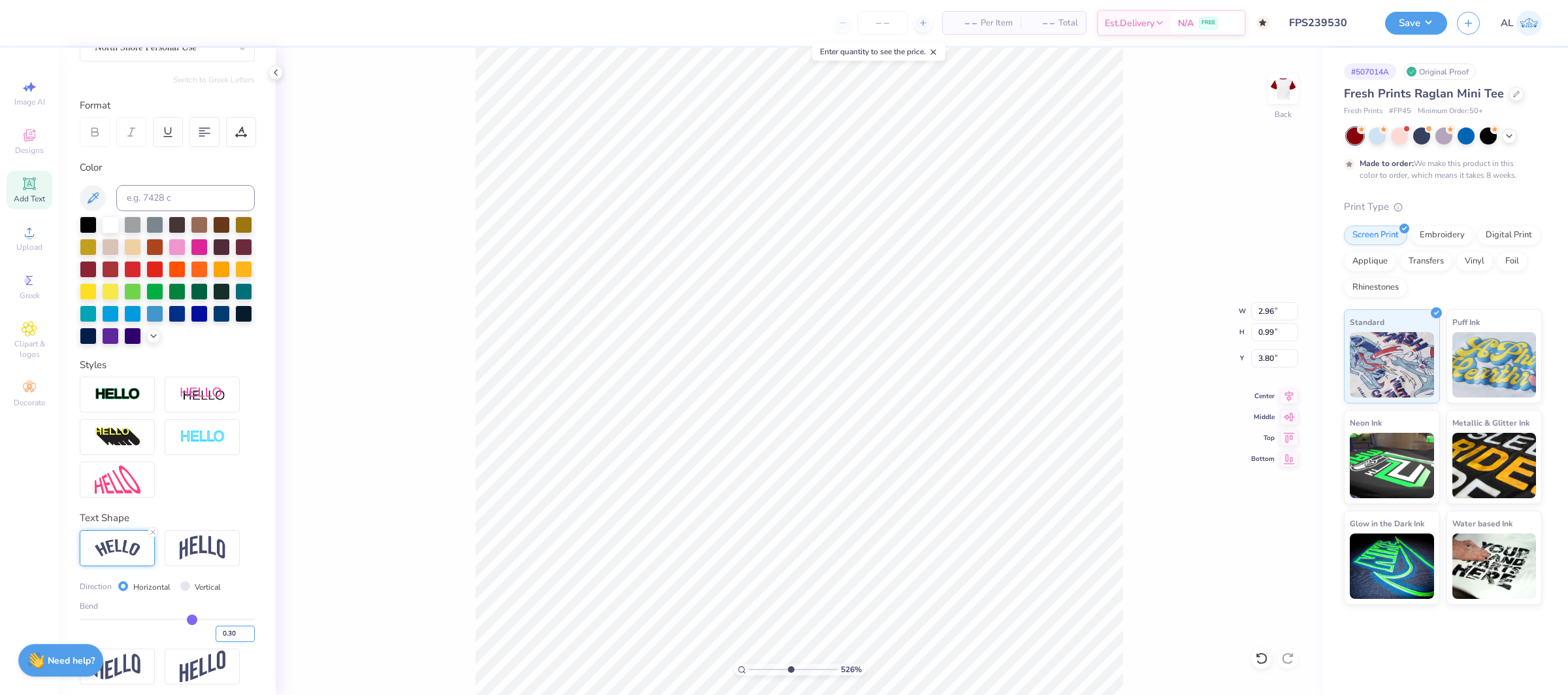
type input "0.97"
type input "3.89"
type input "2.62"
type input "3.82"
click at [711, 664] on div "100 %" at bounding box center [799, 372] width 648 height 648
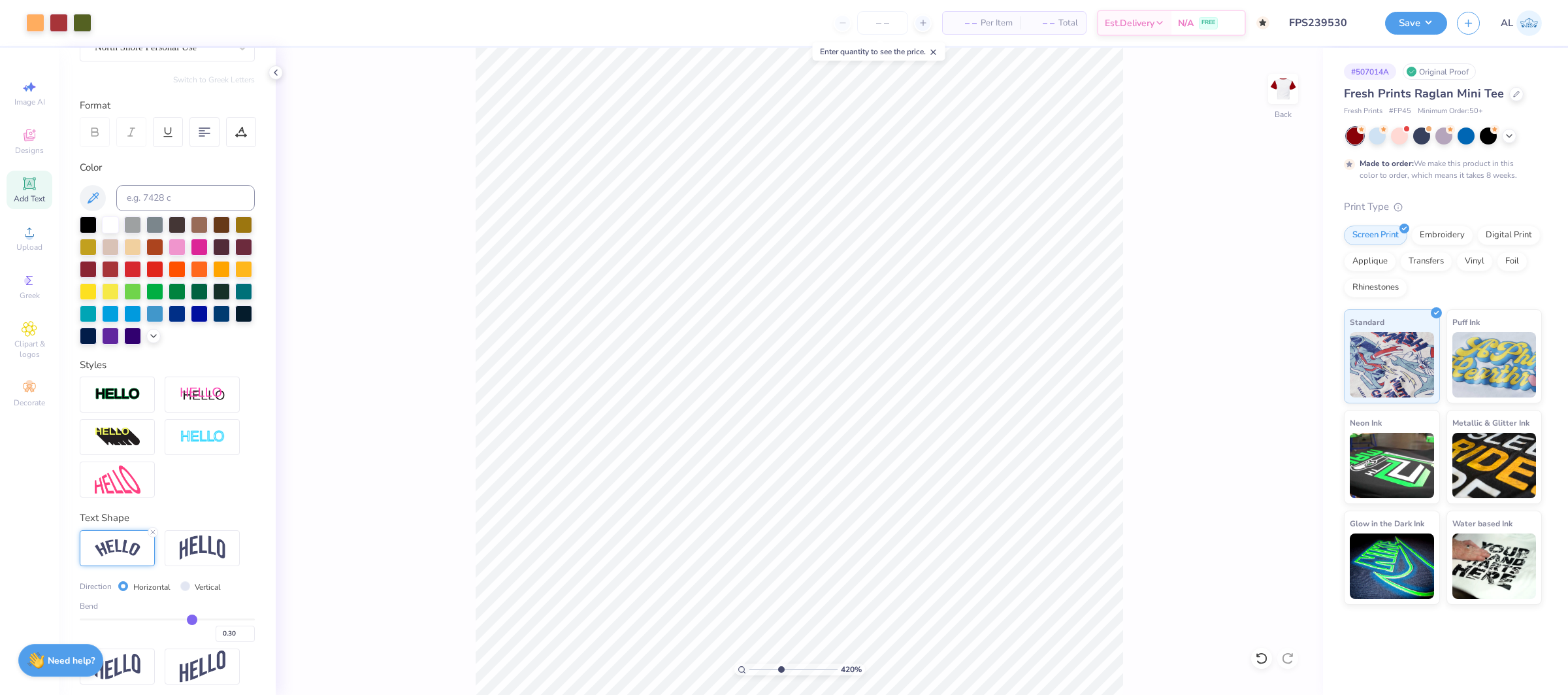
drag, startPoint x: 757, startPoint y: 668, endPoint x: 779, endPoint y: 668, distance: 22.0
type input "4.07"
click at [779, 668] on input "range" at bounding box center [793, 669] width 88 height 12
type input "3.69"
type input "1.91"
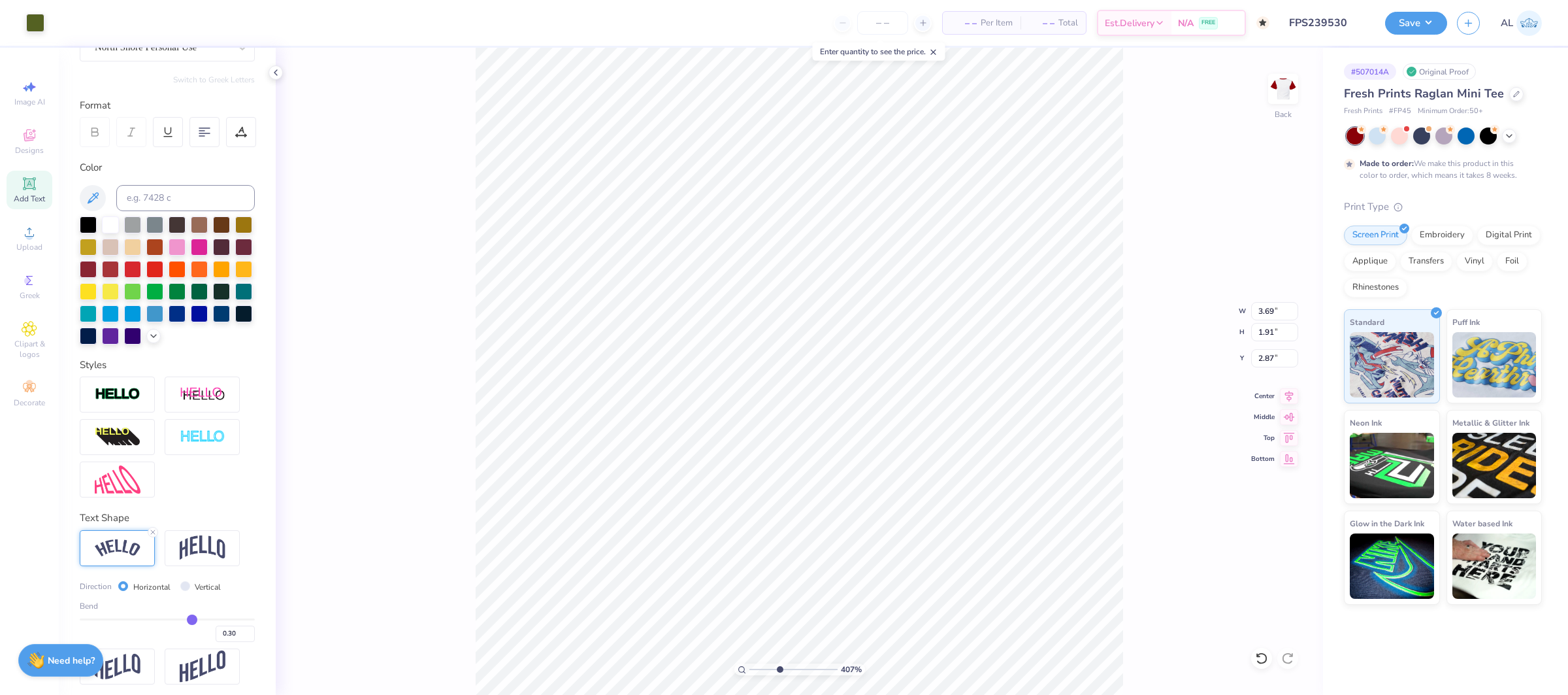
type input "2.87"
type input "3.58"
type input "1.86"
type input "2.93"
type input "5.50"
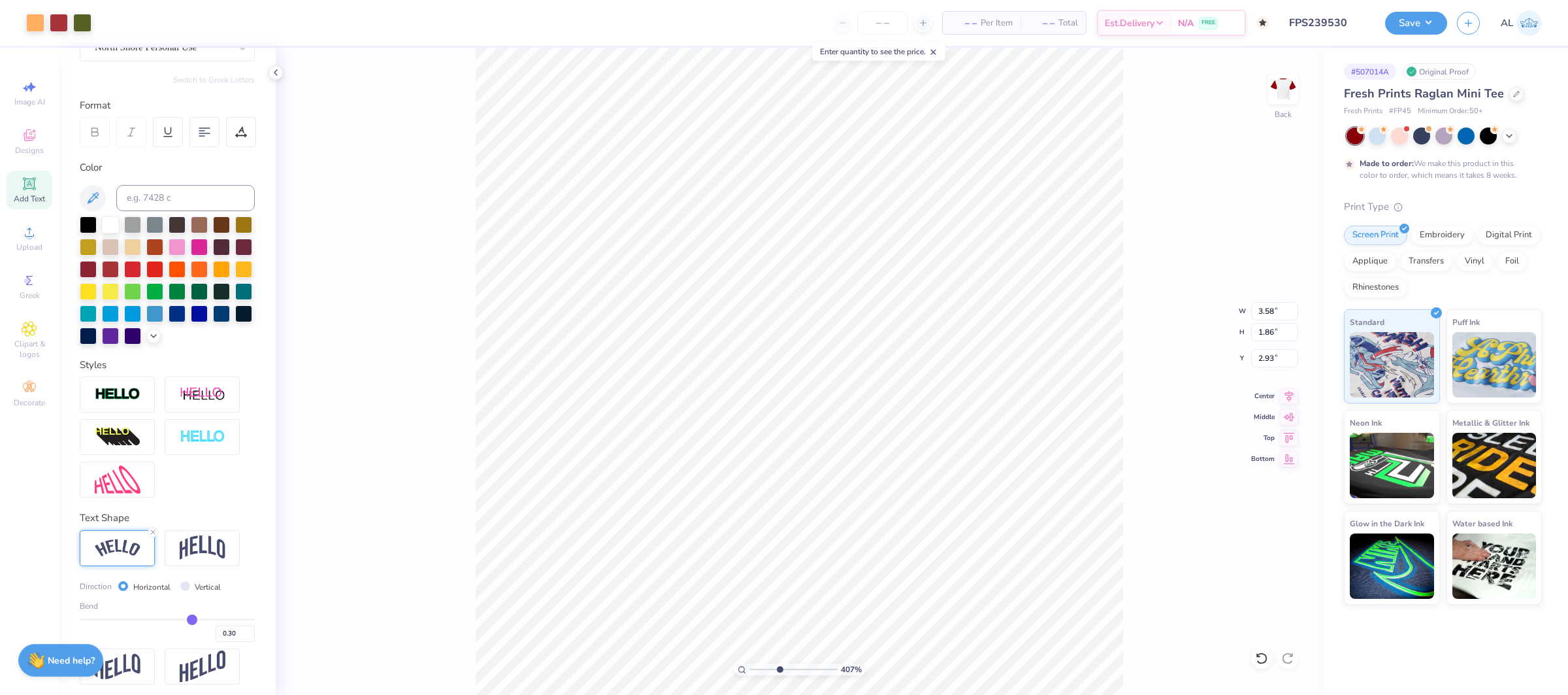
type input "5.47"
type input "1.50"
drag, startPoint x: 774, startPoint y: 669, endPoint x: 738, endPoint y: 670, distance: 36.0
click at [738, 670] on div "100 %" at bounding box center [799, 669] width 131 height 12
type input "2.36"
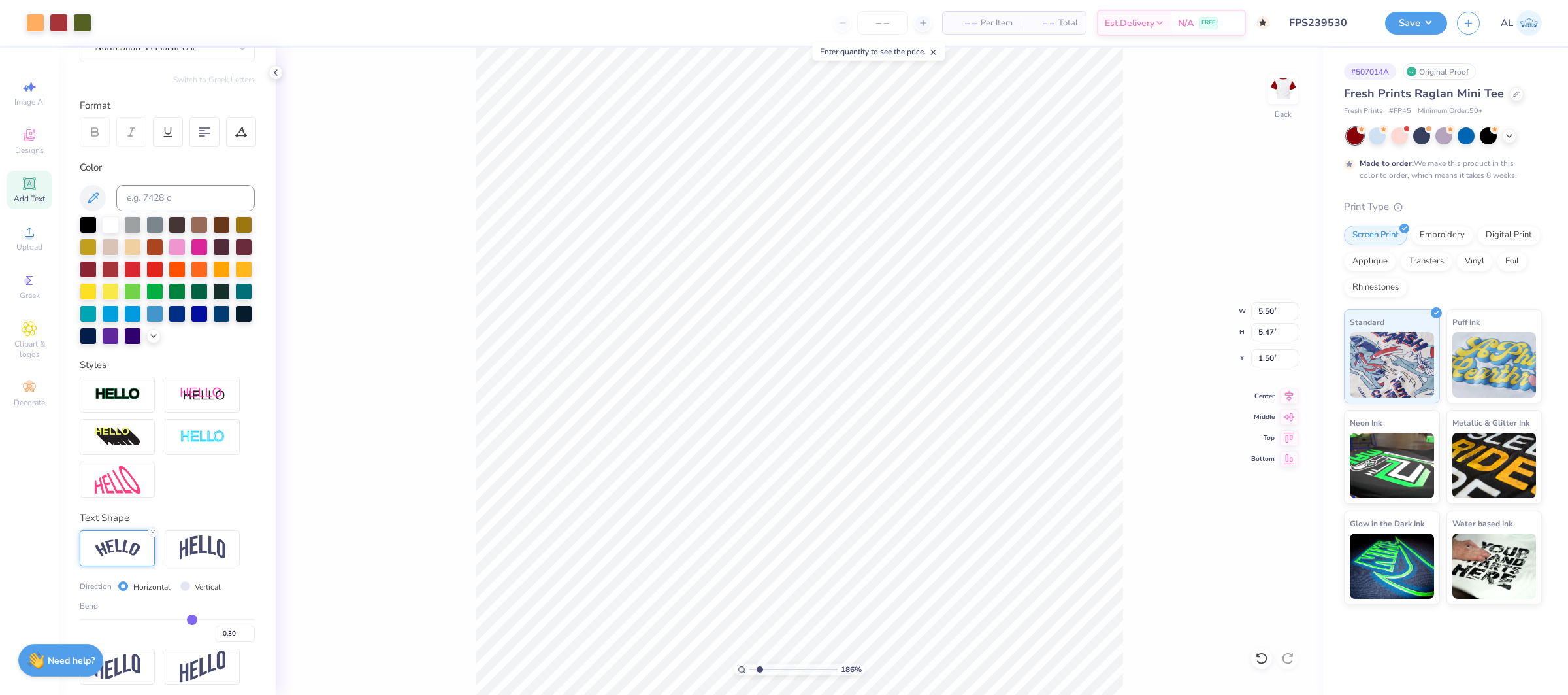
drag, startPoint x: 752, startPoint y: 670, endPoint x: 766, endPoint y: 669, distance: 14.0
click at [764, 670] on input "range" at bounding box center [793, 669] width 88 height 12
type input "2.84"
type input "0.94"
type input "3.81"
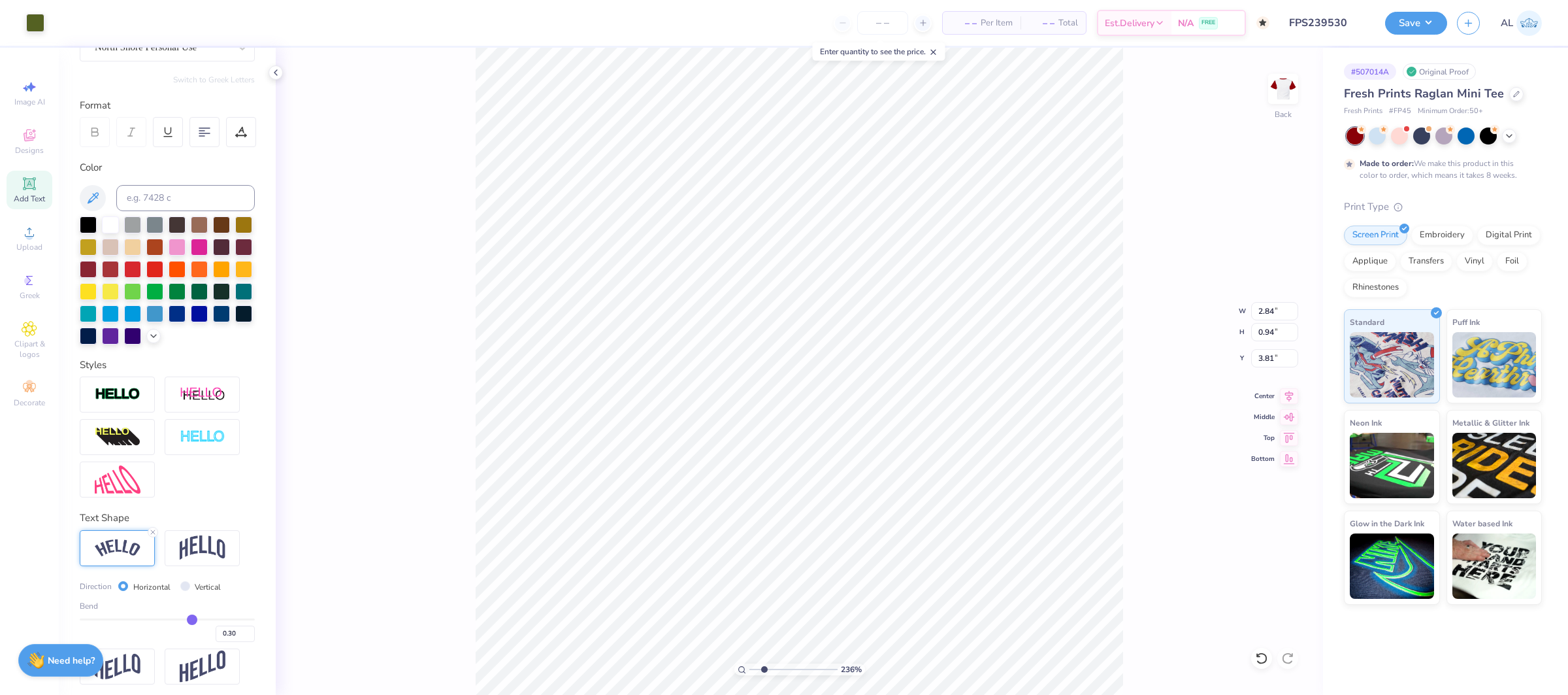
type input "3.58"
type input "1.86"
type input "2.90"
type input "3.69"
type input "1.91"
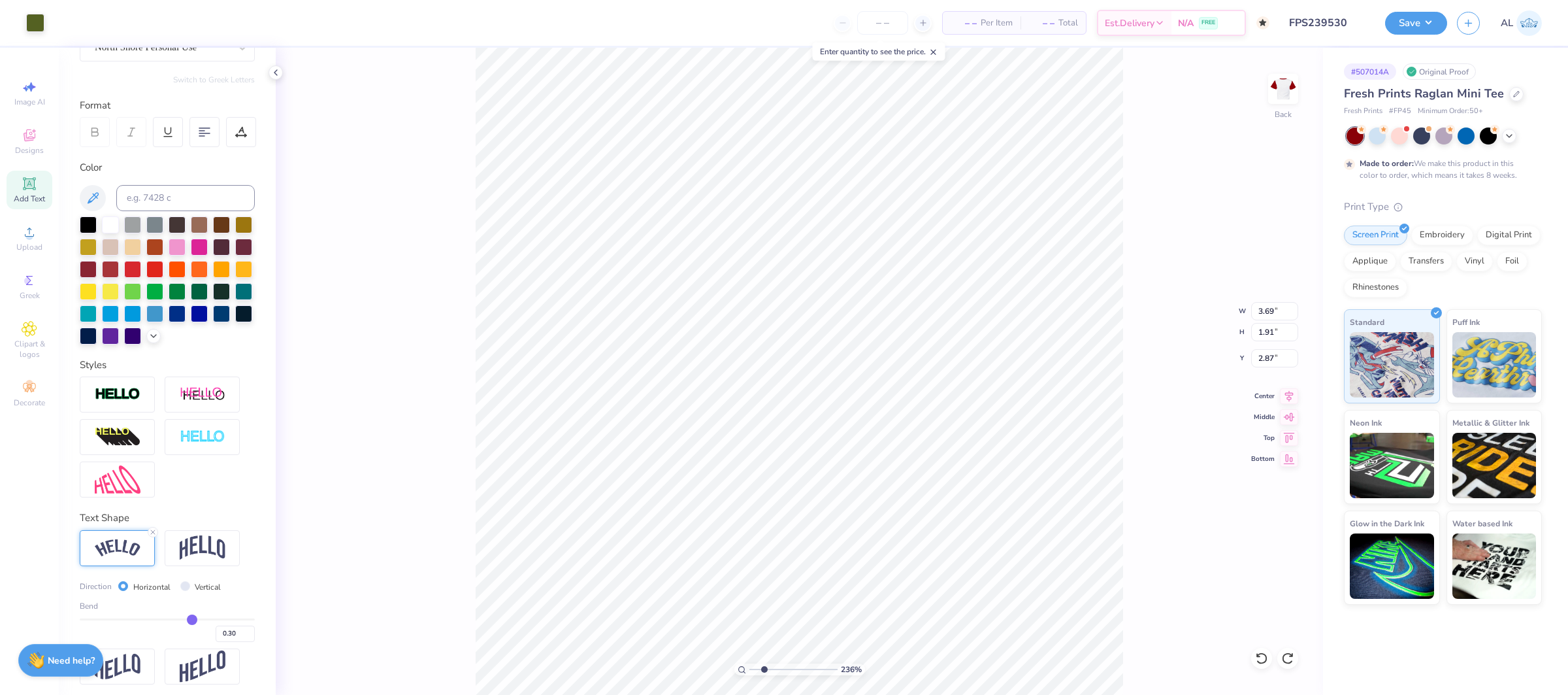
type input "2.87"
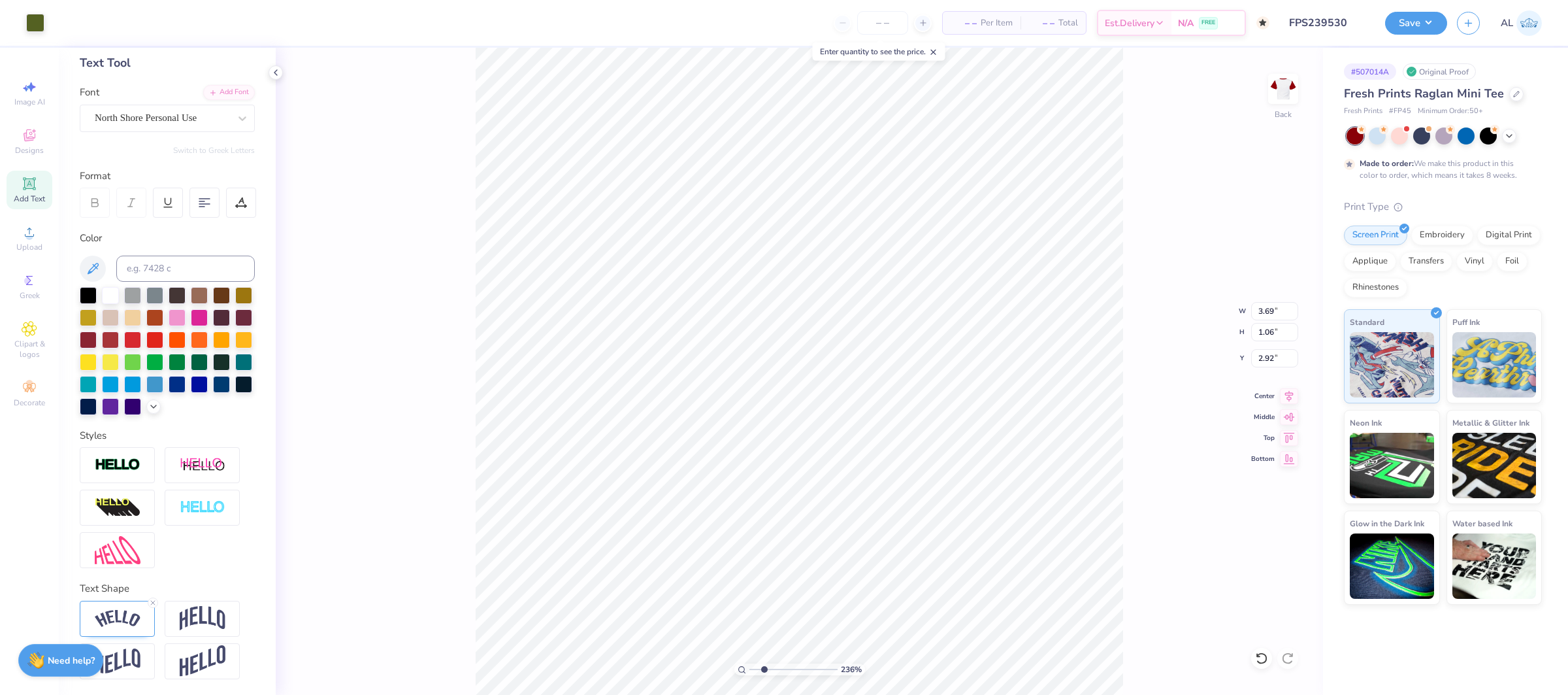
scroll to position [64, 0]
type input "1.91"
type input "3.65"
type input "1.89"
type input "2.94"
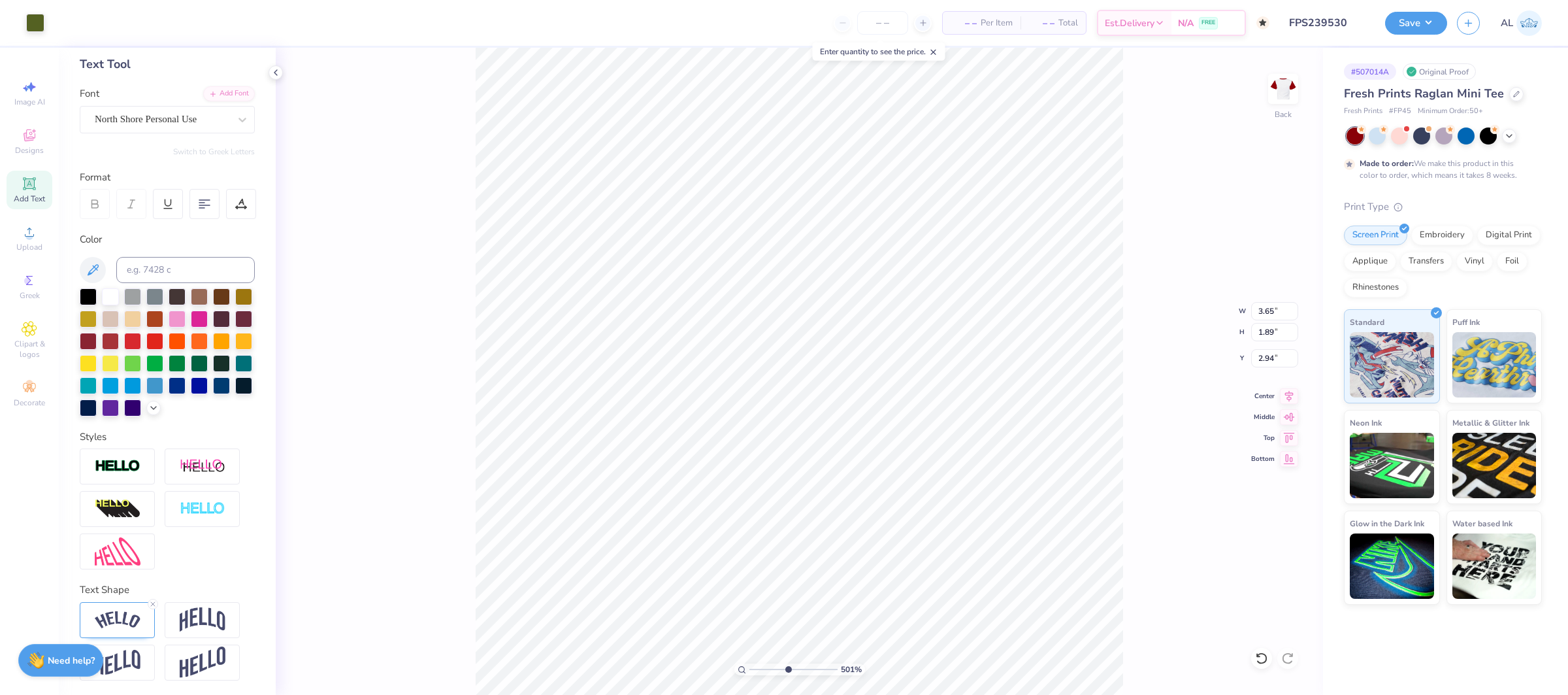
type input "5.23"
click at [790, 668] on input "range" at bounding box center [793, 669] width 88 height 12
type input "2.89"
click at [710, 663] on div "100 %" at bounding box center [799, 372] width 648 height 648
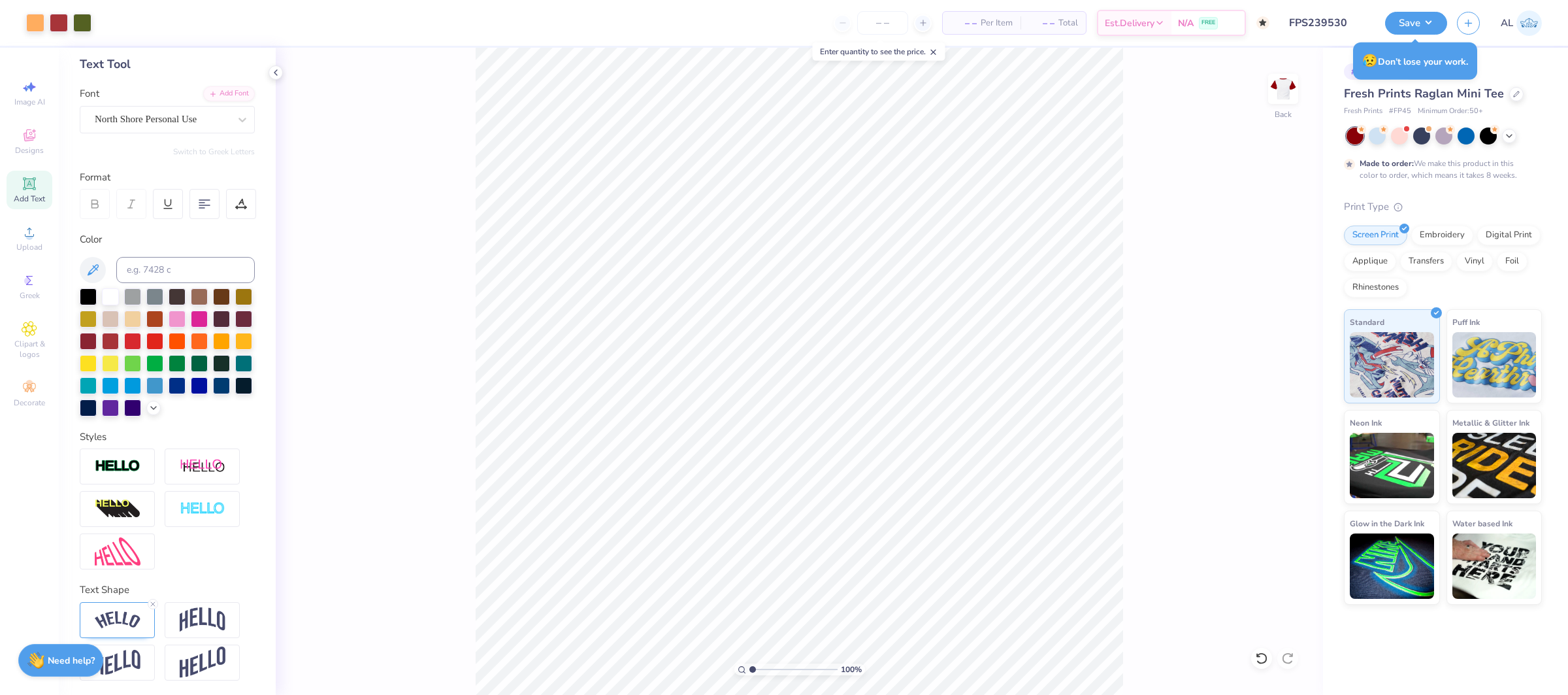
click at [775, 669] on input "range" at bounding box center [793, 669] width 88 height 12
drag, startPoint x: 778, startPoint y: 669, endPoint x: 860, endPoint y: 672, distance: 82.1
click at [833, 672] on input "range" at bounding box center [791, 669] width 84 height 12
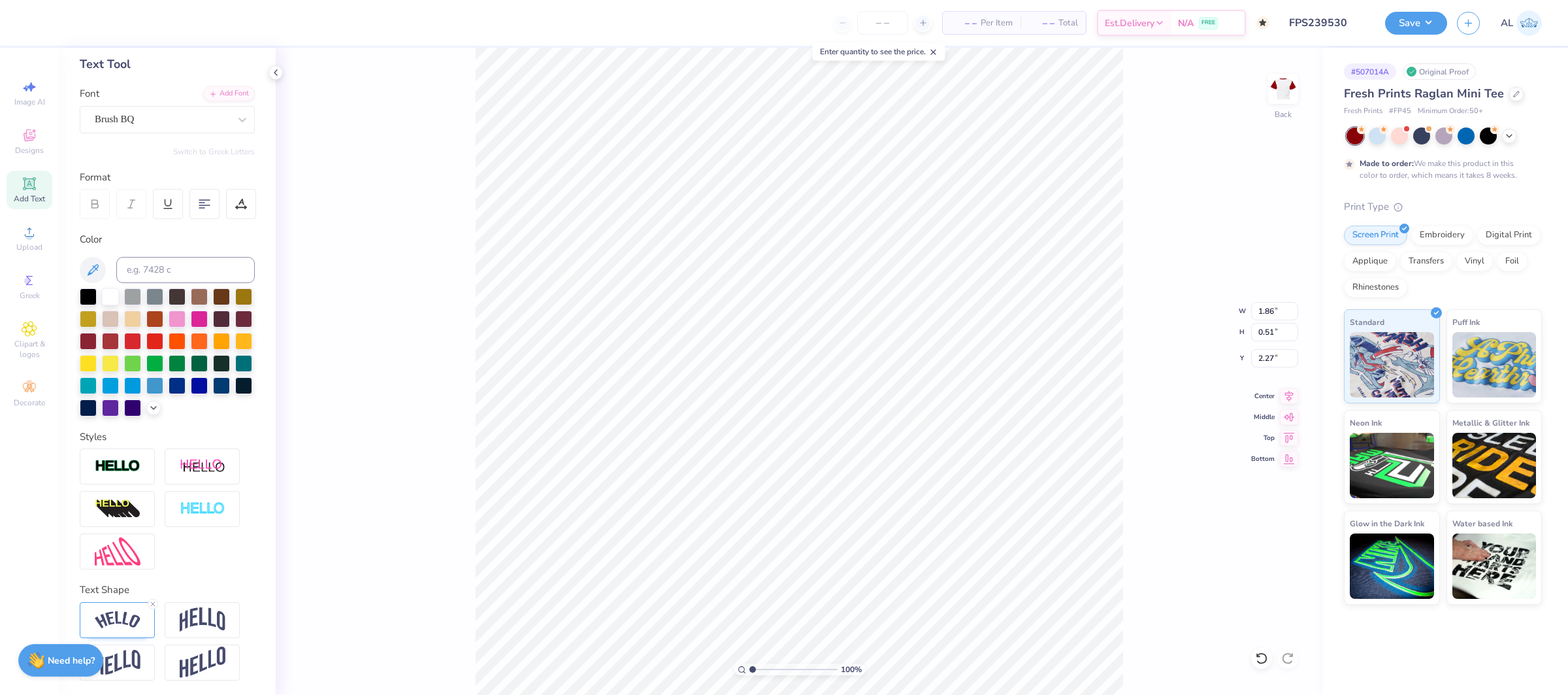
type input "1"
drag, startPoint x: 775, startPoint y: 672, endPoint x: 741, endPoint y: 665, distance: 34.7
click at [741, 668] on div "100 %" at bounding box center [799, 669] width 131 height 12
click at [1291, 398] on icon at bounding box center [1289, 394] width 18 height 16
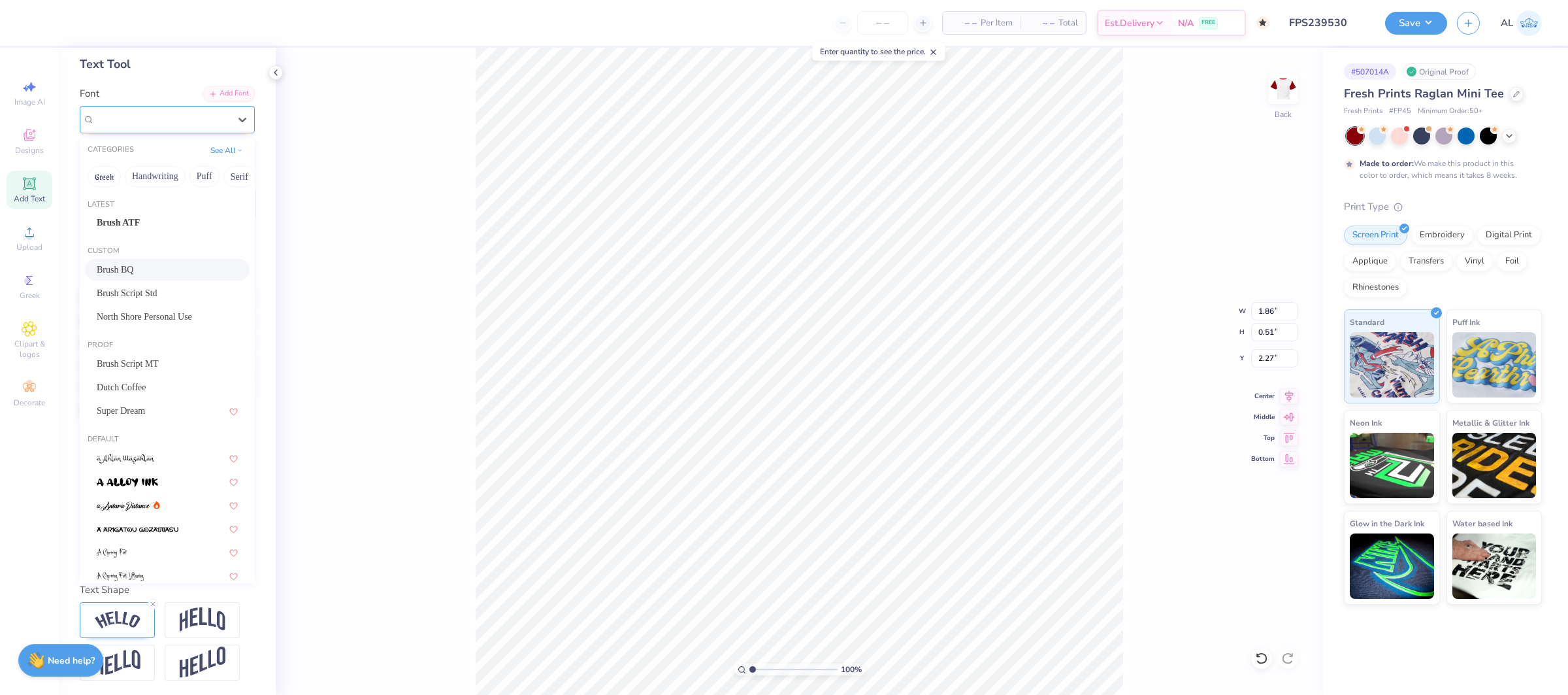
click at [111, 118] on div "Brush BQ" at bounding box center [162, 119] width 137 height 20
click at [164, 216] on div "Brush ATF" at bounding box center [167, 222] width 141 height 14
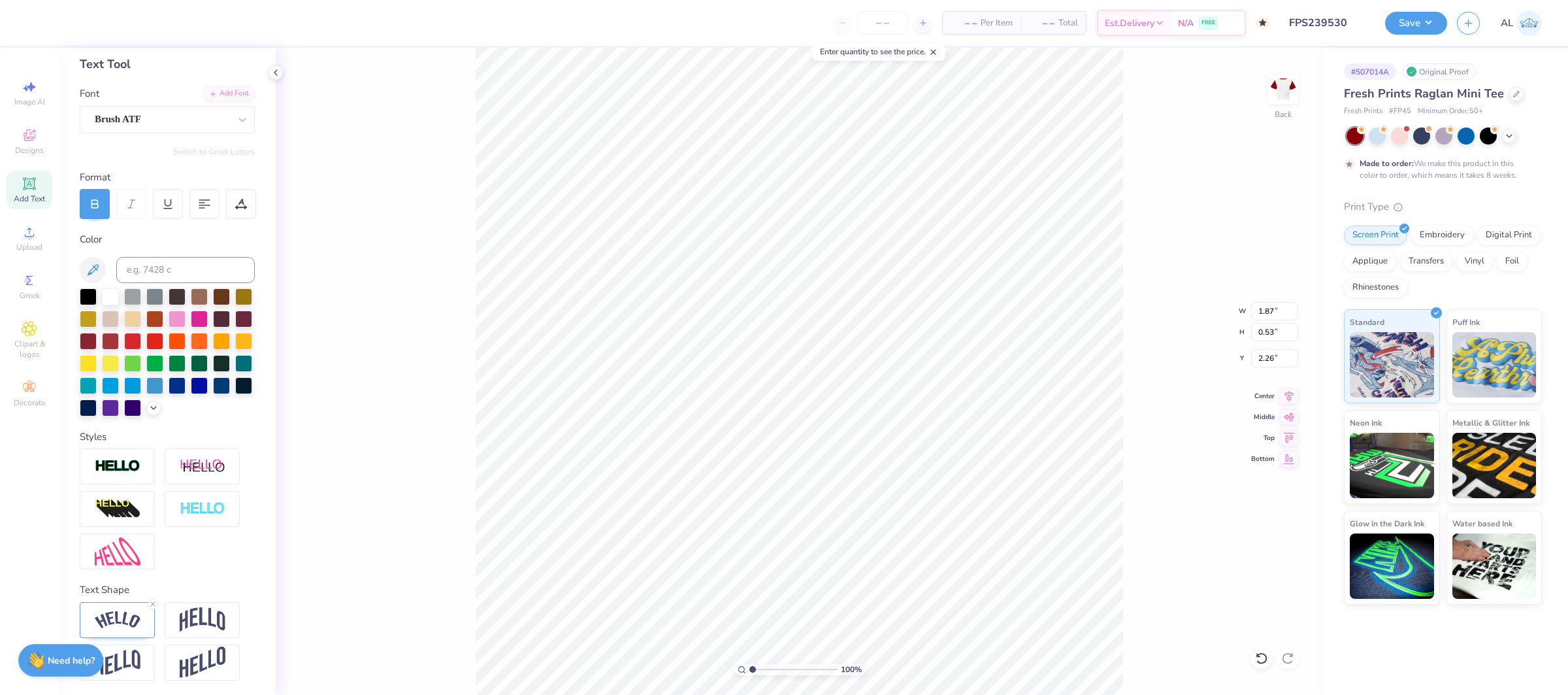
type input "1.87"
type input "0.53"
type input "2.26"
click at [180, 115] on div "Brush ATF" at bounding box center [162, 119] width 137 height 20
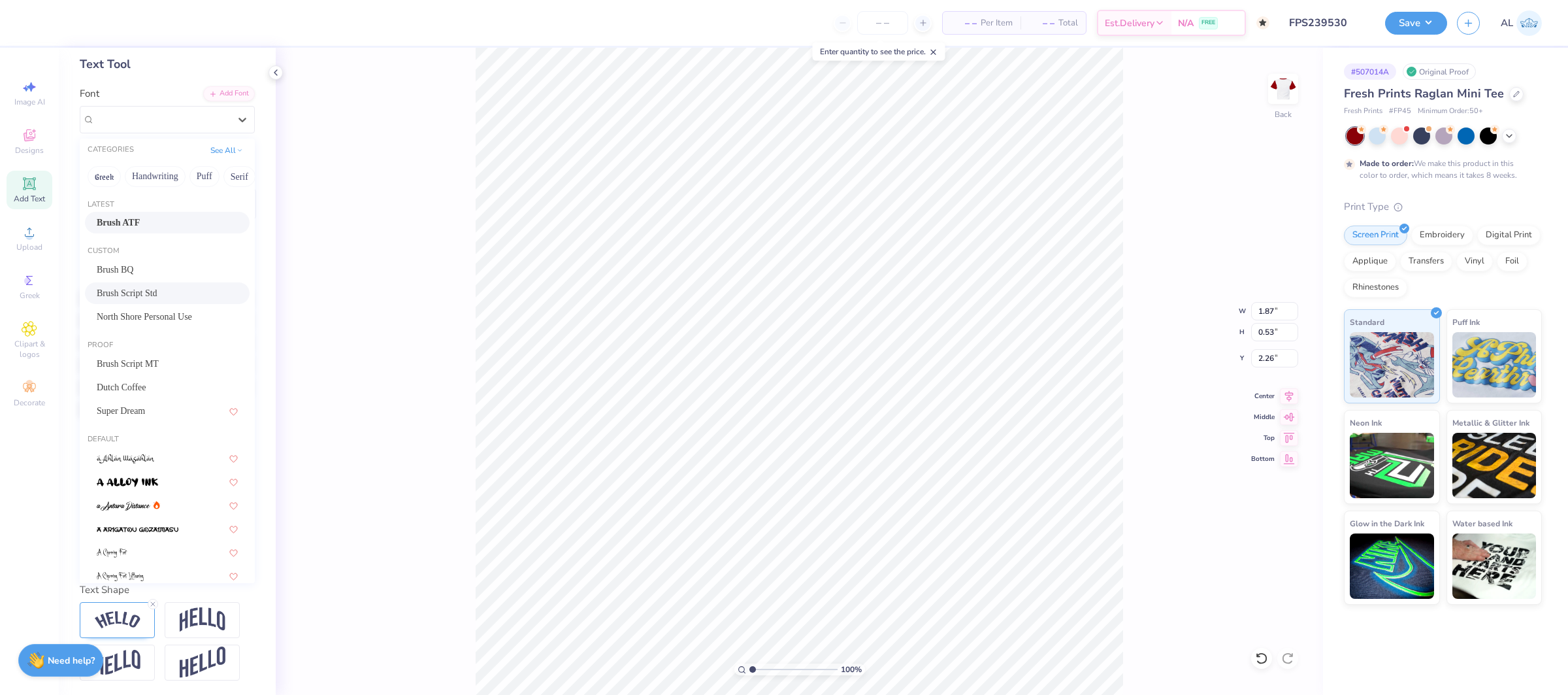
click at [168, 287] on div "Brush Script Std" at bounding box center [167, 293] width 141 height 14
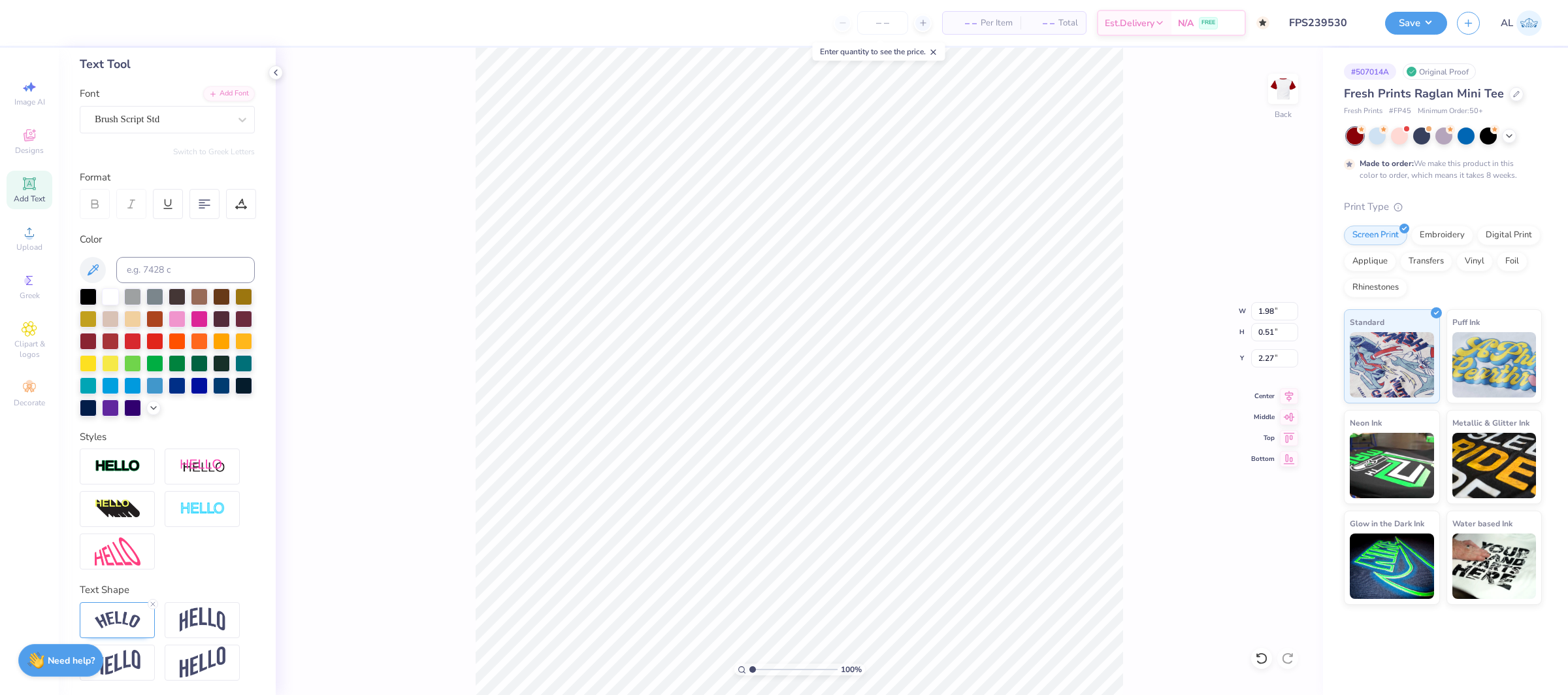
type input "1.98"
type input "0.51"
type input "2.27"
type input "3.91"
click at [778, 671] on input "range" at bounding box center [793, 669] width 88 height 12
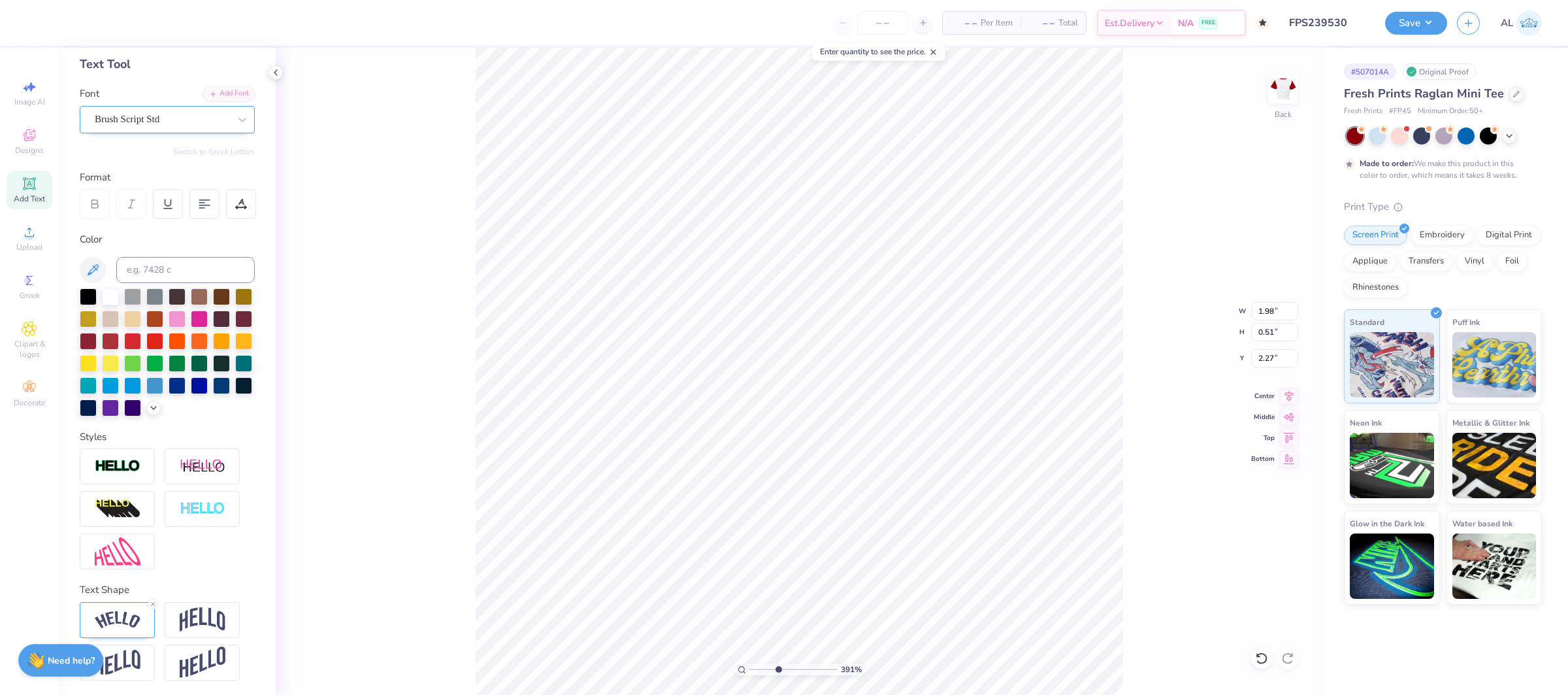
click at [152, 123] on div "Brush Script Std" at bounding box center [162, 119] width 137 height 20
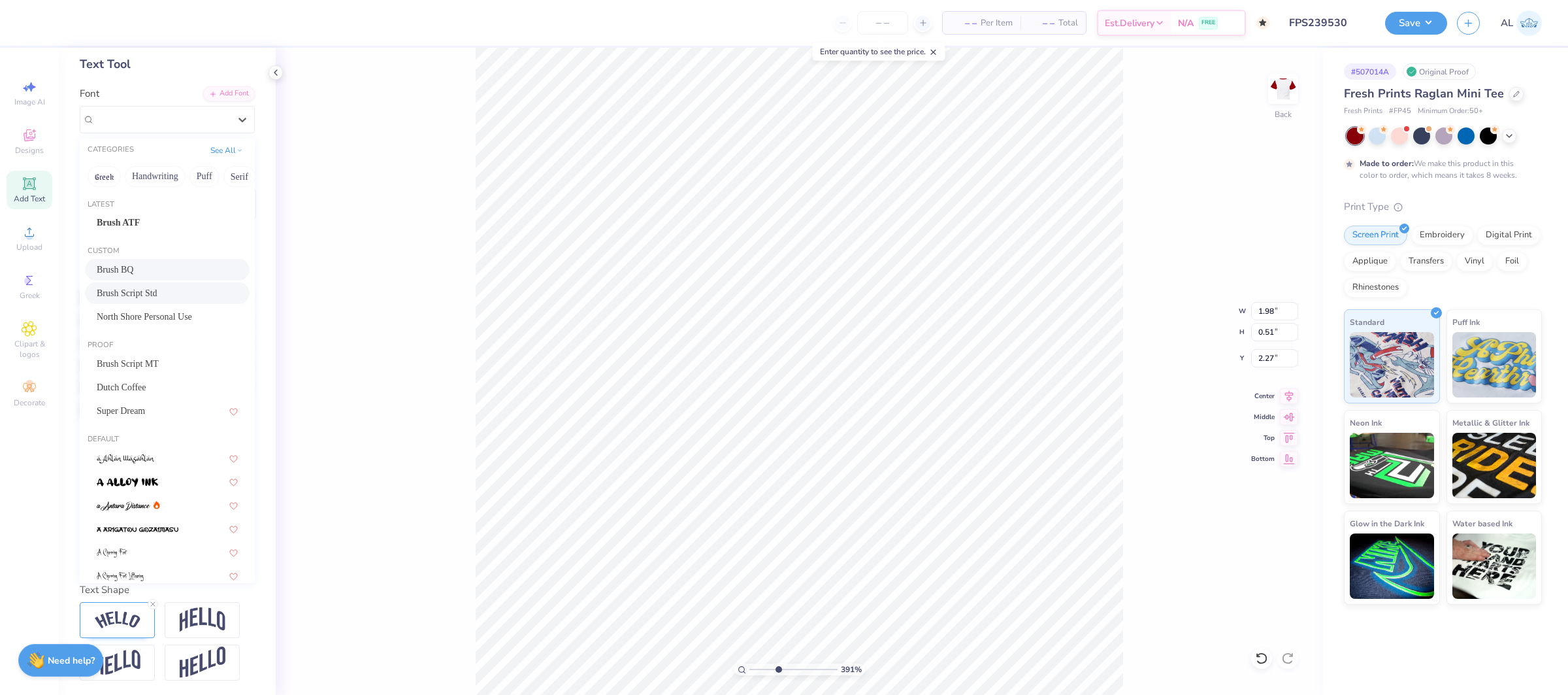
click at [172, 270] on div "Brush BQ" at bounding box center [167, 269] width 141 height 14
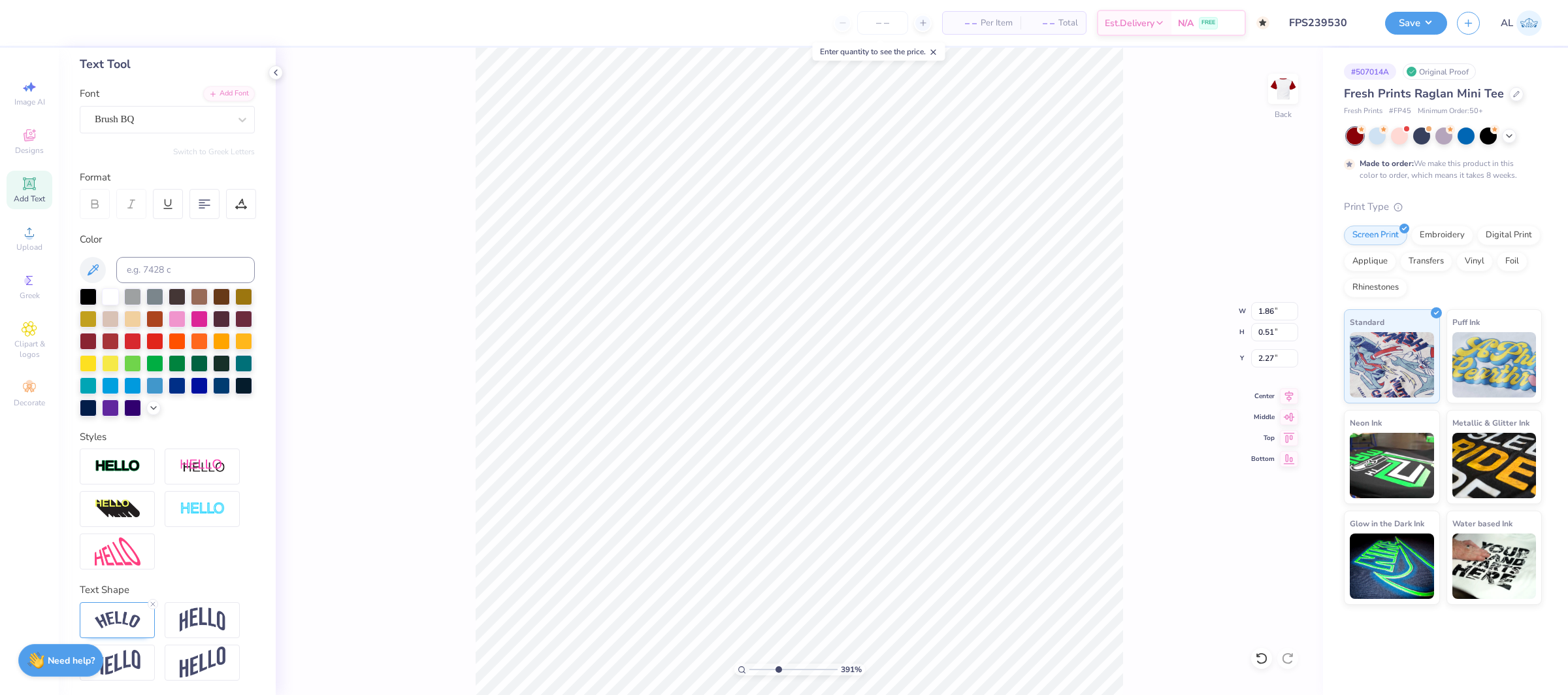
type input "1.86"
drag, startPoint x: 780, startPoint y: 670, endPoint x: 795, endPoint y: 670, distance: 15.0
type input "5.83"
click at [795, 670] on input "range" at bounding box center [793, 669] width 88 height 12
type input "2.28"
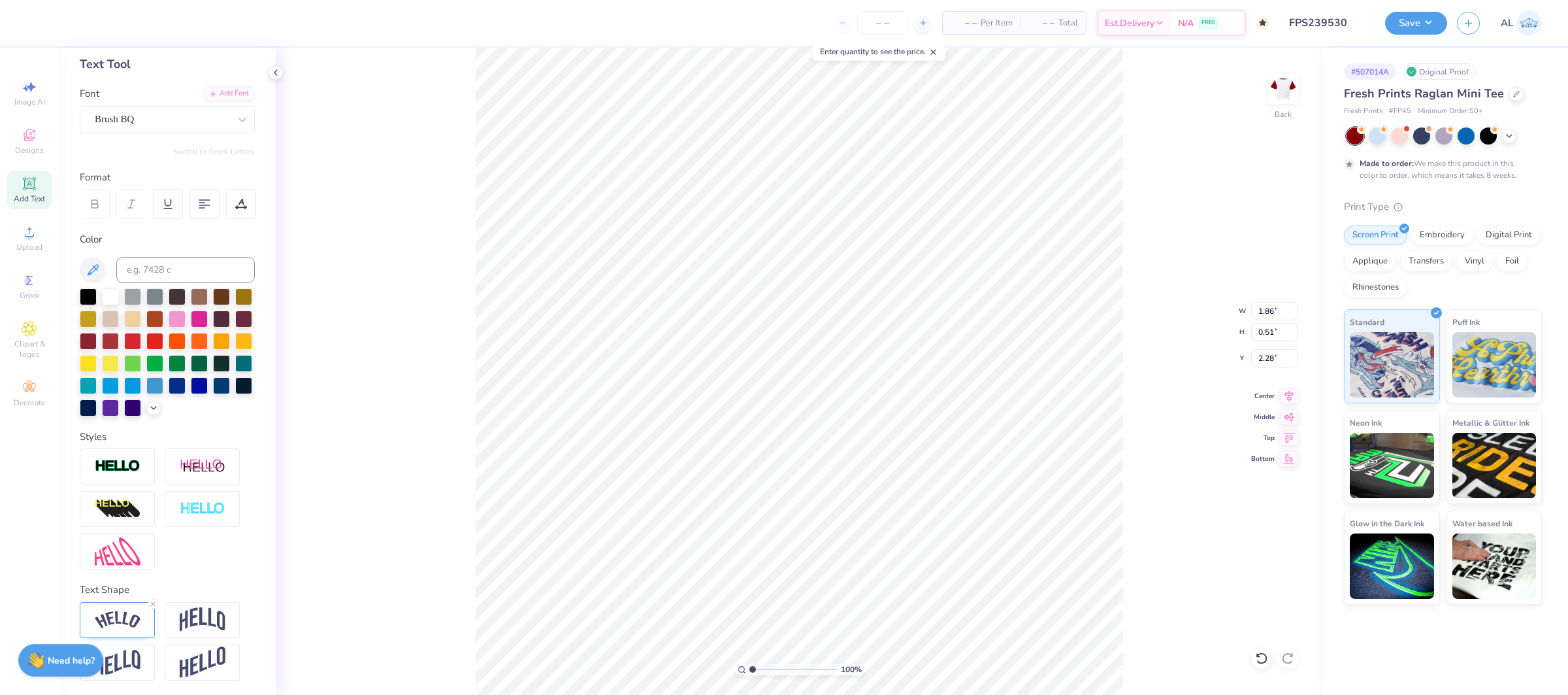
type input "1"
click at [731, 670] on div "100 %" at bounding box center [799, 372] width 648 height 648
click at [115, 552] on img at bounding box center [117, 551] width 45 height 28
type input "3.72"
type input "2.90"
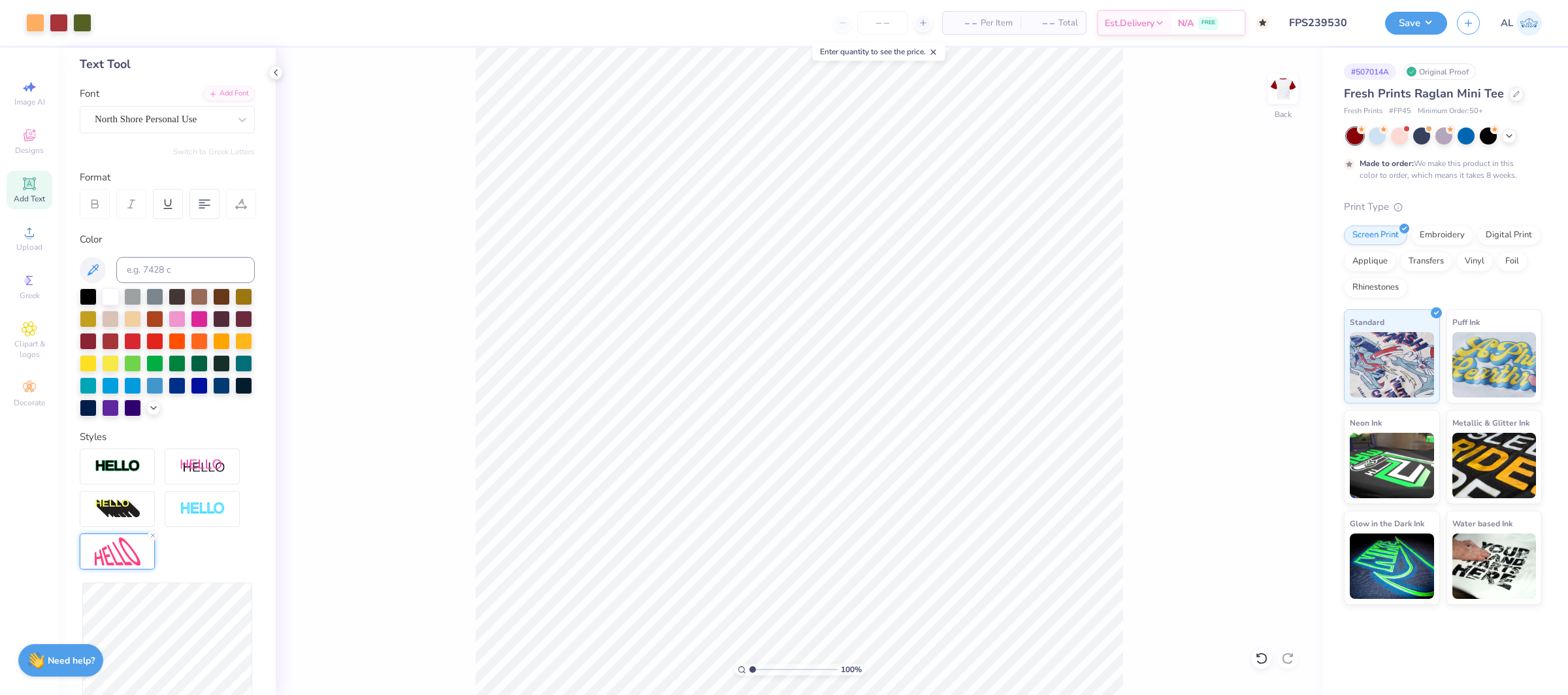
type input "3.4"
click at [773, 669] on input "range" at bounding box center [793, 669] width 88 height 12
click at [125, 556] on img at bounding box center [117, 551] width 45 height 28
type input "3.72"
type input "1.89"
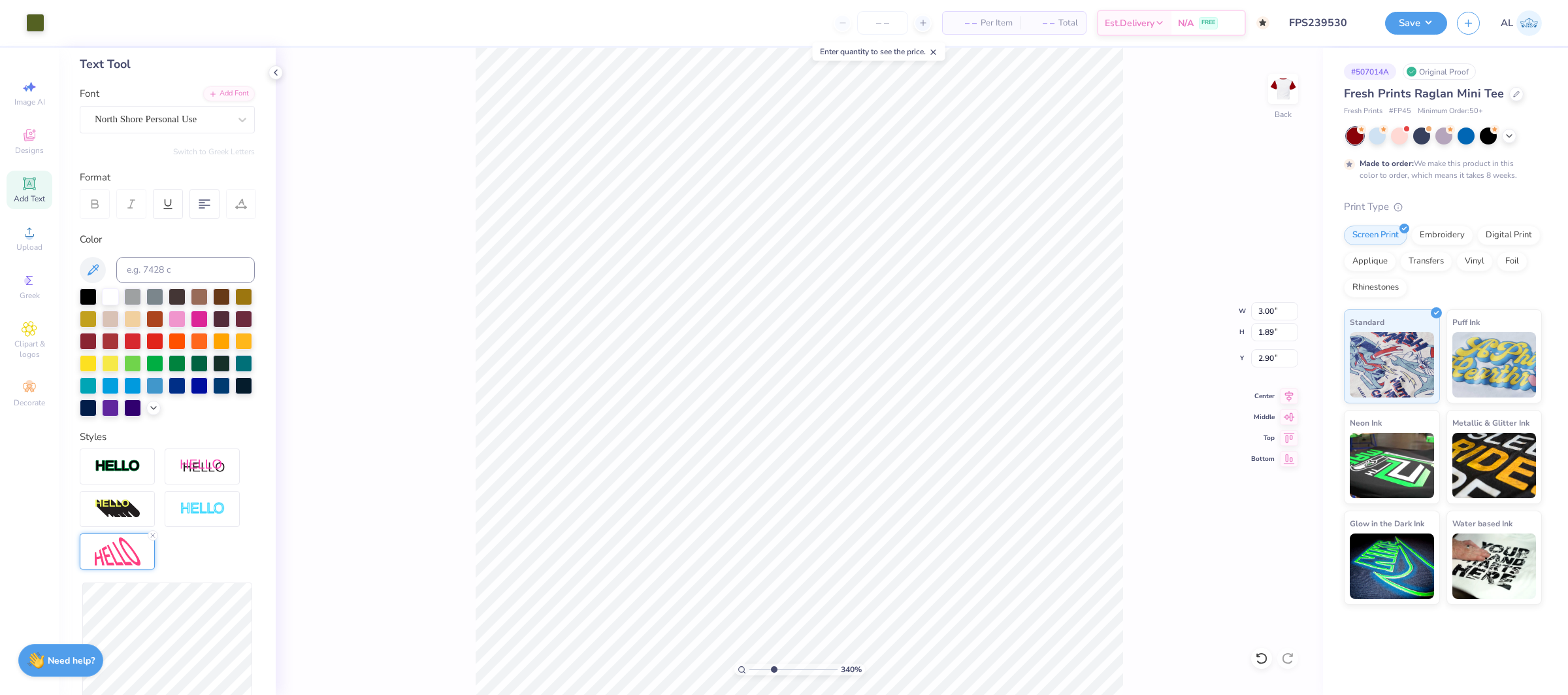
type input "2.90"
type input "3.57"
type input "1.82"
type input "2.97"
type input "5.50"
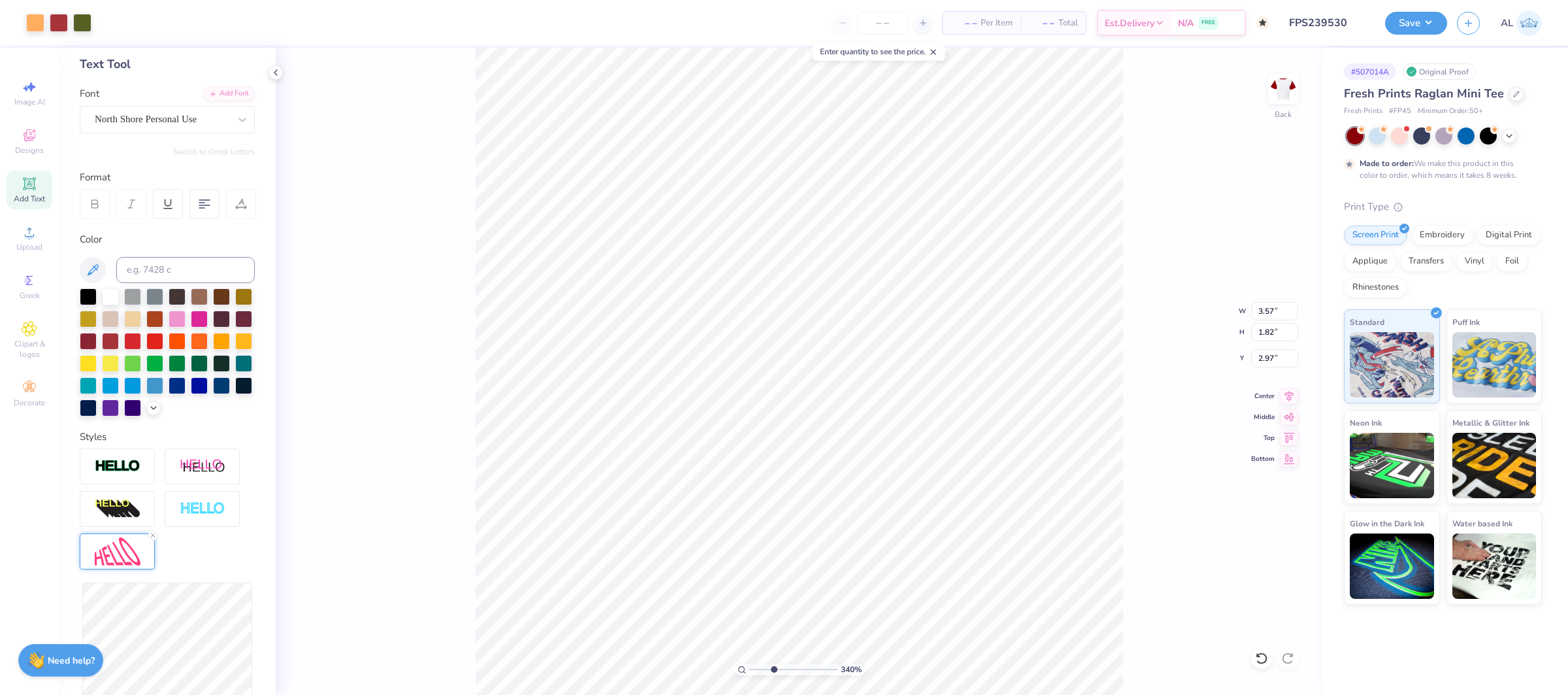
type input "5.47"
type input "1.50"
type input "1.86"
type input "0.51"
type input "2.28"
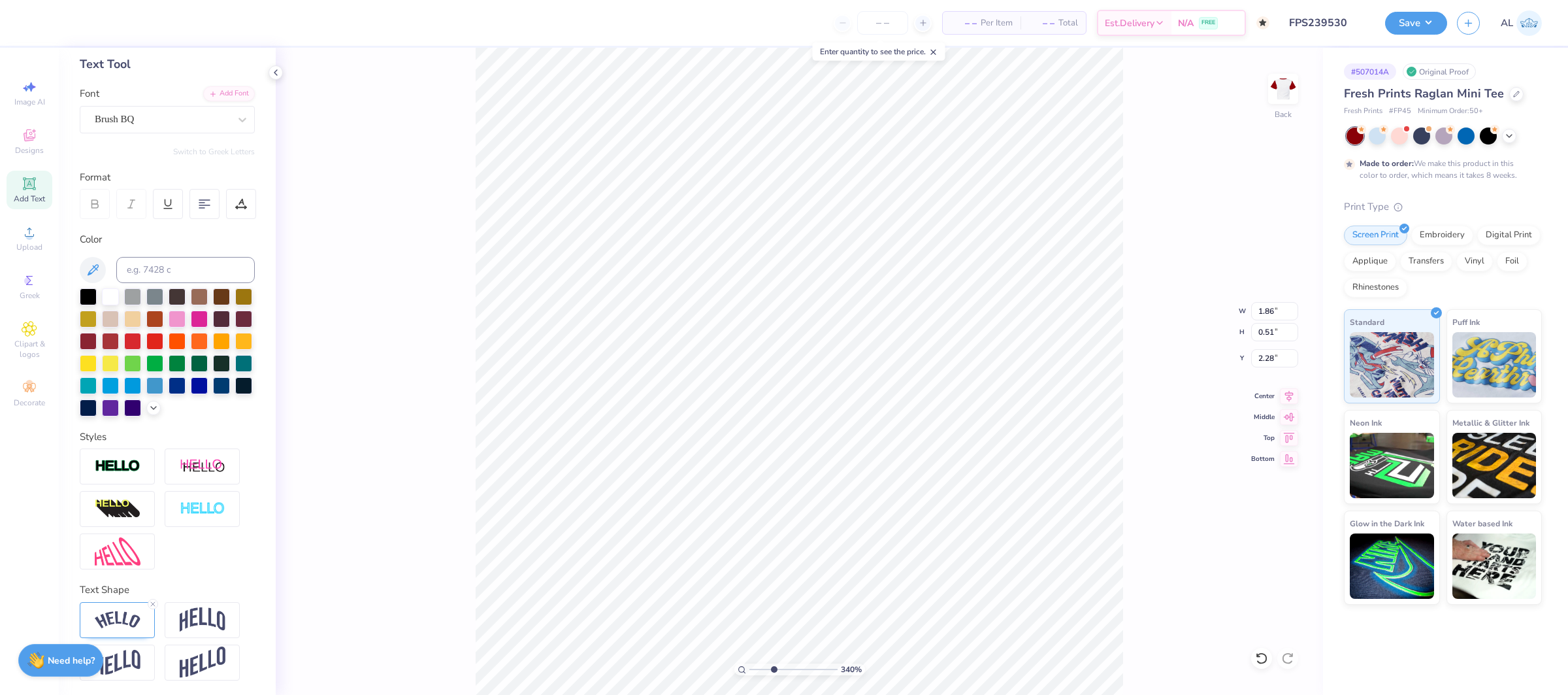
type input "1"
type input "5.50"
type input "5.47"
type input "1.50"
type input "1"
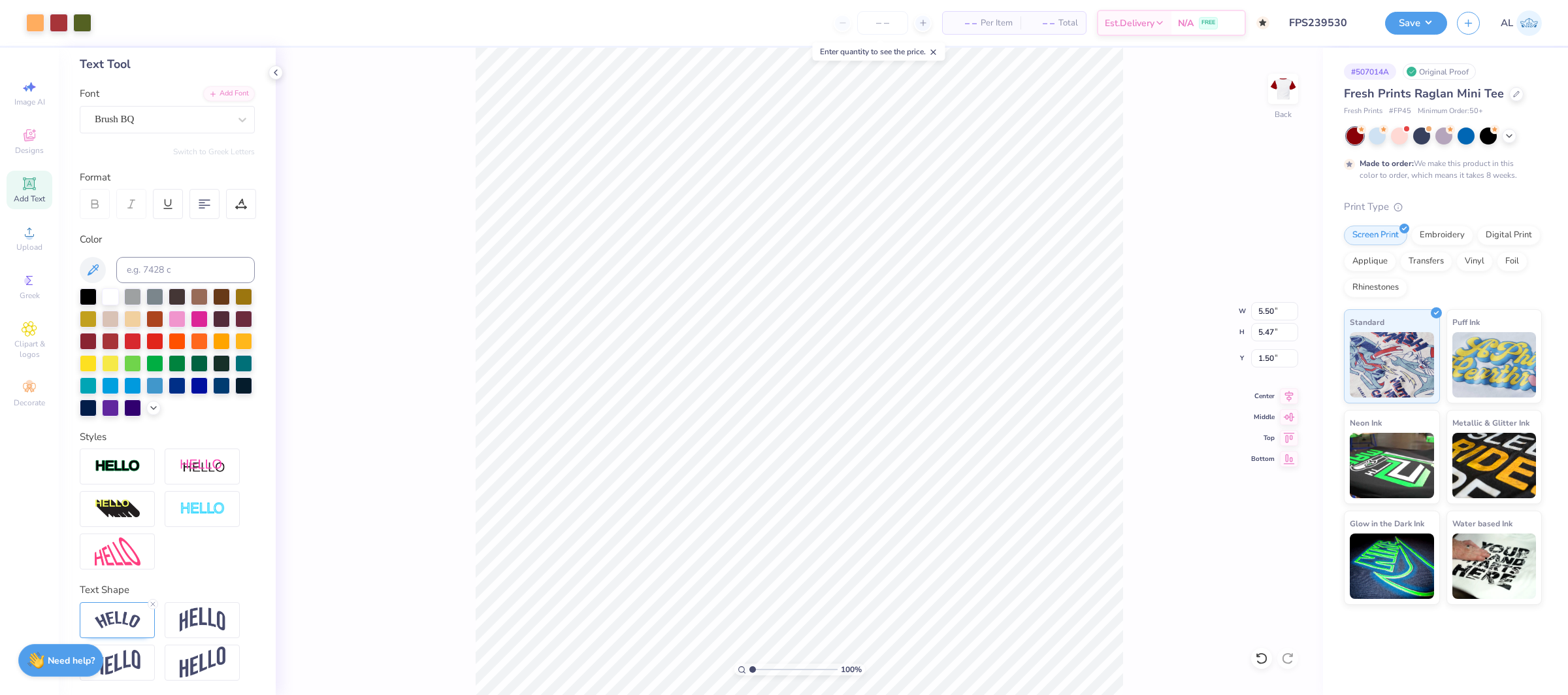
drag, startPoint x: 774, startPoint y: 669, endPoint x: 745, endPoint y: 668, distance: 29.0
click at [746, 669] on div "100 %" at bounding box center [799, 669] width 131 height 12
click at [1414, 28] on button "Save" at bounding box center [1416, 22] width 62 height 23
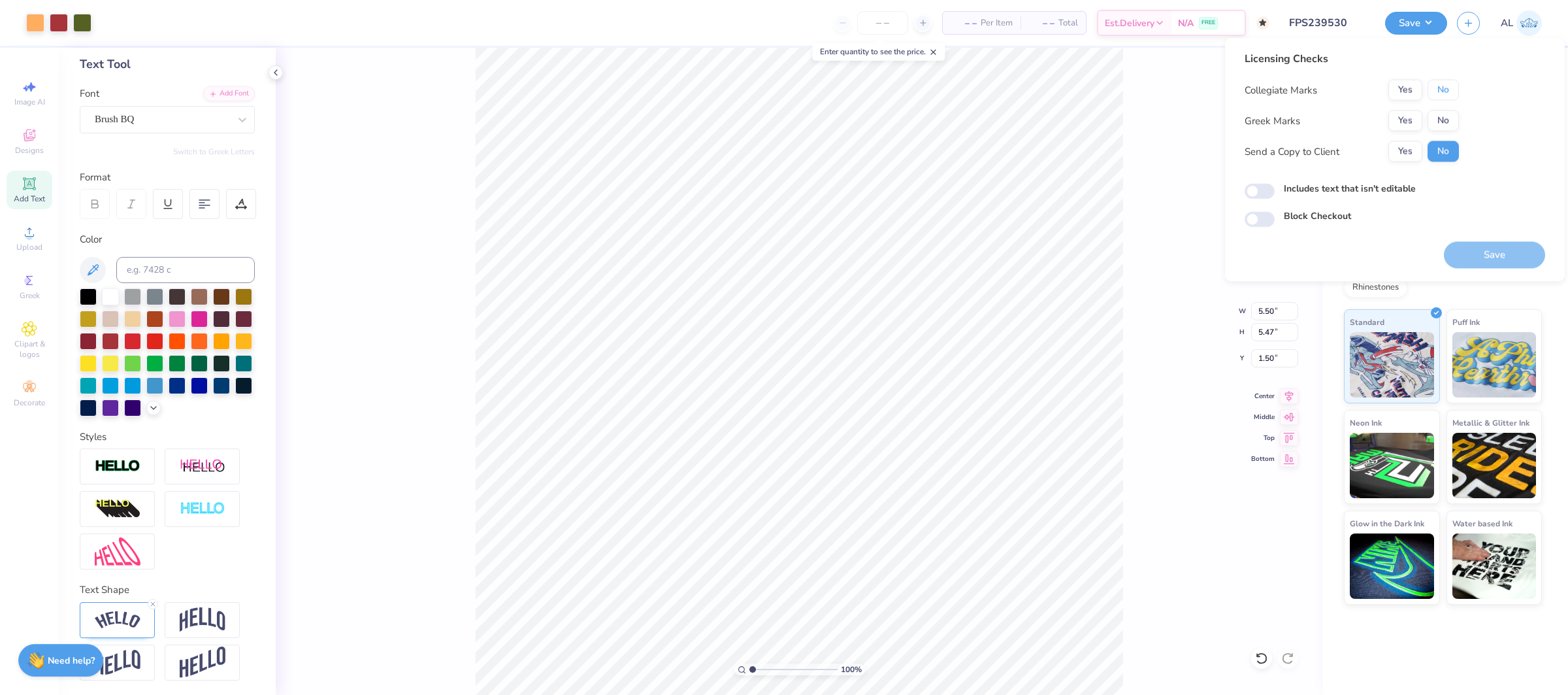
drag, startPoint x: 1436, startPoint y: 89, endPoint x: 1438, endPoint y: 107, distance: 18.1
click at [1436, 95] on button "No" at bounding box center [1443, 90] width 31 height 21
click at [1440, 120] on button "No" at bounding box center [1443, 121] width 31 height 21
click at [1481, 253] on button "Save" at bounding box center [1494, 255] width 101 height 27
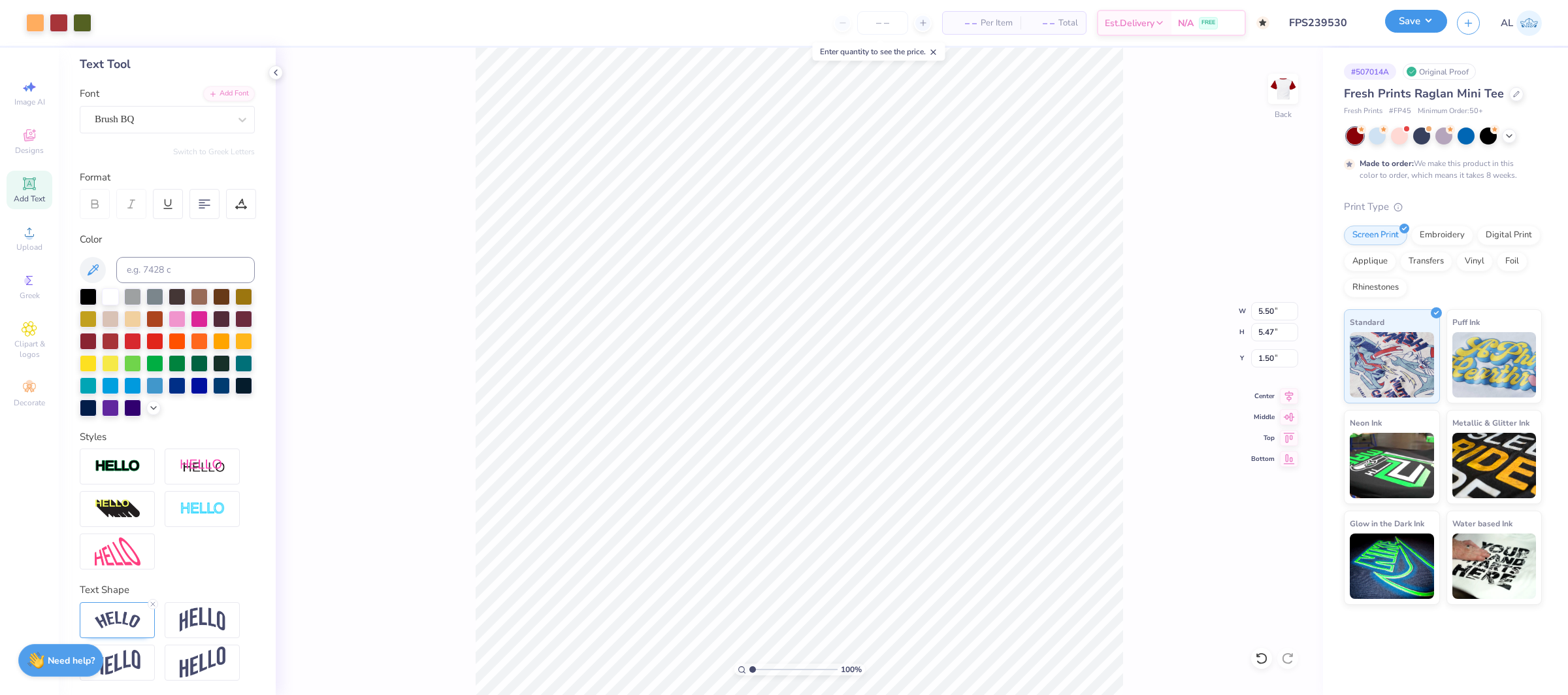
click at [1438, 30] on button "Save" at bounding box center [1416, 22] width 62 height 23
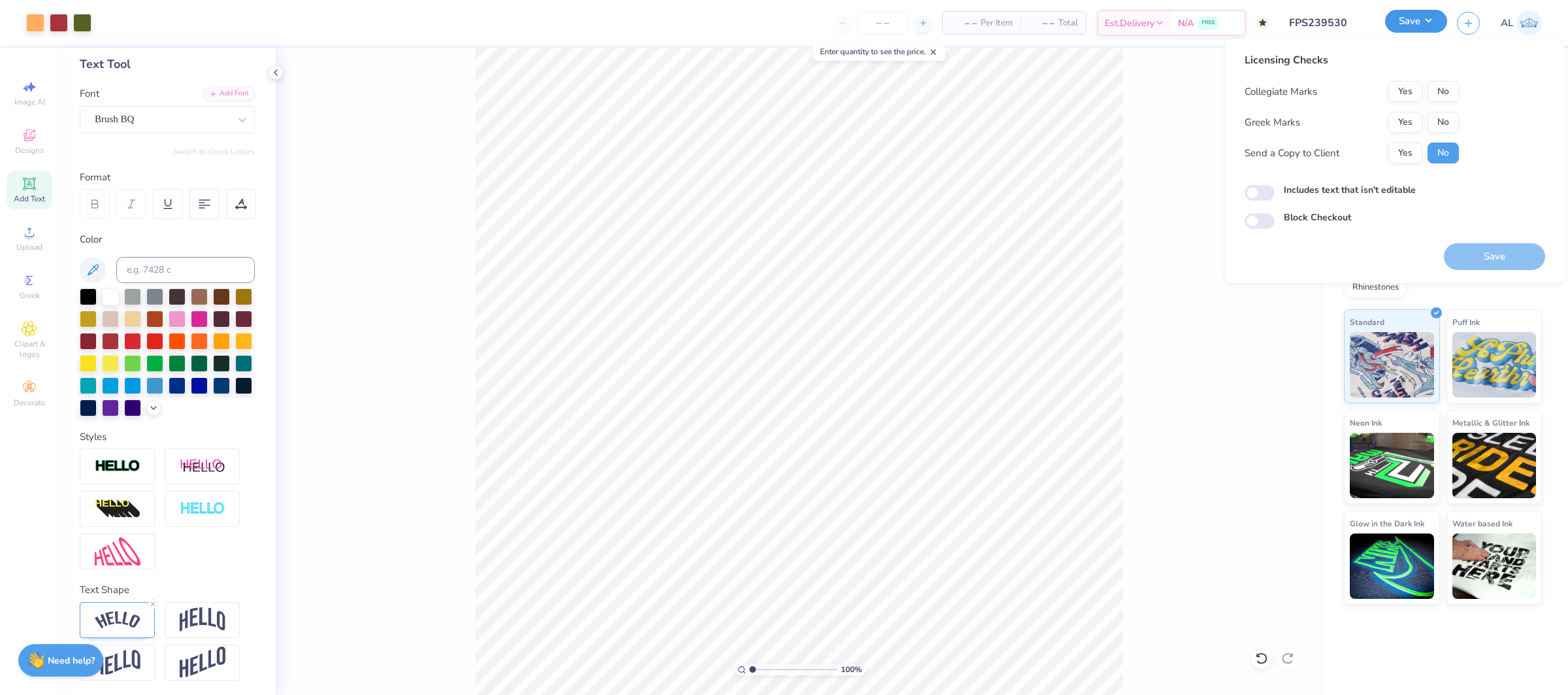
click at [1433, 25] on button "Save" at bounding box center [1416, 22] width 62 height 23
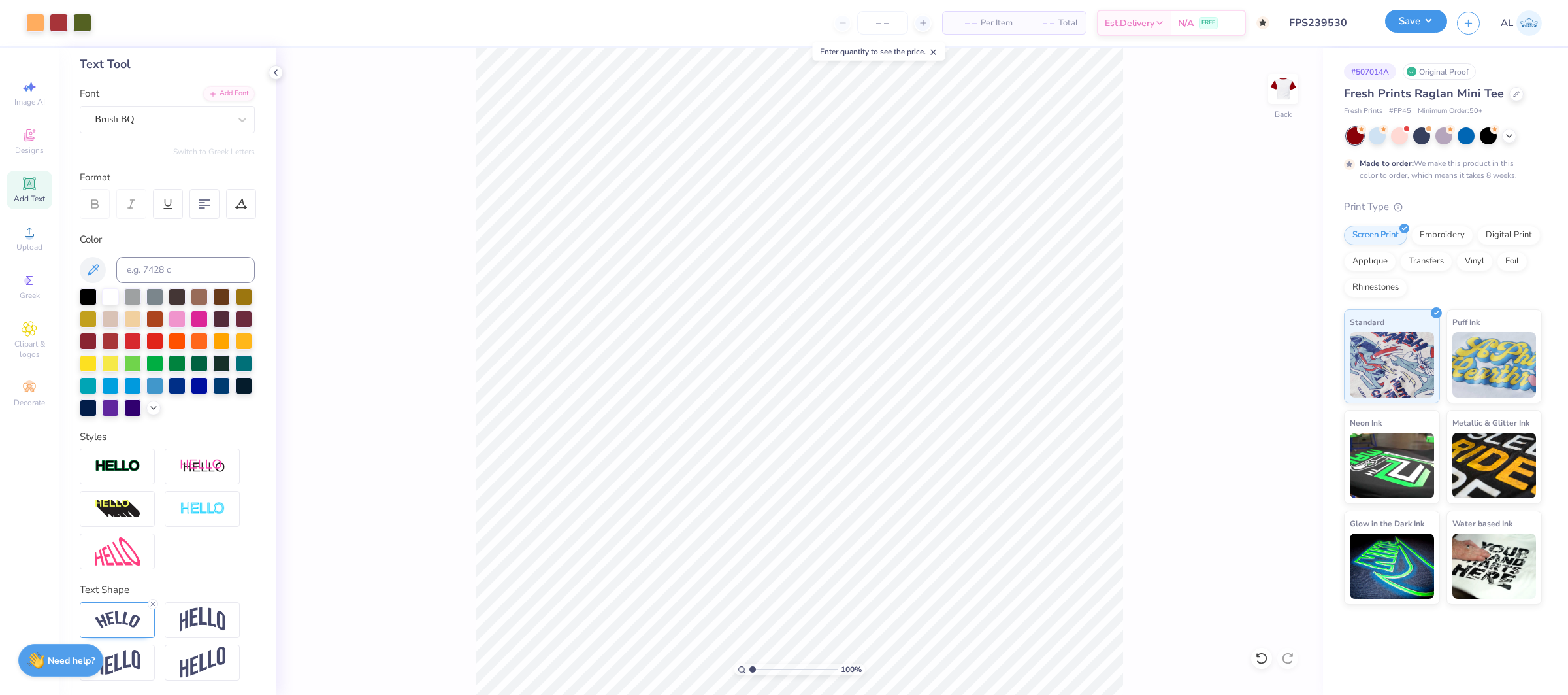
click at [1433, 25] on button "Save" at bounding box center [1416, 22] width 62 height 23
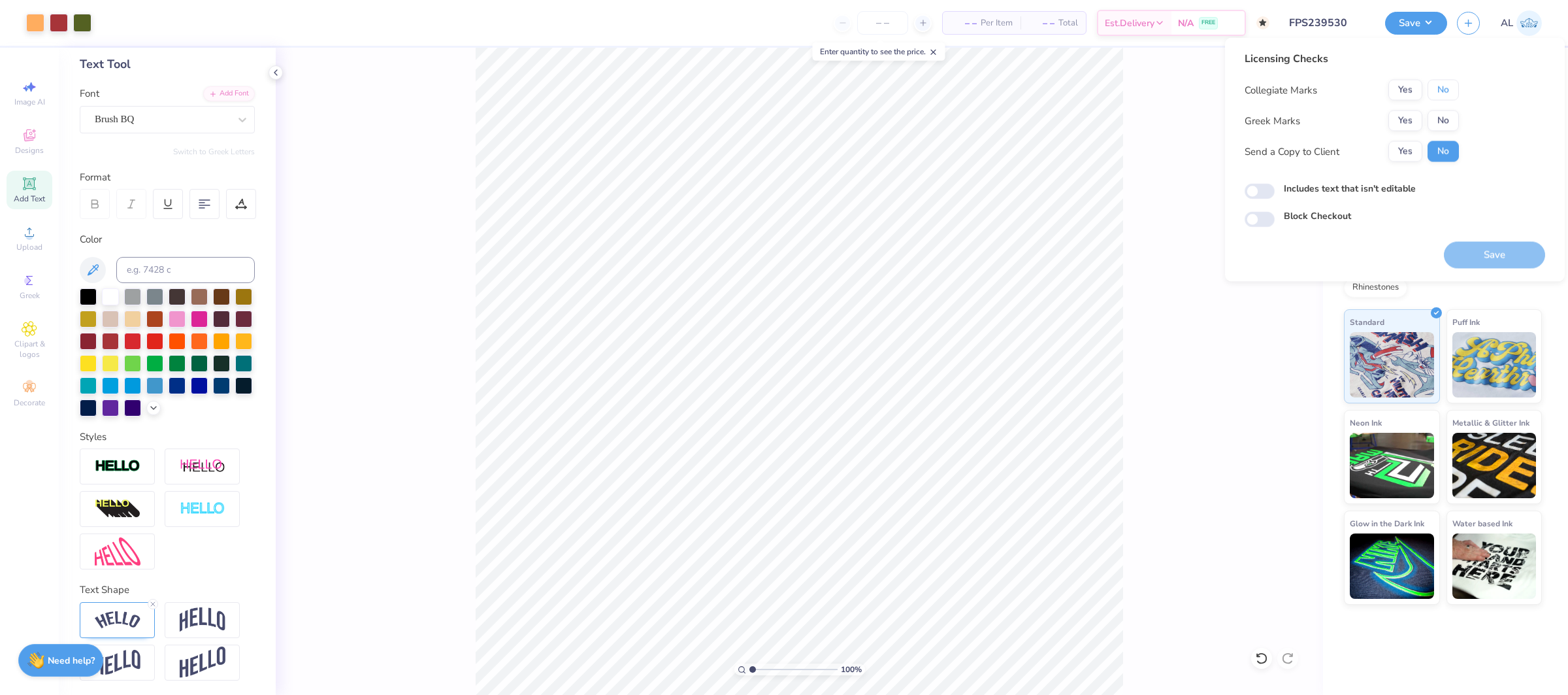
drag, startPoint x: 1446, startPoint y: 87, endPoint x: 1431, endPoint y: 104, distance: 22.7
click at [1445, 87] on button "No" at bounding box center [1443, 90] width 31 height 21
click at [1414, 119] on button "Yes" at bounding box center [1405, 121] width 34 height 21
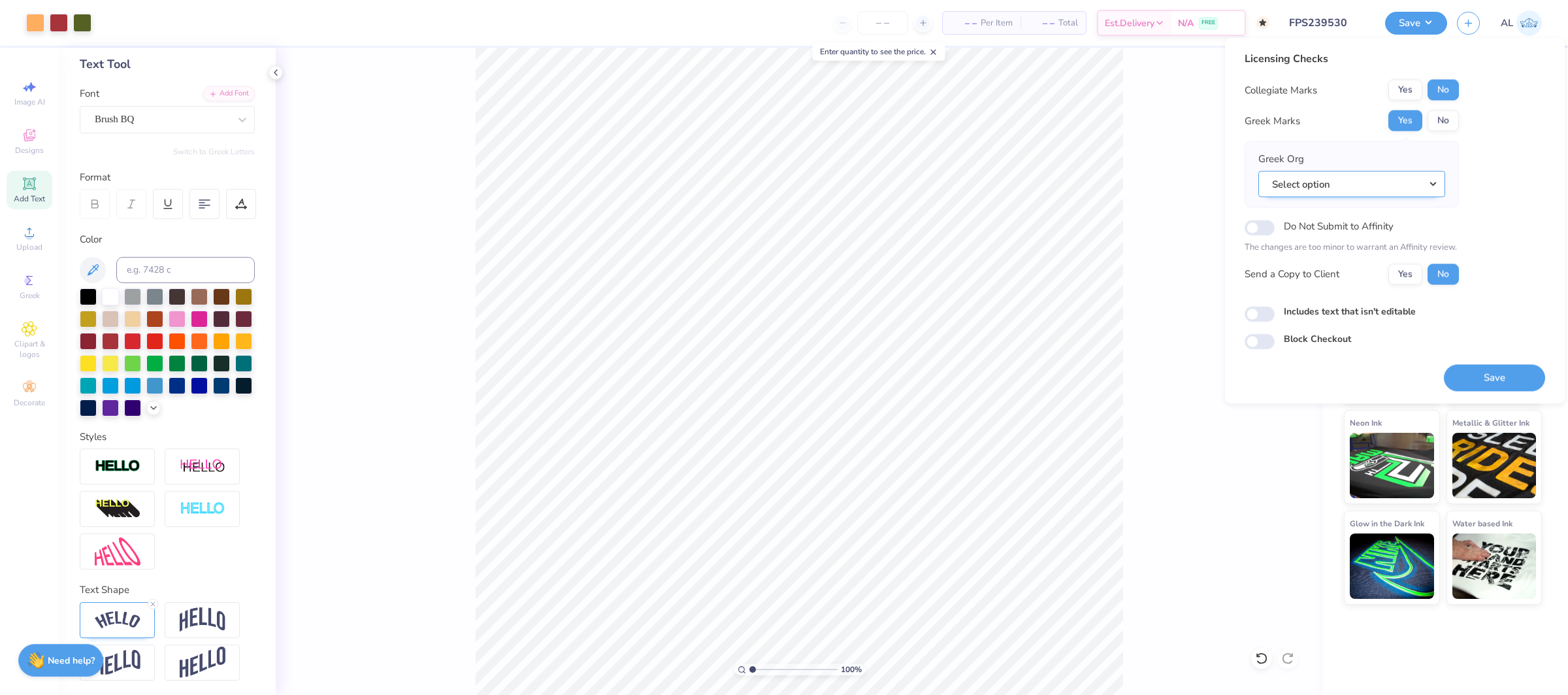
click at [1396, 182] on button "Select option" at bounding box center [1352, 183] width 187 height 27
click at [1355, 253] on link "Alpha Gamma Delta" at bounding box center [1352, 251] width 177 height 22
click at [1504, 383] on button "Save" at bounding box center [1494, 377] width 101 height 27
